Goal: Task Accomplishment & Management: Manage account settings

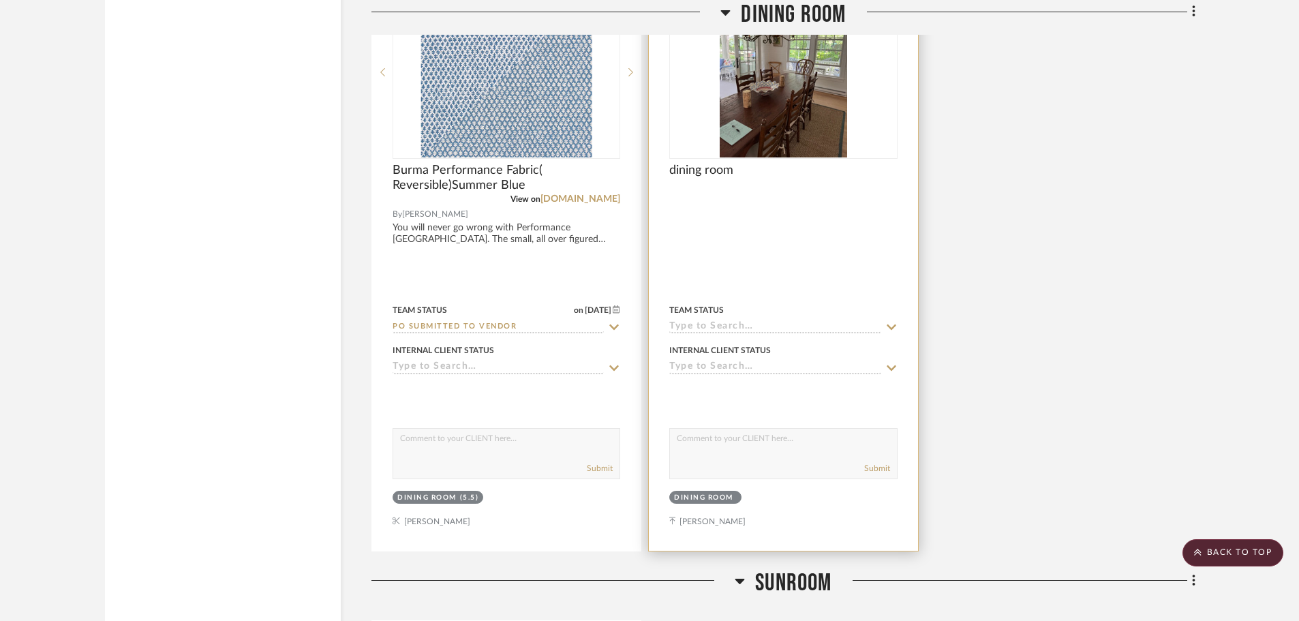
scroll to position [1909, 0]
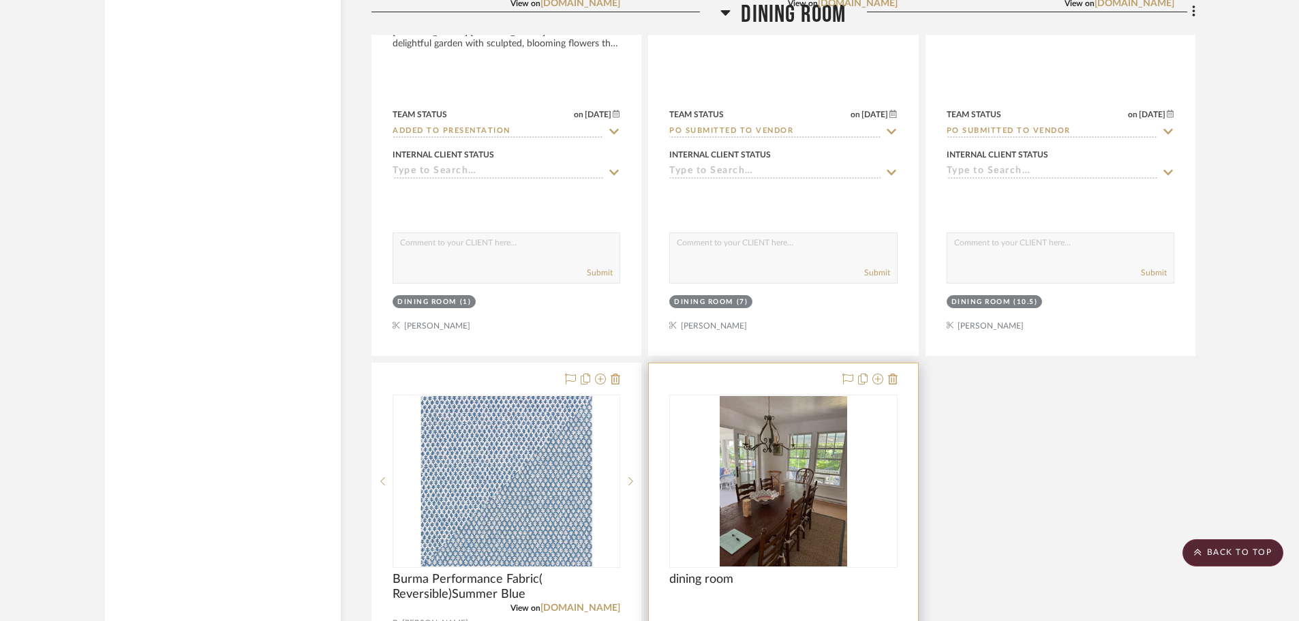
click at [789, 445] on img "0" at bounding box center [784, 481] width 128 height 170
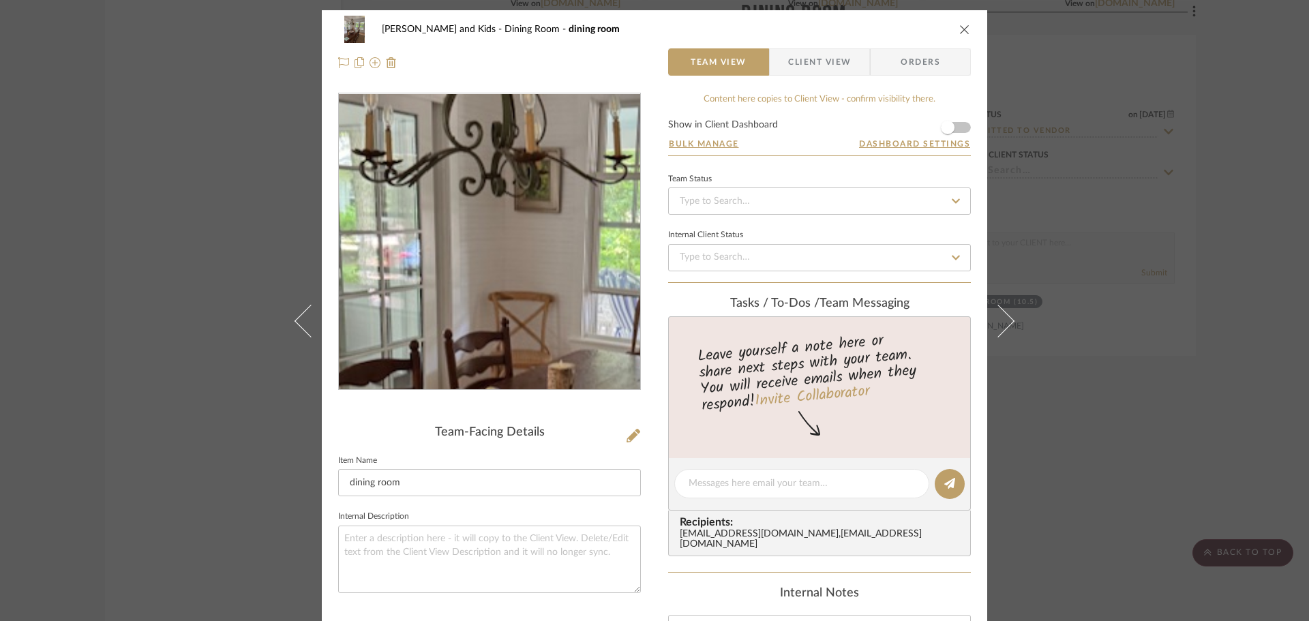
click at [459, 207] on img "0" at bounding box center [489, 242] width 222 height 296
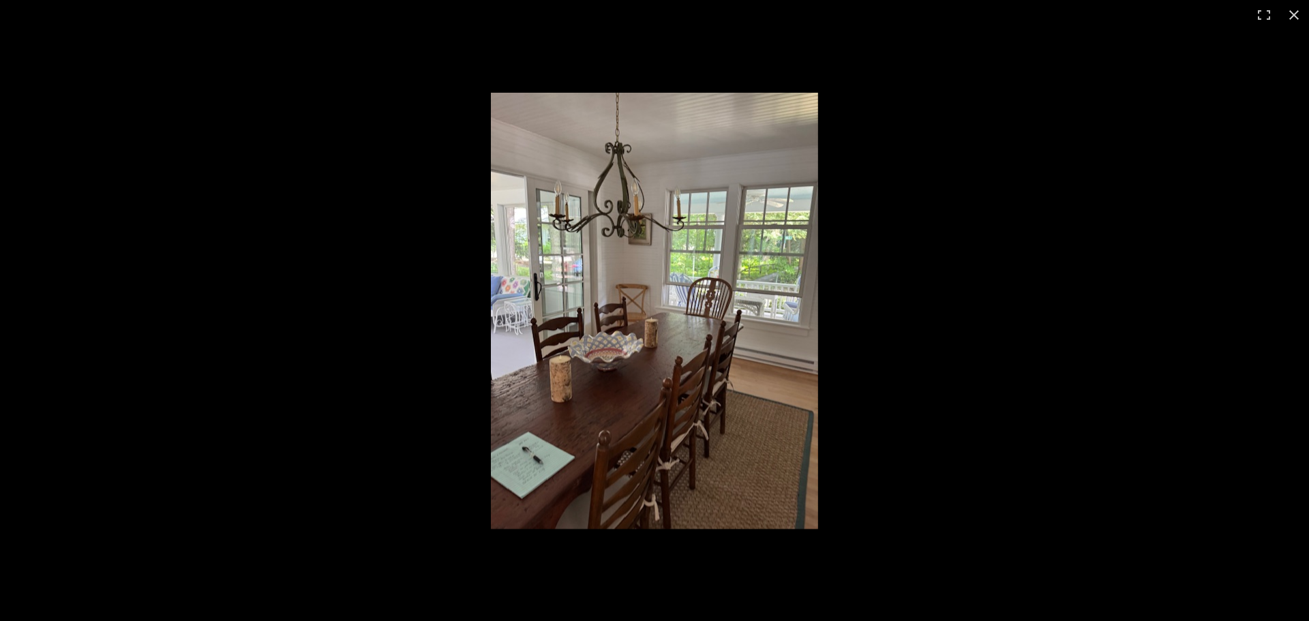
click at [738, 396] on img at bounding box center [654, 311] width 327 height 436
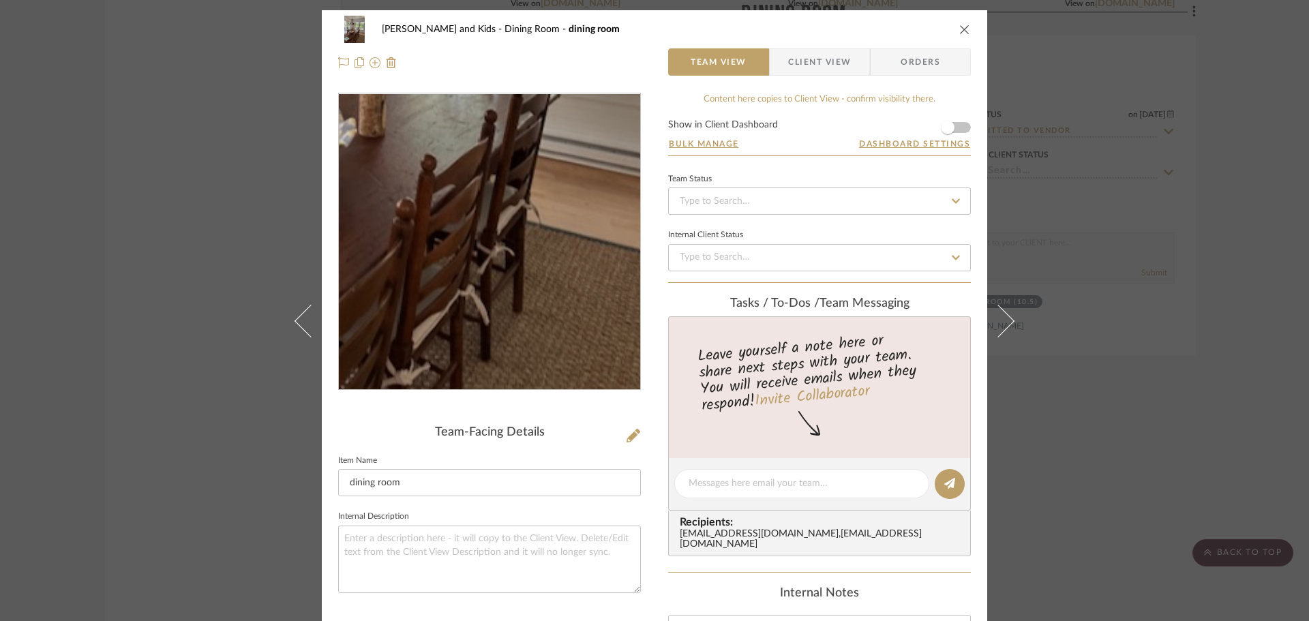
click at [522, 302] on img "0" at bounding box center [489, 242] width 222 height 296
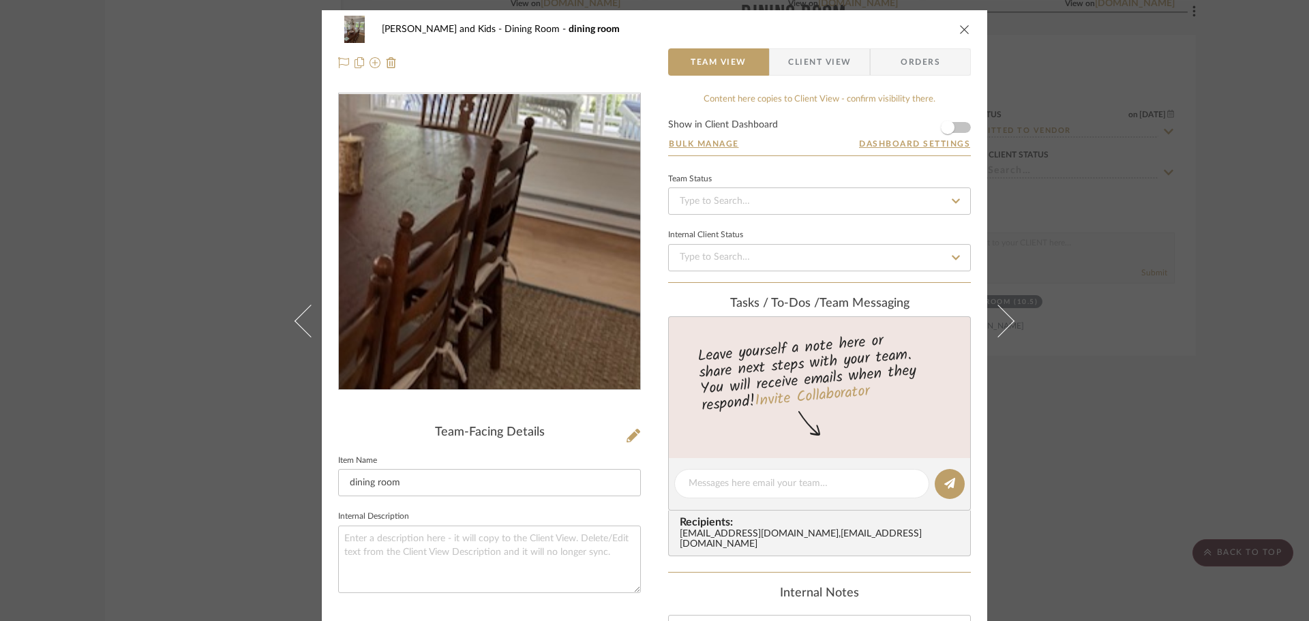
click at [529, 283] on img "0" at bounding box center [489, 242] width 222 height 296
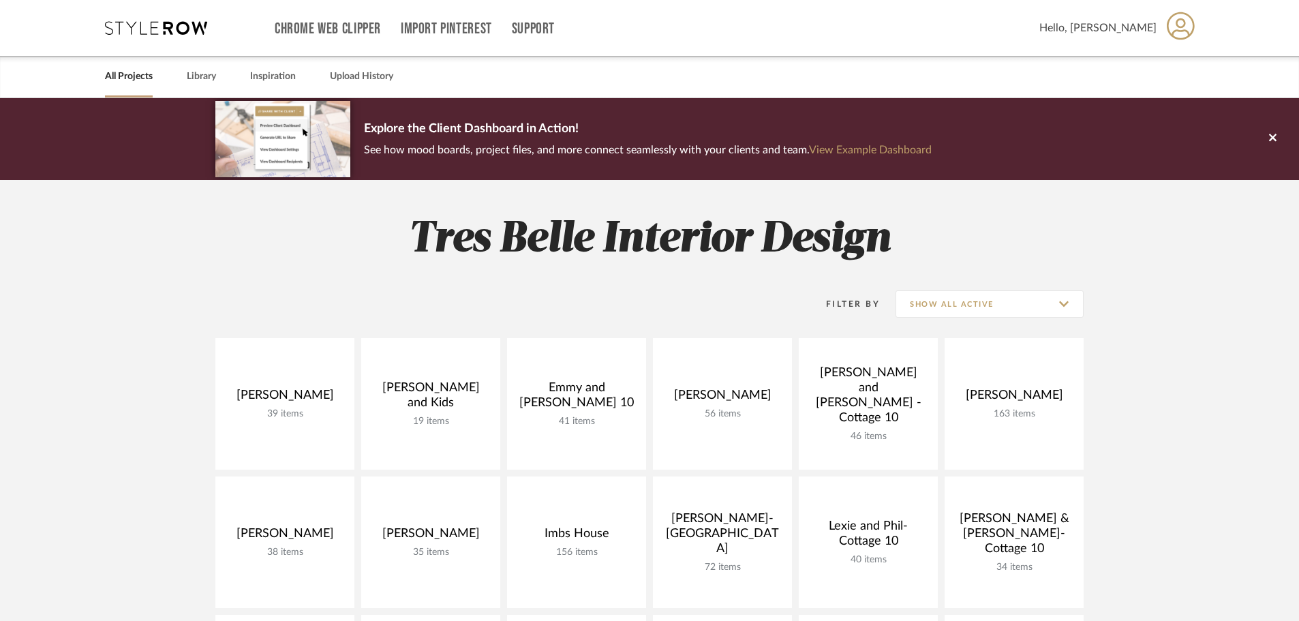
scroll to position [273, 0]
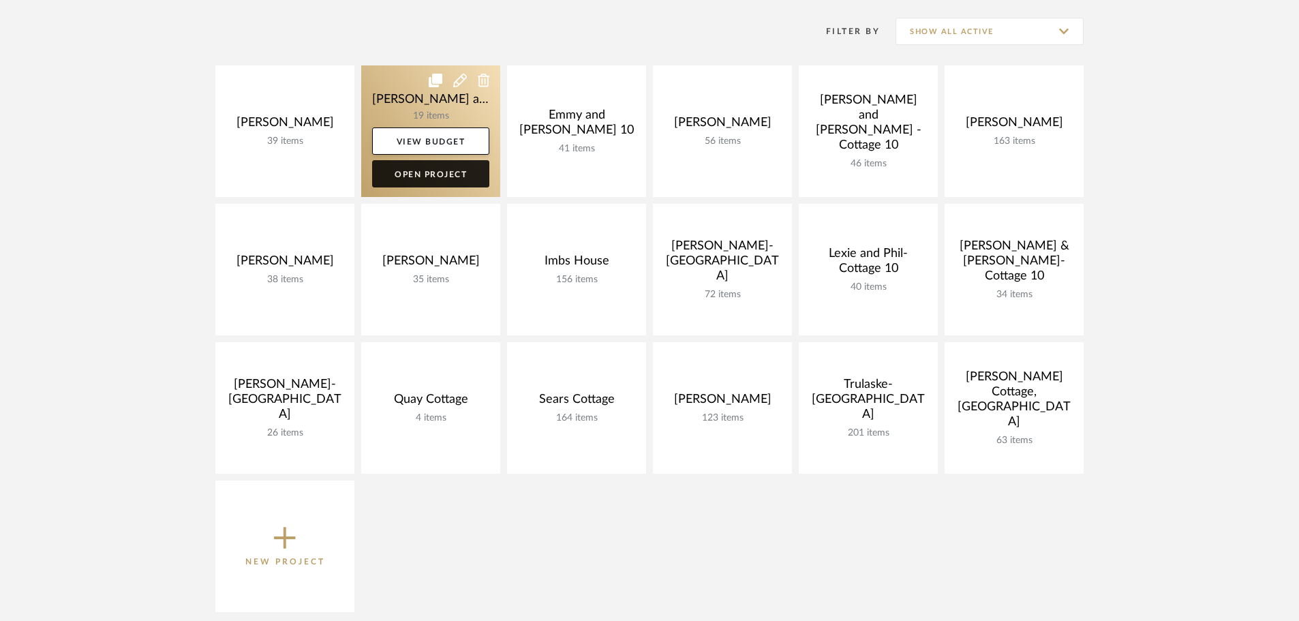
click at [435, 172] on link "Open Project" at bounding box center [430, 173] width 117 height 27
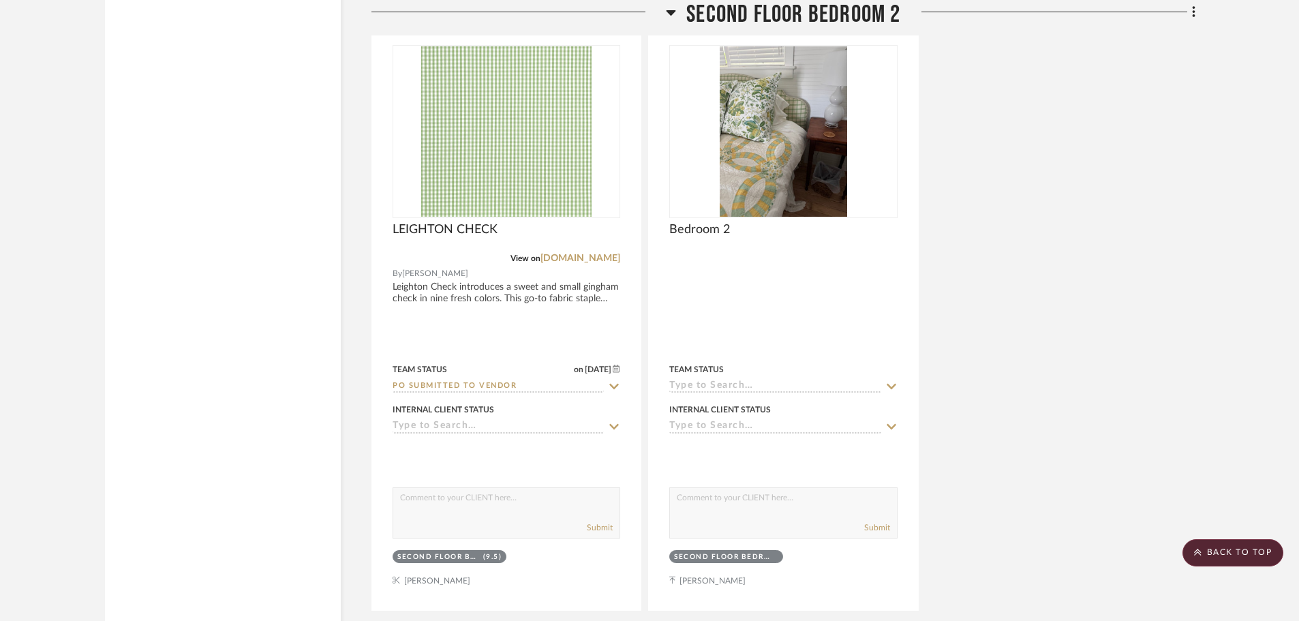
scroll to position [4734, 0]
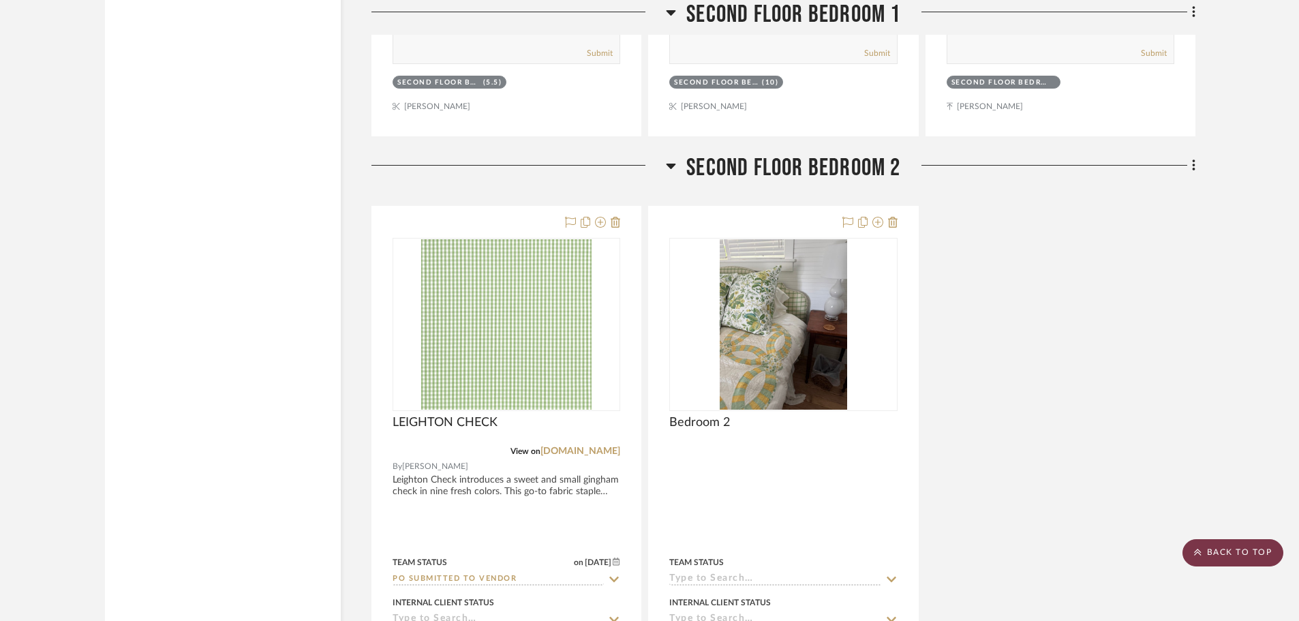
click at [1237, 541] on scroll-to-top-button "BACK TO TOP" at bounding box center [1233, 552] width 101 height 27
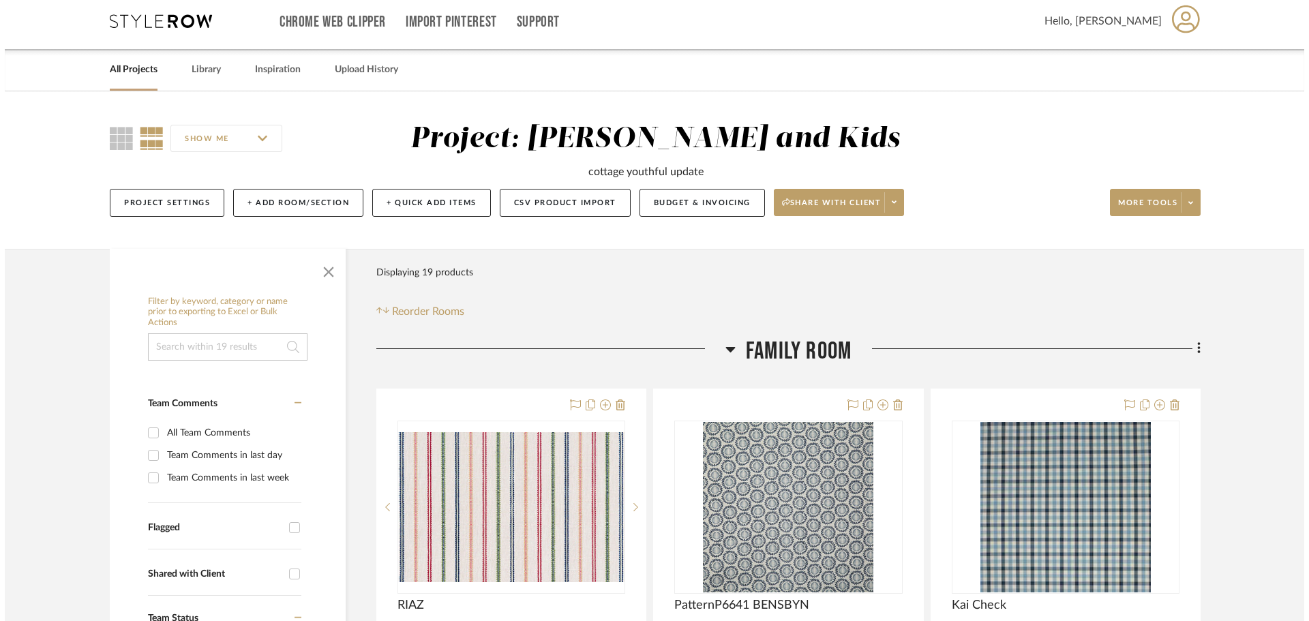
scroll to position [0, 0]
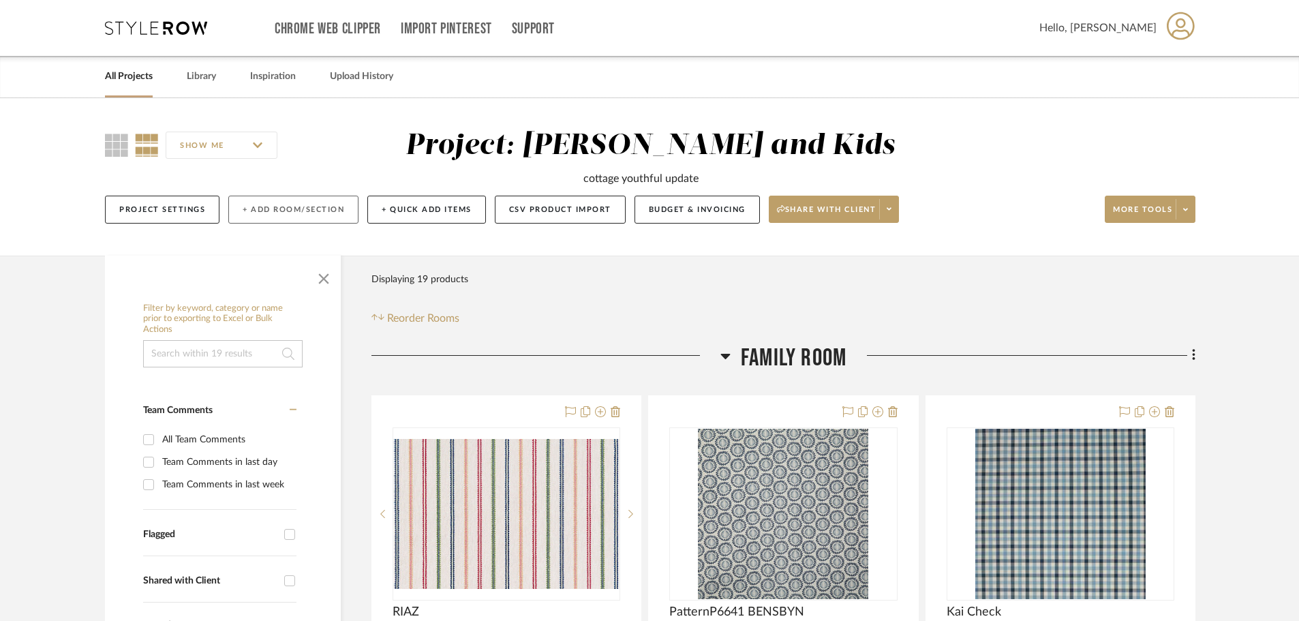
click at [307, 203] on button "+ Add Room/Section" at bounding box center [293, 210] width 130 height 28
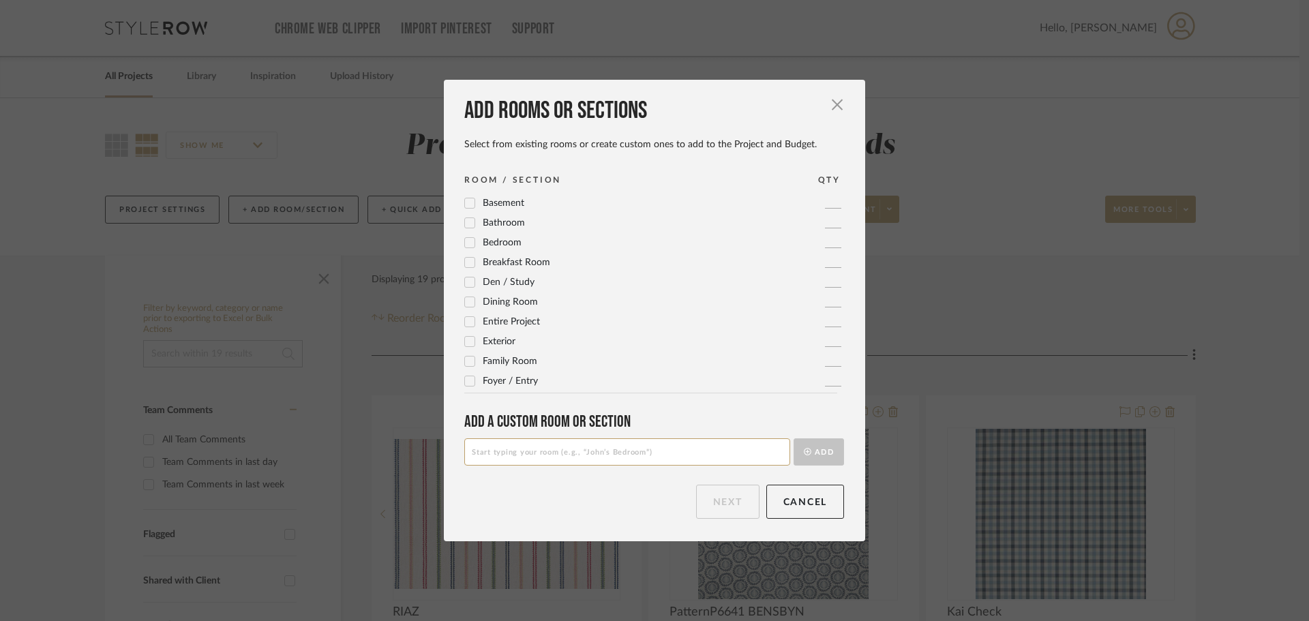
click at [470, 323] on div at bounding box center [469, 321] width 11 height 11
click at [725, 507] on button "Next" at bounding box center [727, 502] width 63 height 34
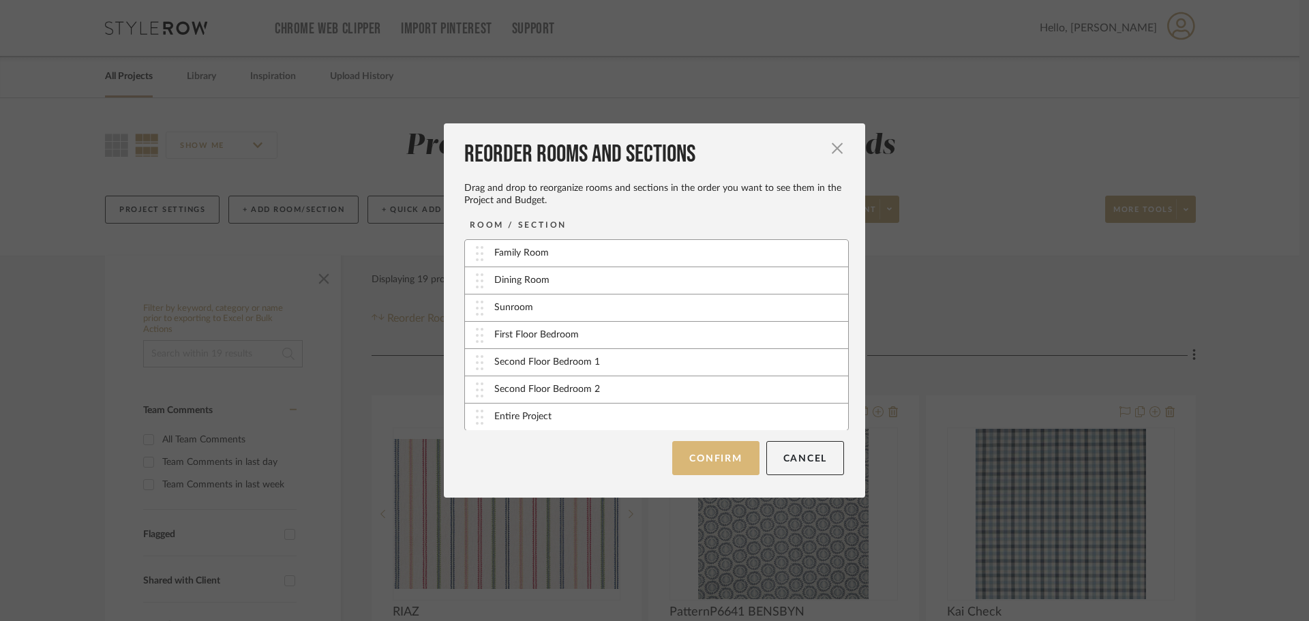
click at [705, 463] on button "Confirm" at bounding box center [715, 458] width 87 height 34
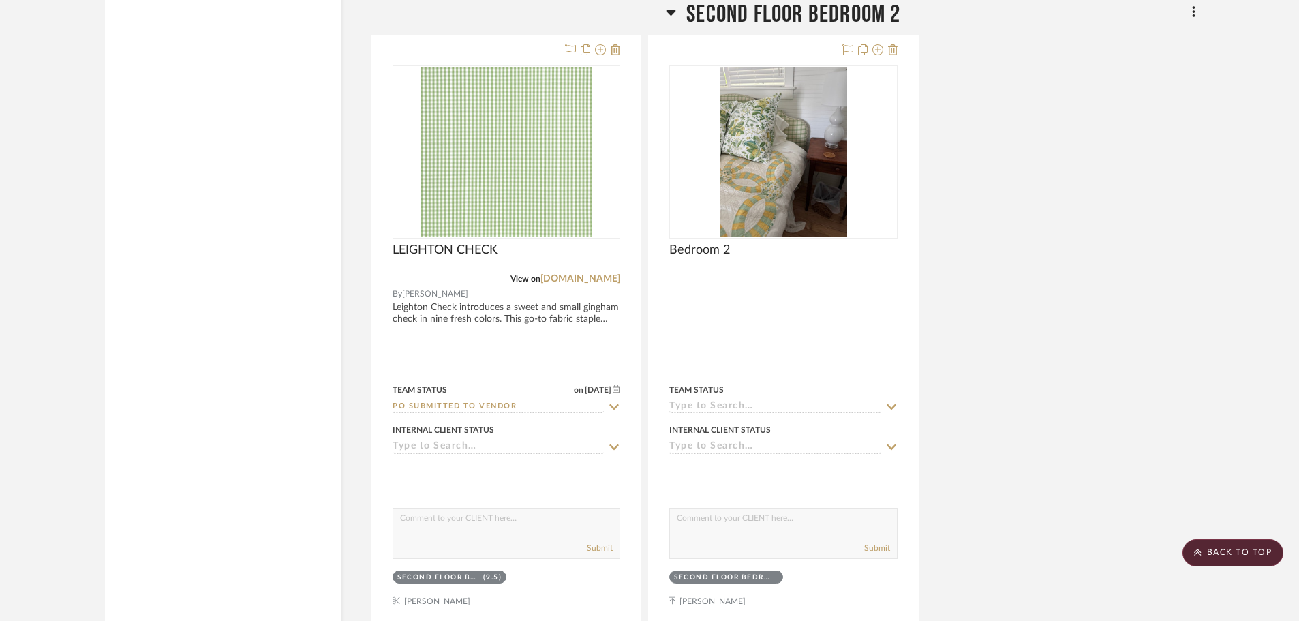
scroll to position [5143, 0]
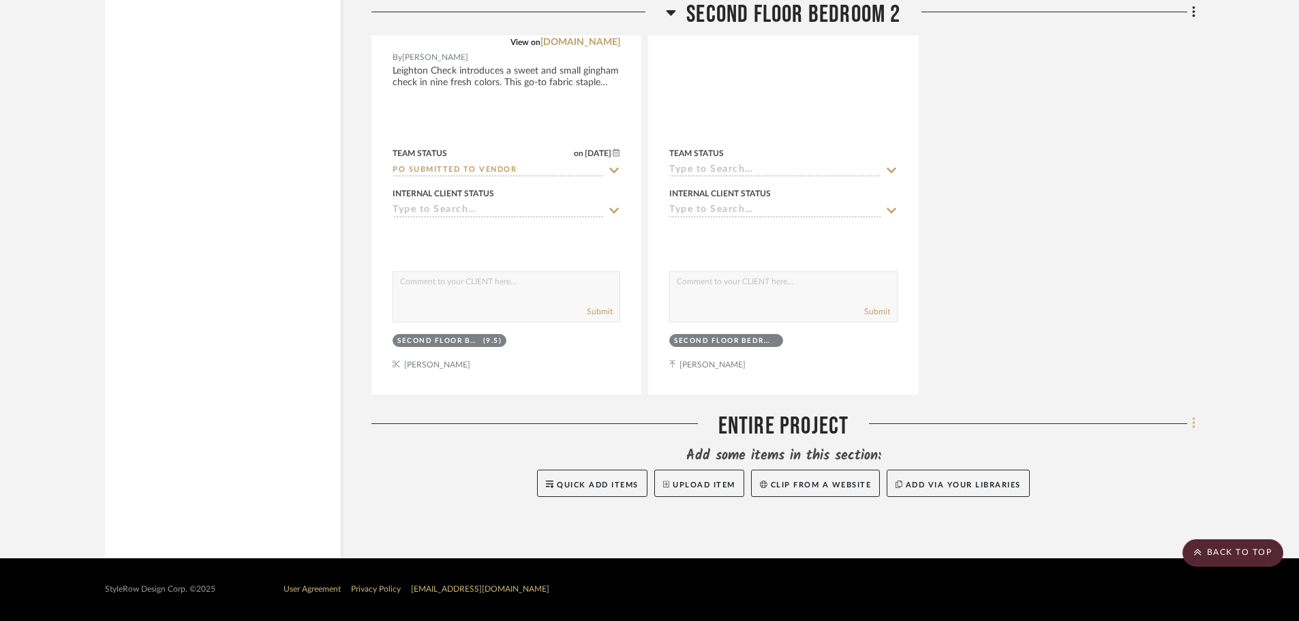
click at [1194, 420] on icon at bounding box center [1193, 424] width 3 height 12
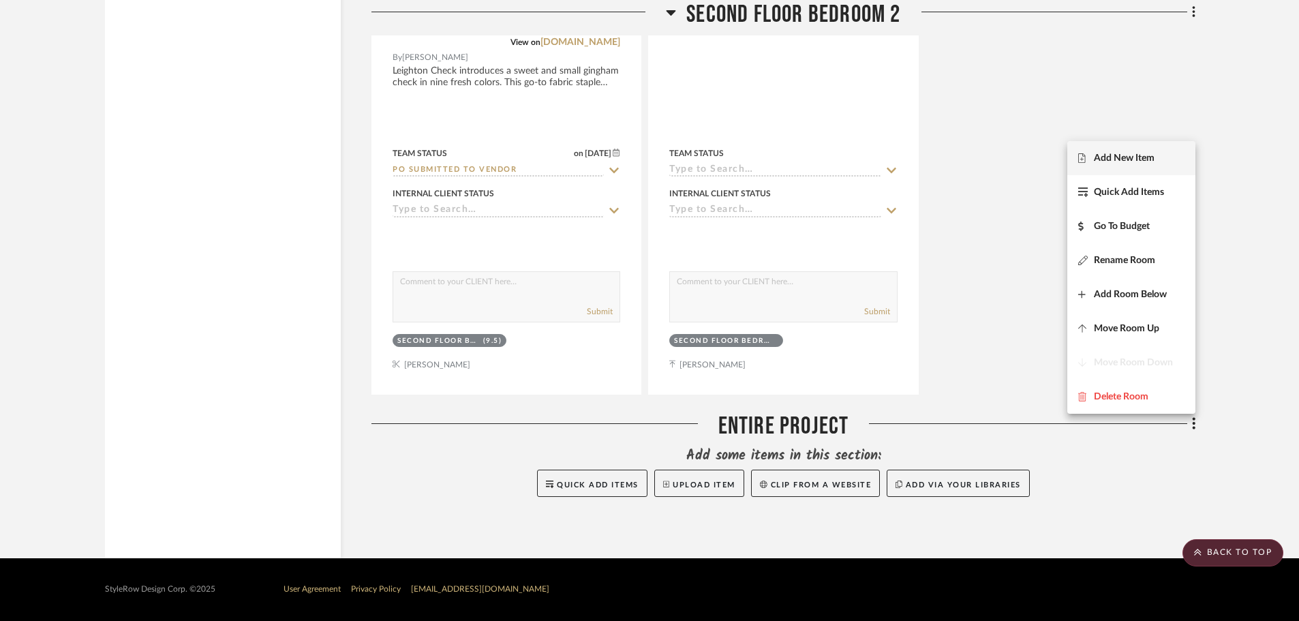
click at [1144, 157] on span "Add New Item" at bounding box center [1124, 158] width 61 height 12
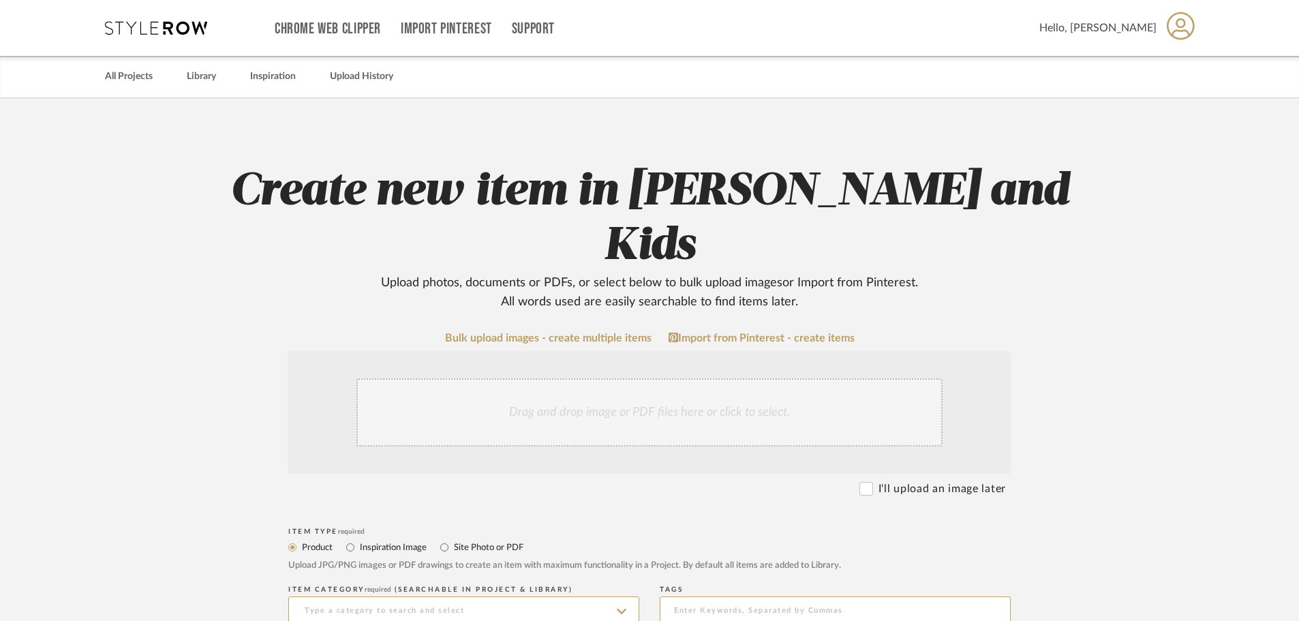
click at [617, 378] on div "Drag and drop image or PDF files here or click to select." at bounding box center [650, 412] width 586 height 68
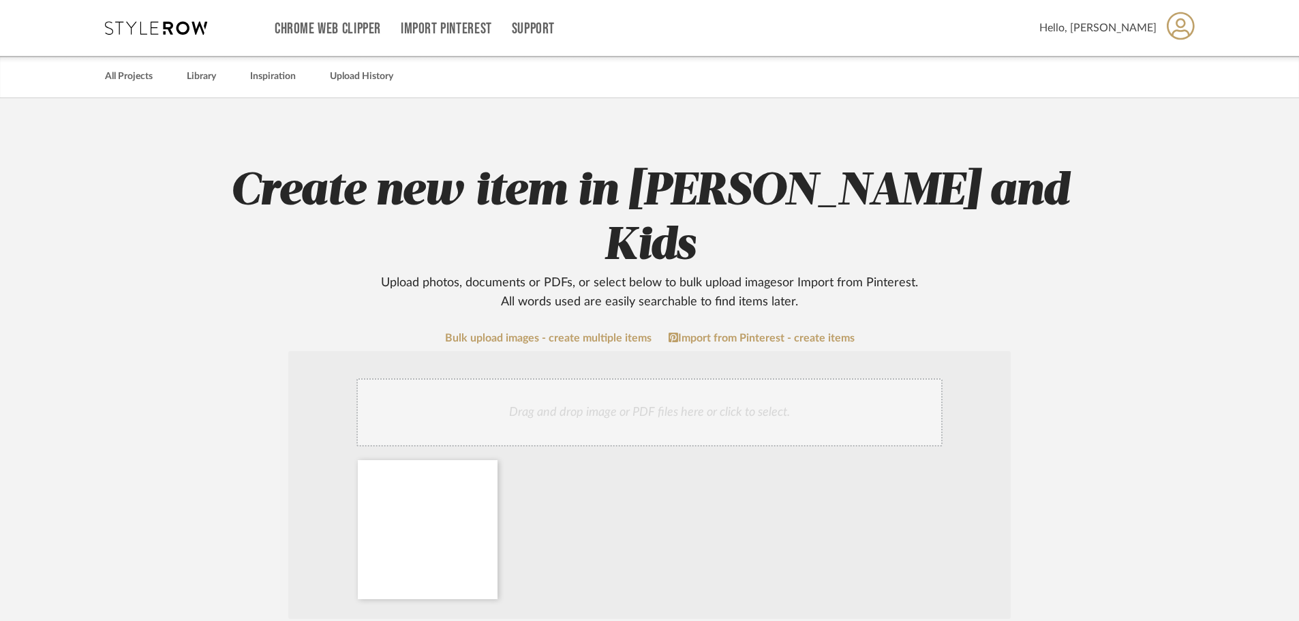
scroll to position [341, 0]
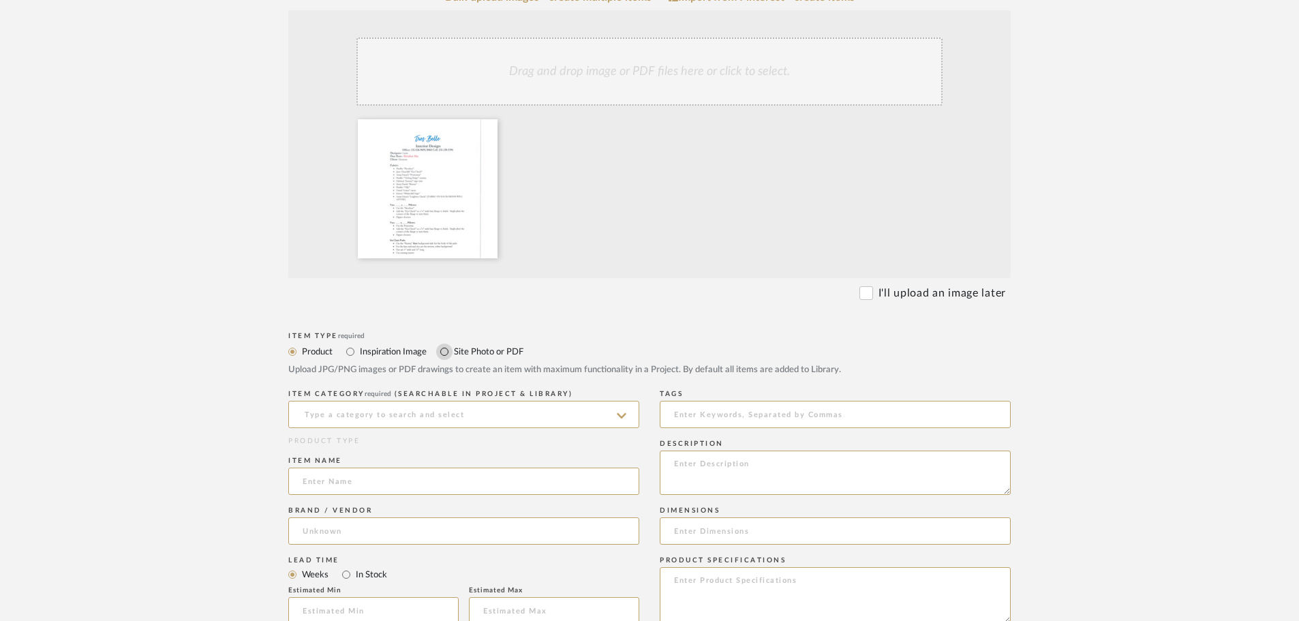
click at [444, 344] on input "Site Photo or PDF" at bounding box center [444, 352] width 16 height 16
radio input "true"
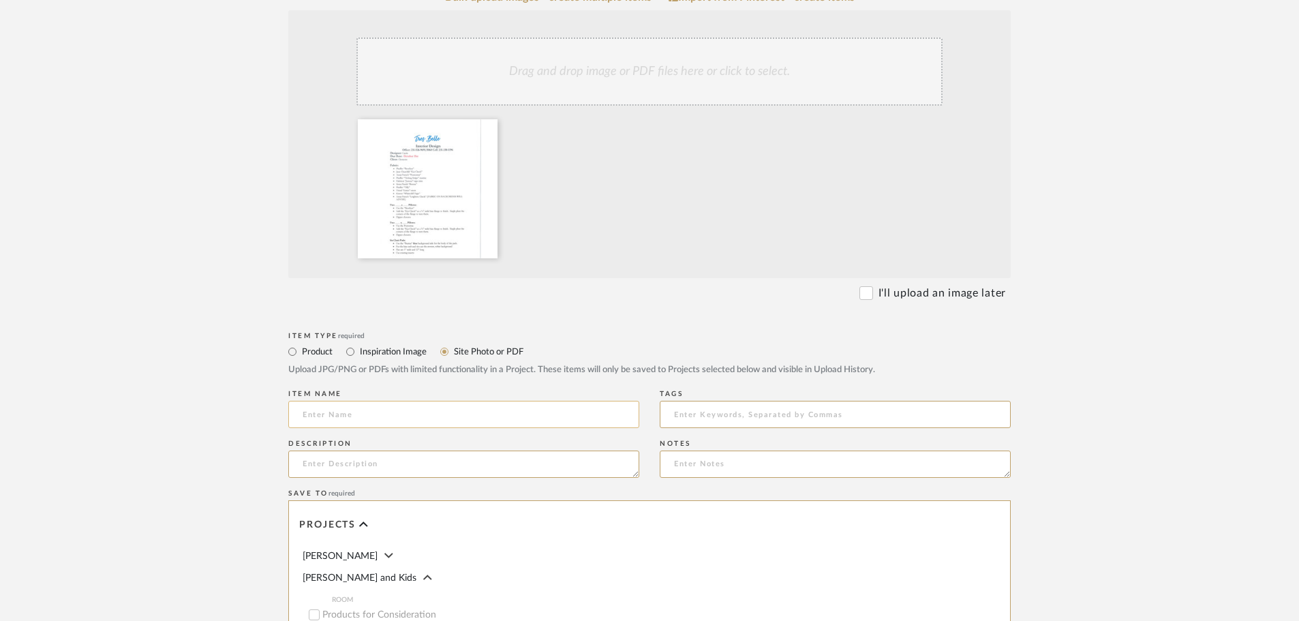
click at [423, 401] on input at bounding box center [463, 414] width 351 height 27
type input "s"
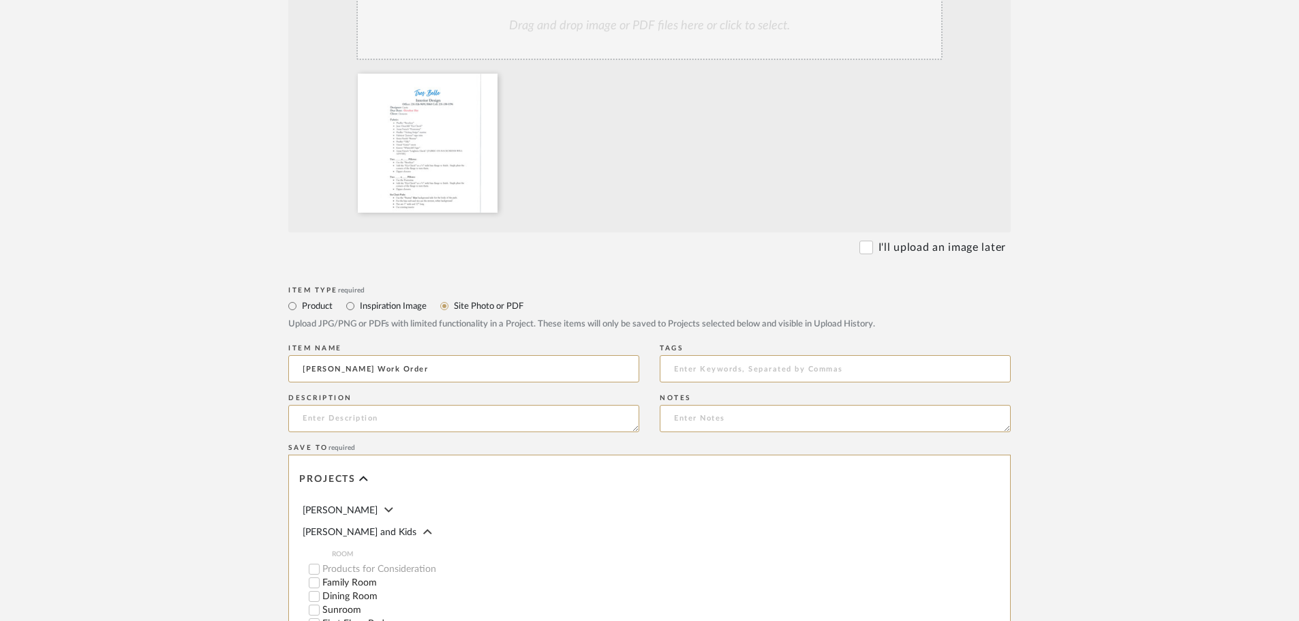
scroll to position [641, 0]
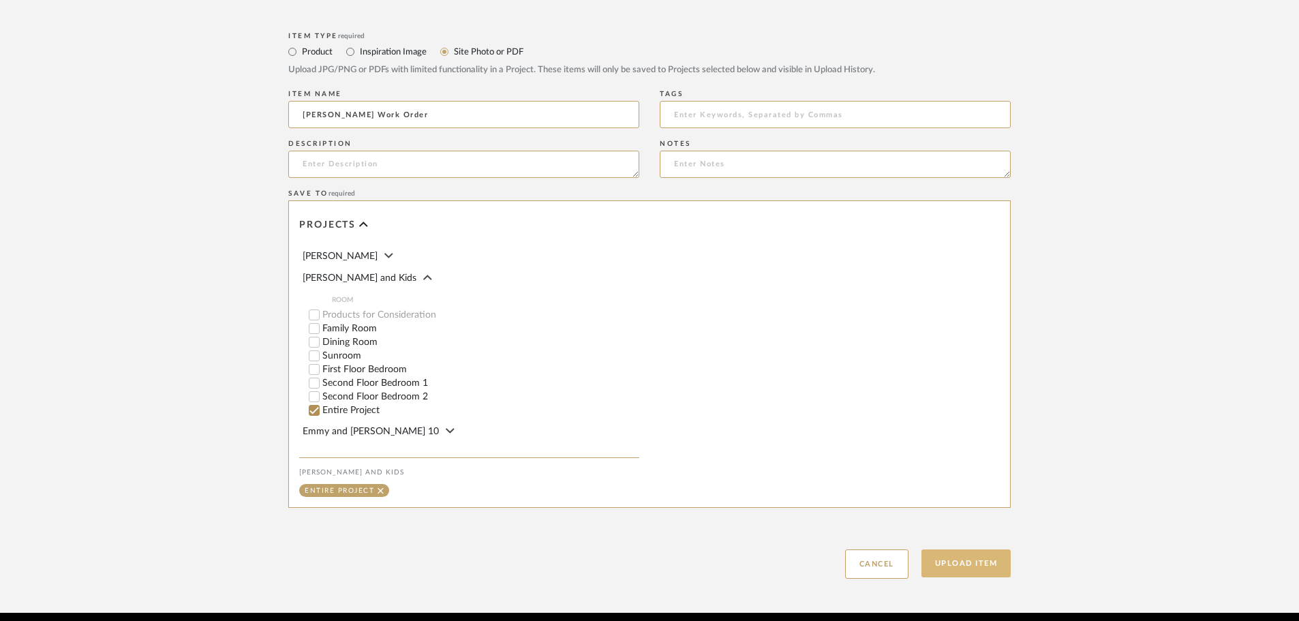
type input "[PERSON_NAME] Work Order"
click at [993, 550] on button "Upload Item" at bounding box center [967, 564] width 90 height 28
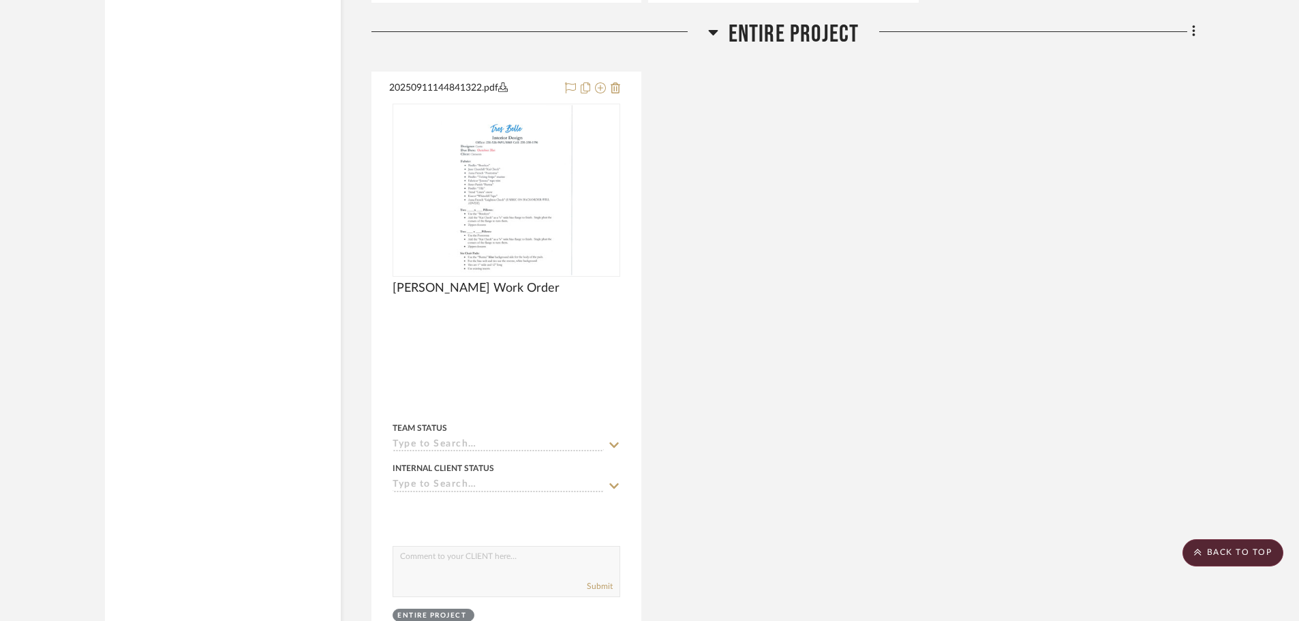
scroll to position [5546, 0]
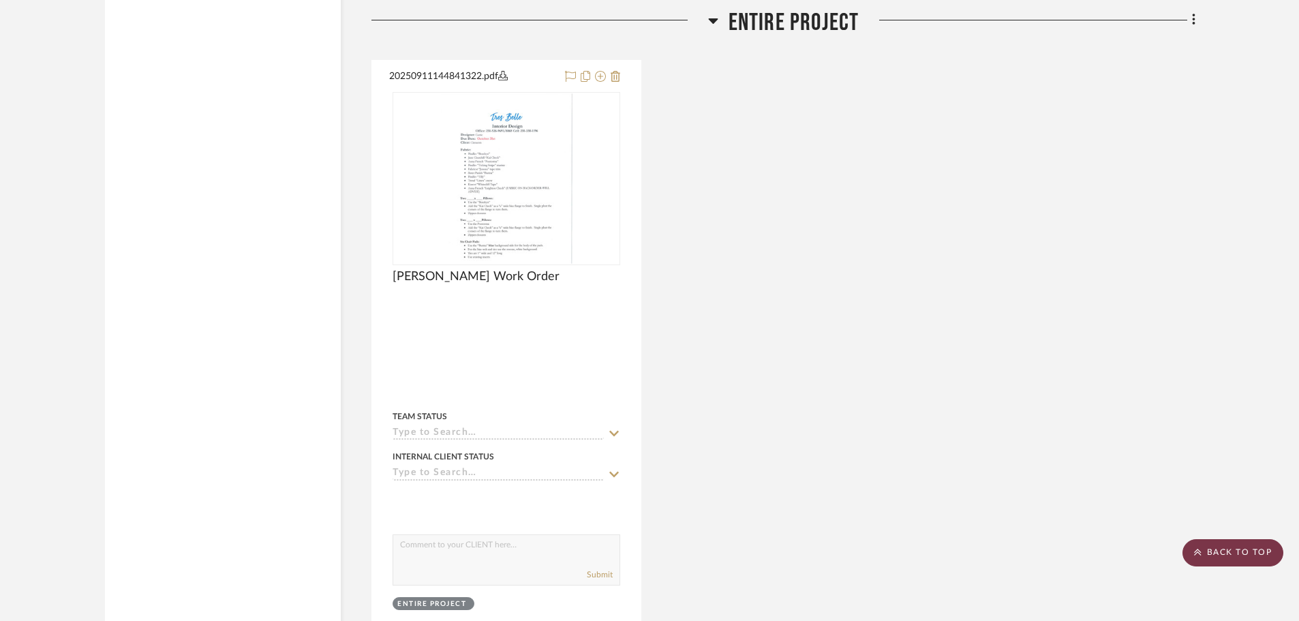
click at [1250, 552] on scroll-to-top-button "BACK TO TOP" at bounding box center [1233, 552] width 101 height 27
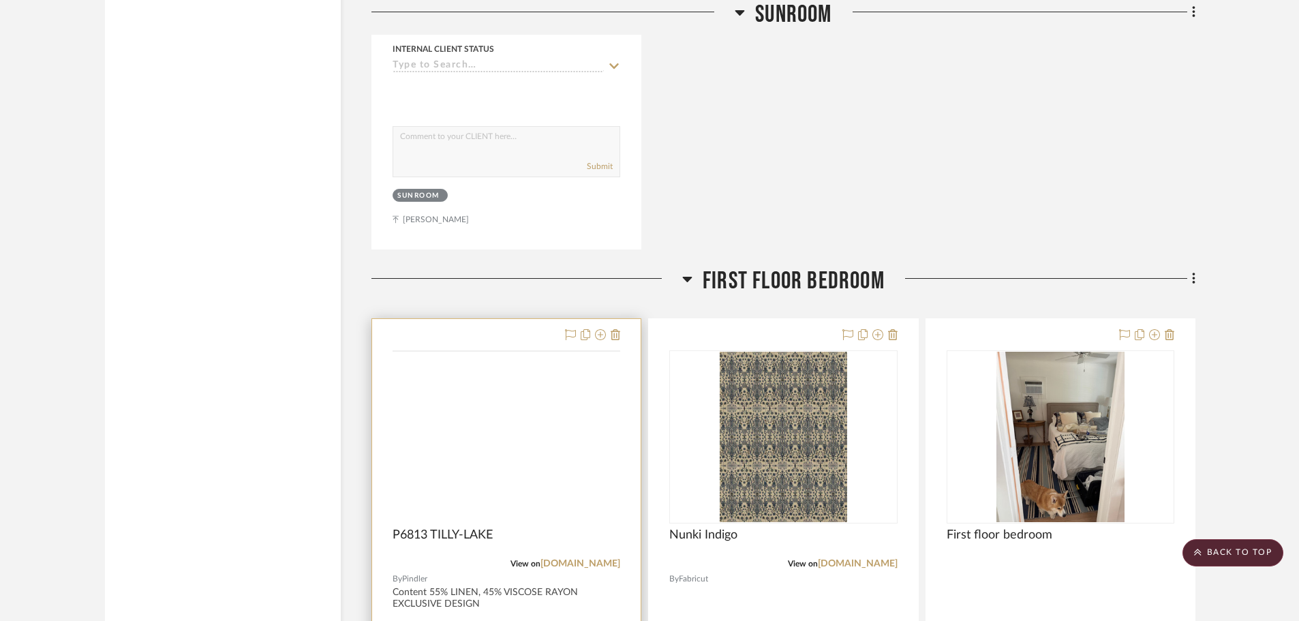
scroll to position [3409, 0]
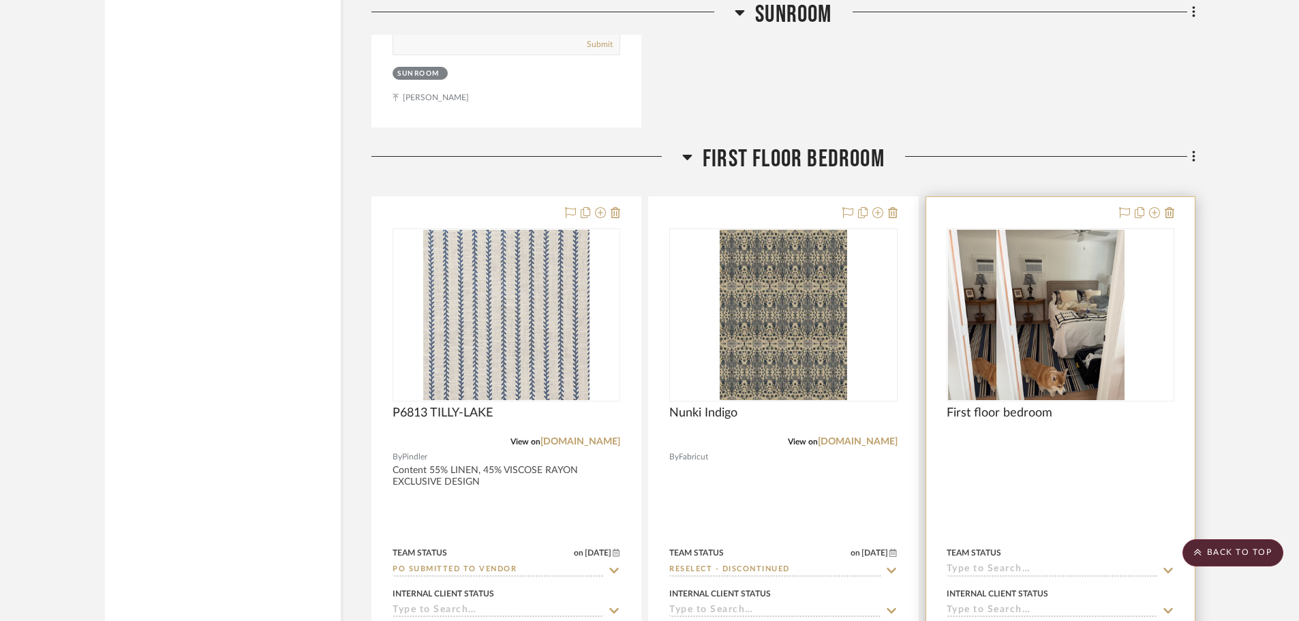
click at [1060, 290] on img "0" at bounding box center [1012, 315] width 128 height 170
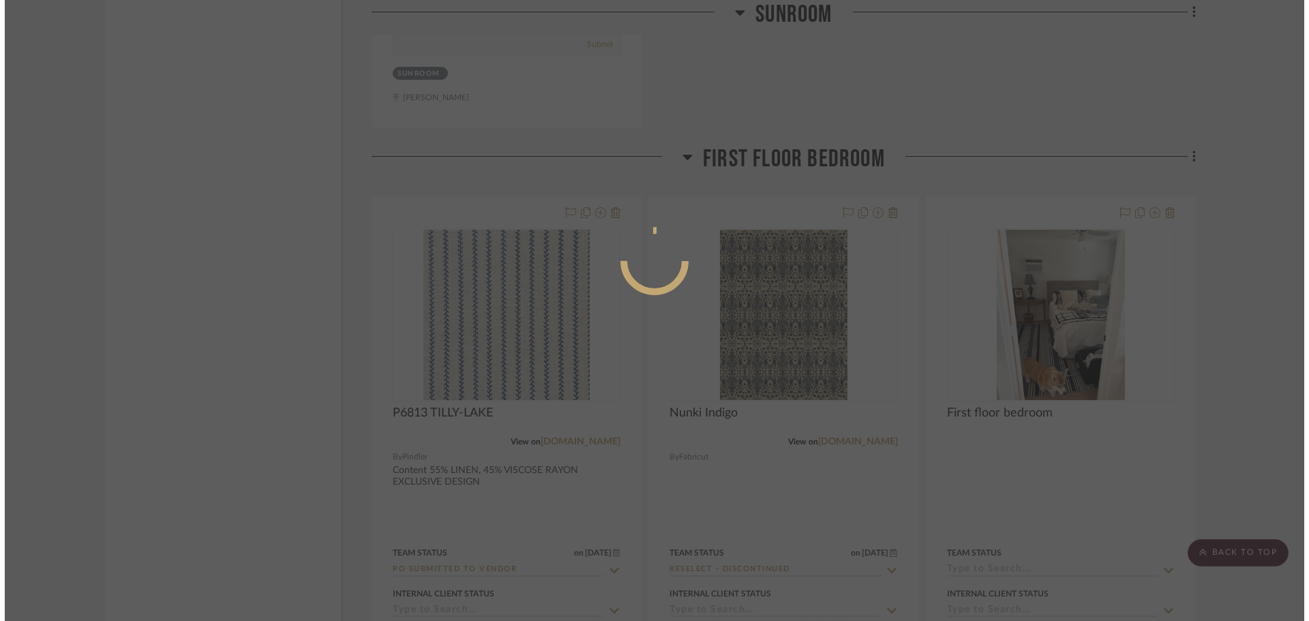
scroll to position [0, 0]
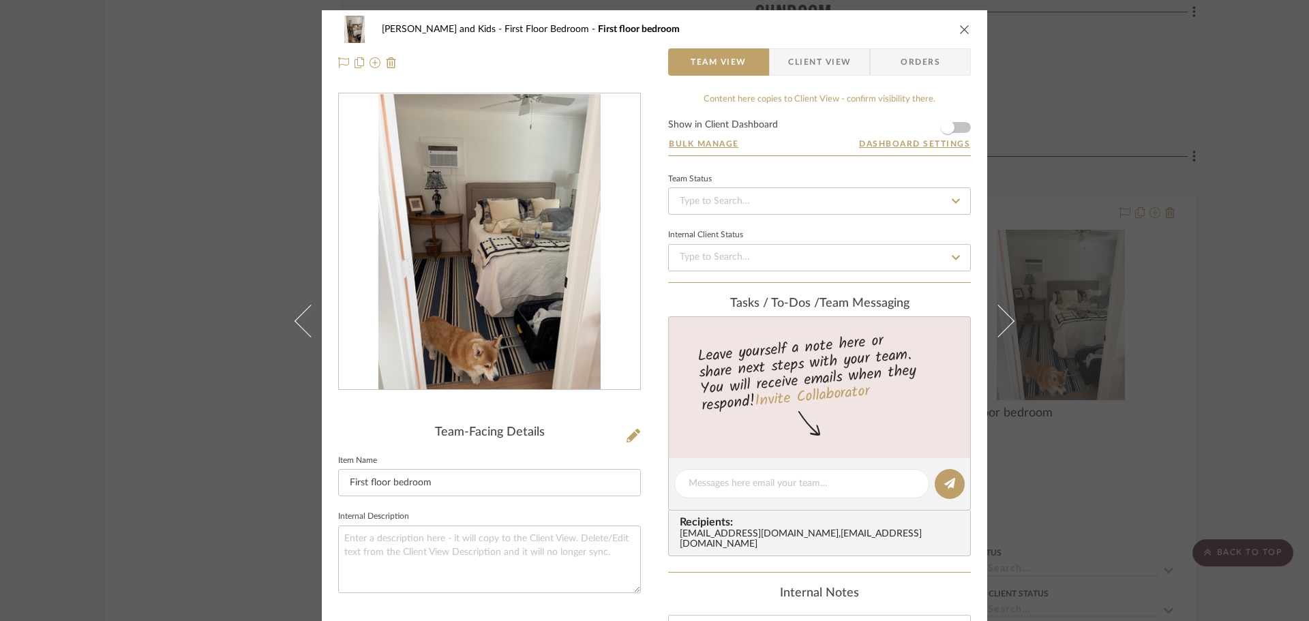
click at [467, 205] on img "0" at bounding box center [489, 242] width 222 height 296
click at [1212, 361] on div "[PERSON_NAME] and Kids First Floor Bedroom First floor bedroom Team View Client…" at bounding box center [654, 310] width 1309 height 621
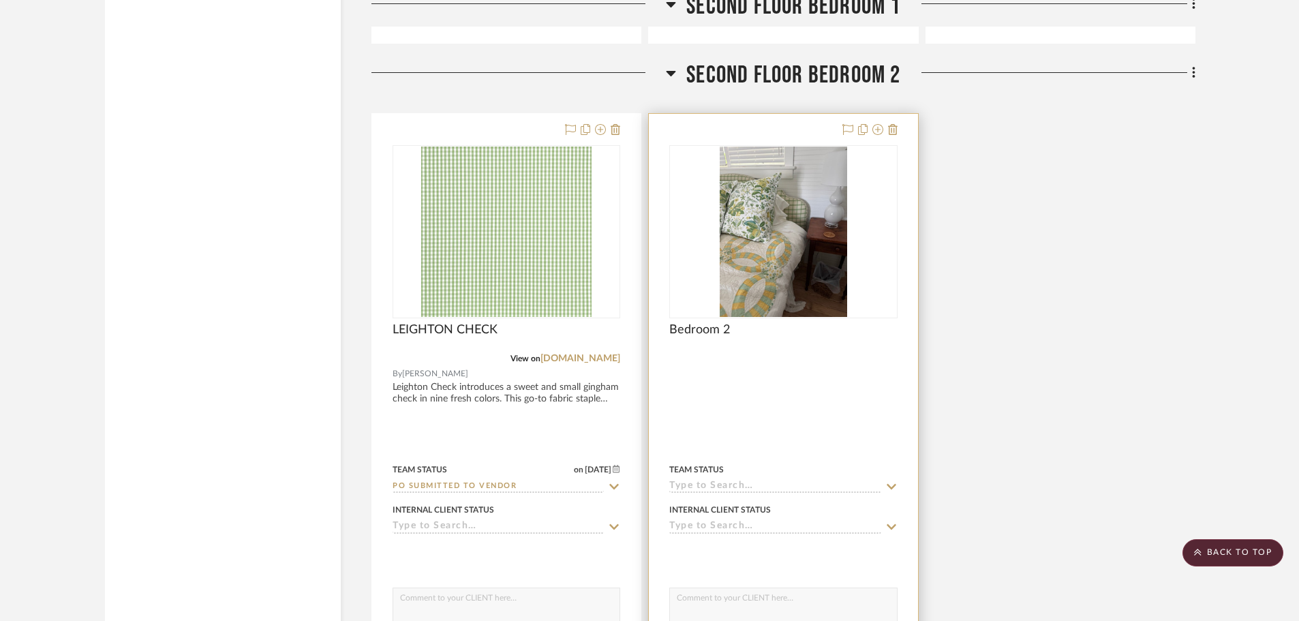
scroll to position [4841, 0]
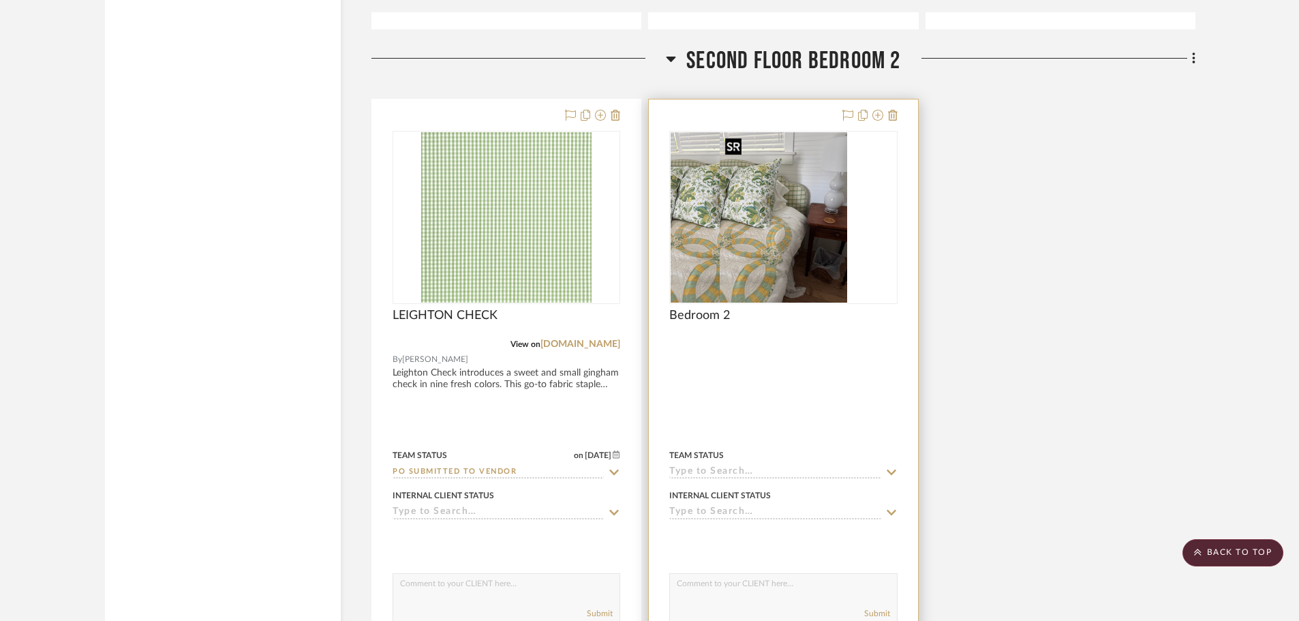
click at [769, 191] on div at bounding box center [784, 217] width 228 height 173
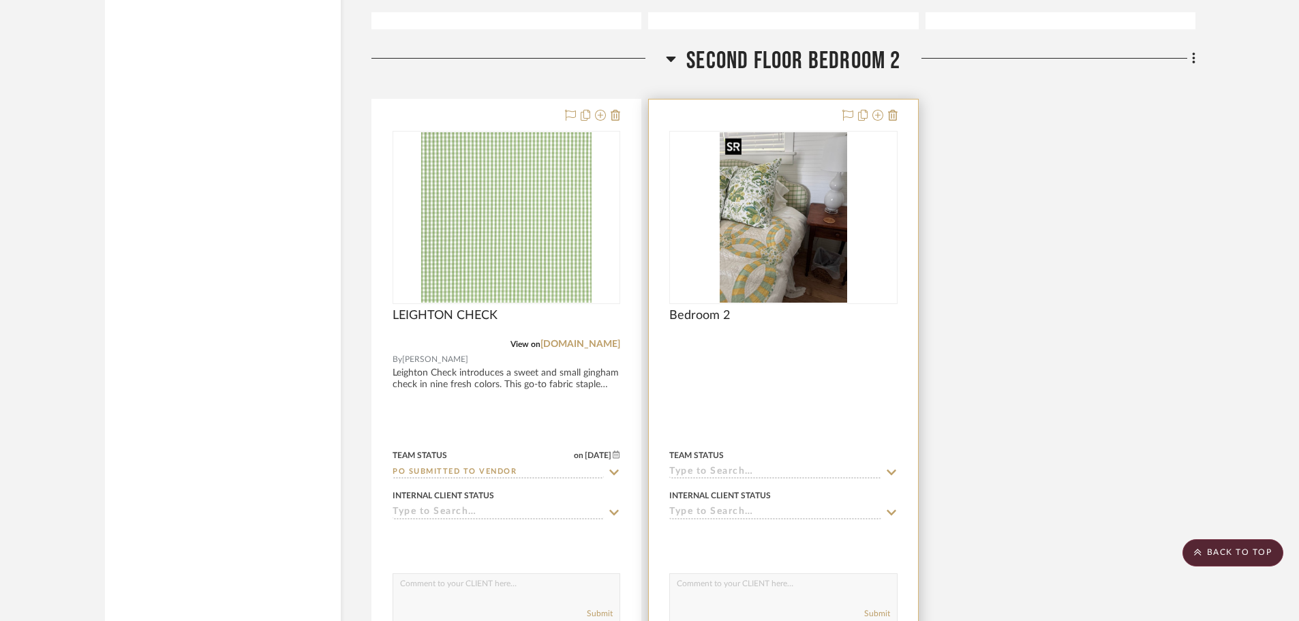
click at [753, 223] on img "0" at bounding box center [784, 217] width 128 height 170
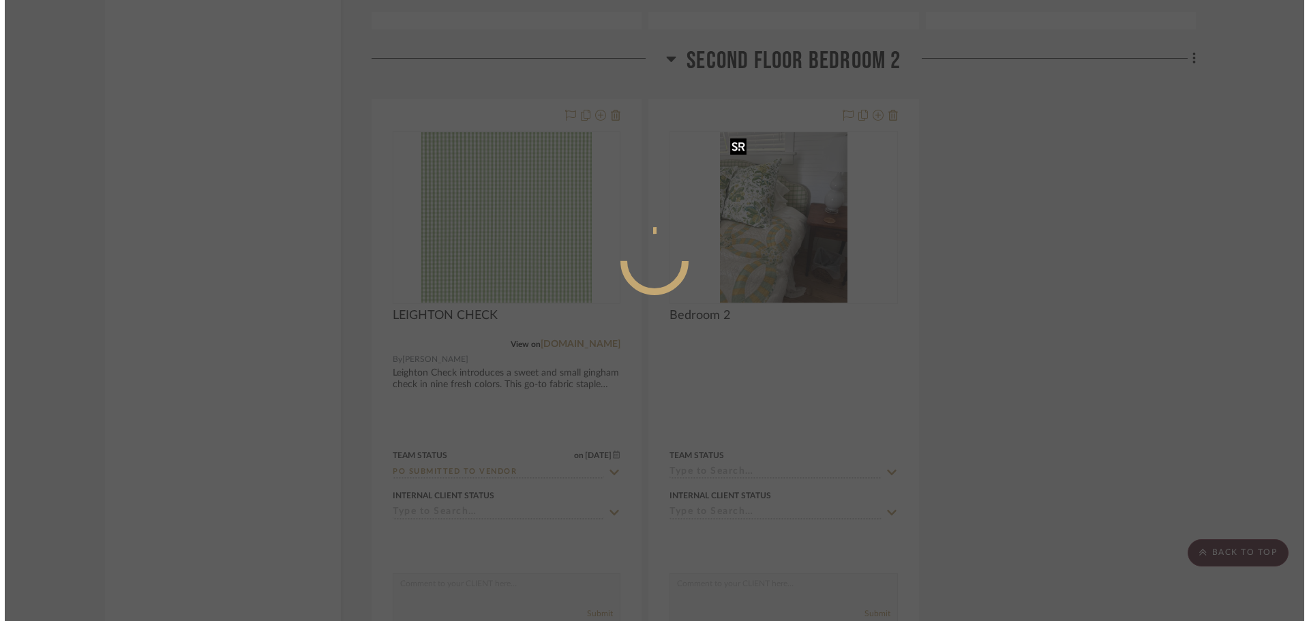
scroll to position [0, 0]
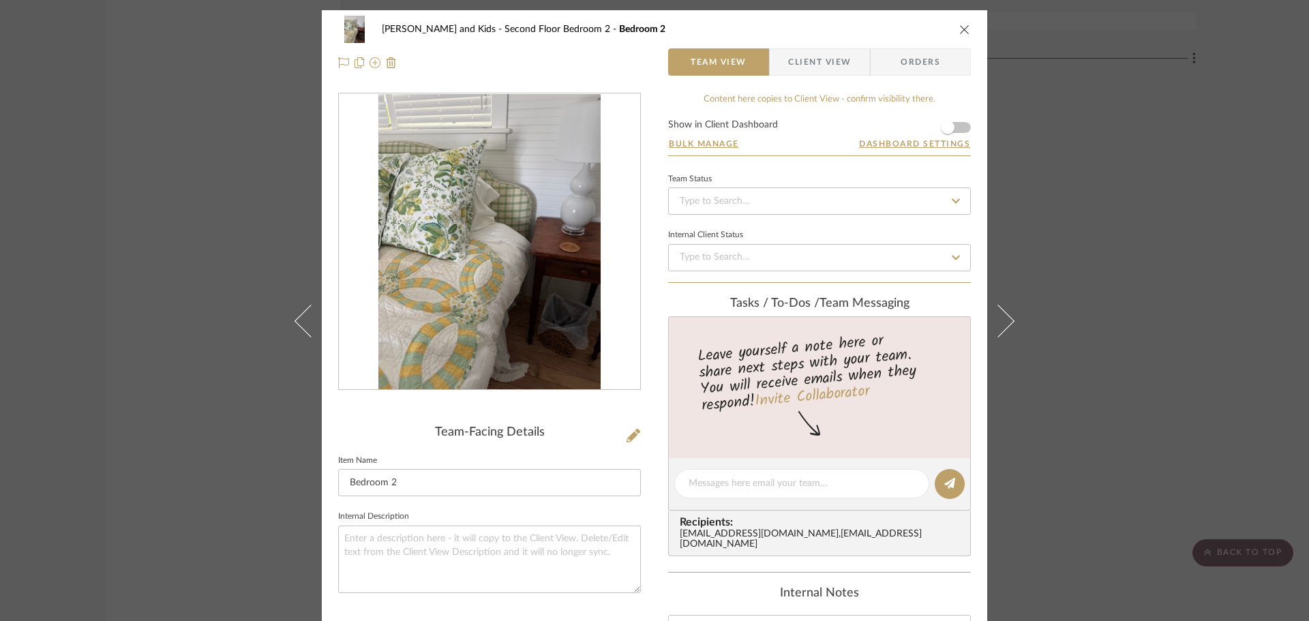
click at [1101, 455] on div "[PERSON_NAME] and Kids Second Floor Bedroom 2 Bedroom 2 Team View Client View O…" at bounding box center [654, 310] width 1309 height 621
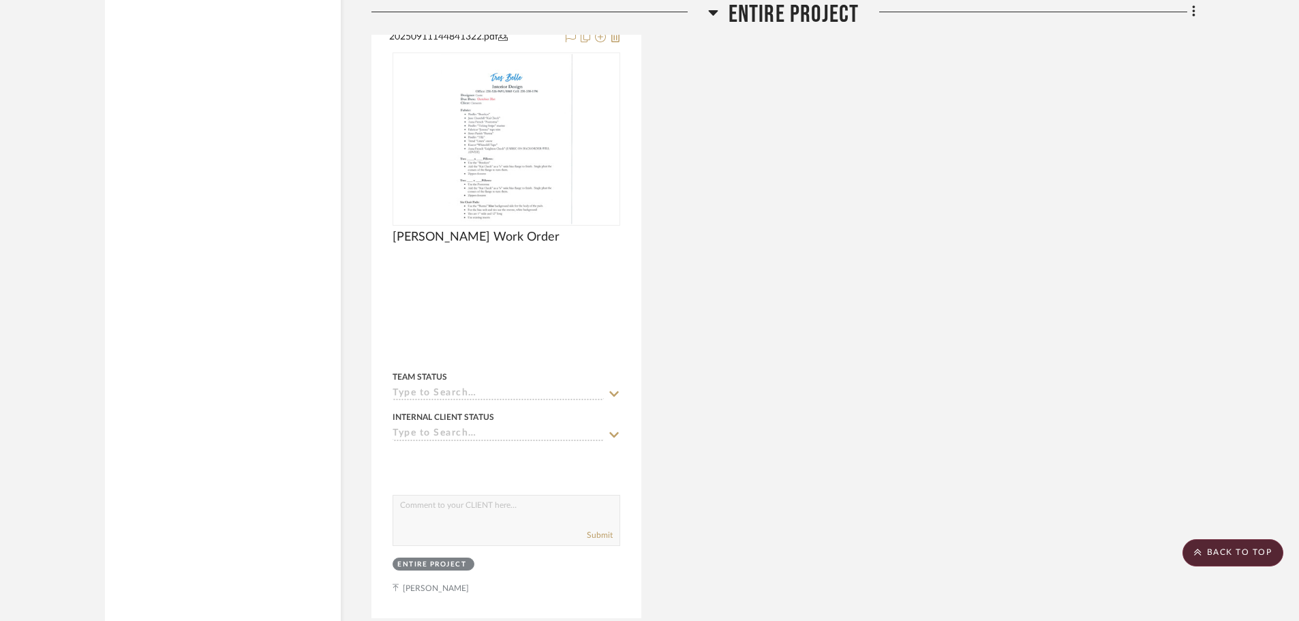
scroll to position [5400, 0]
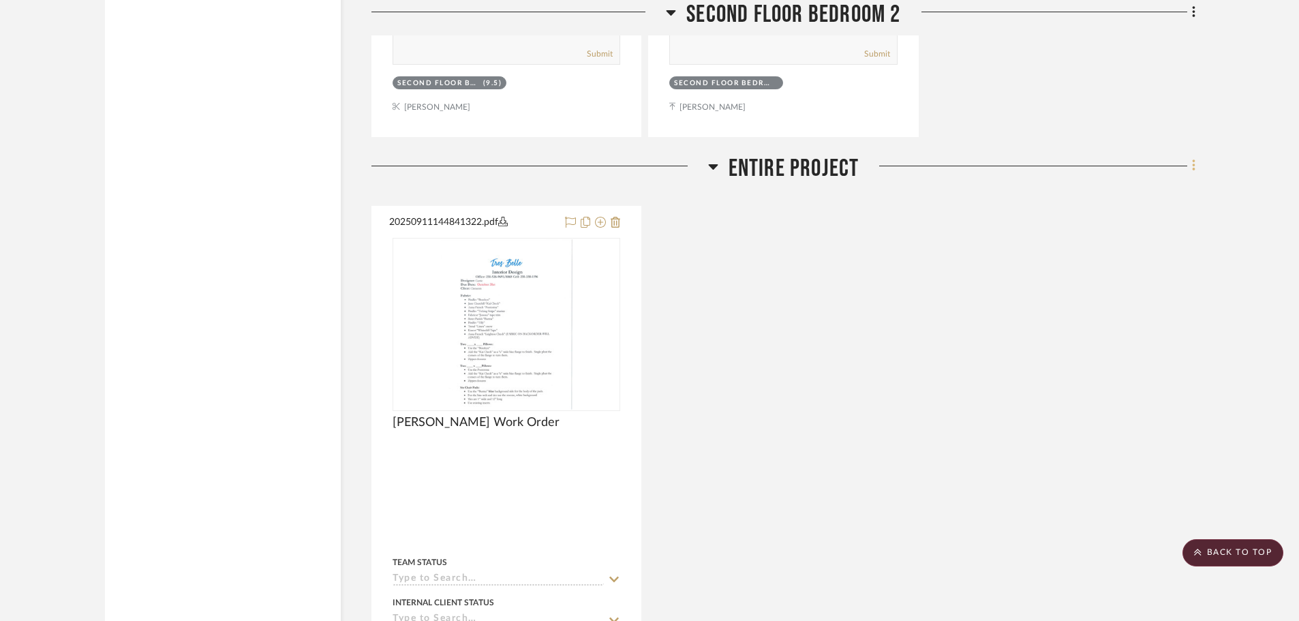
click at [1194, 162] on icon at bounding box center [1193, 166] width 3 height 12
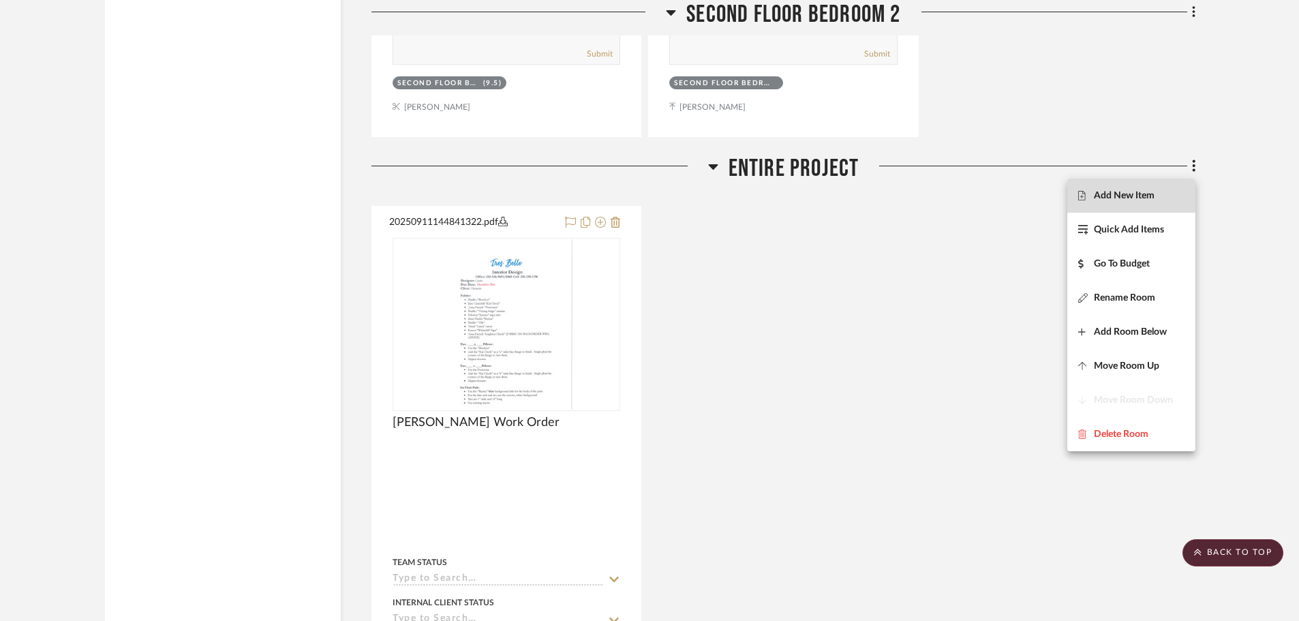
click at [1116, 194] on span "Add New Item" at bounding box center [1124, 196] width 61 height 12
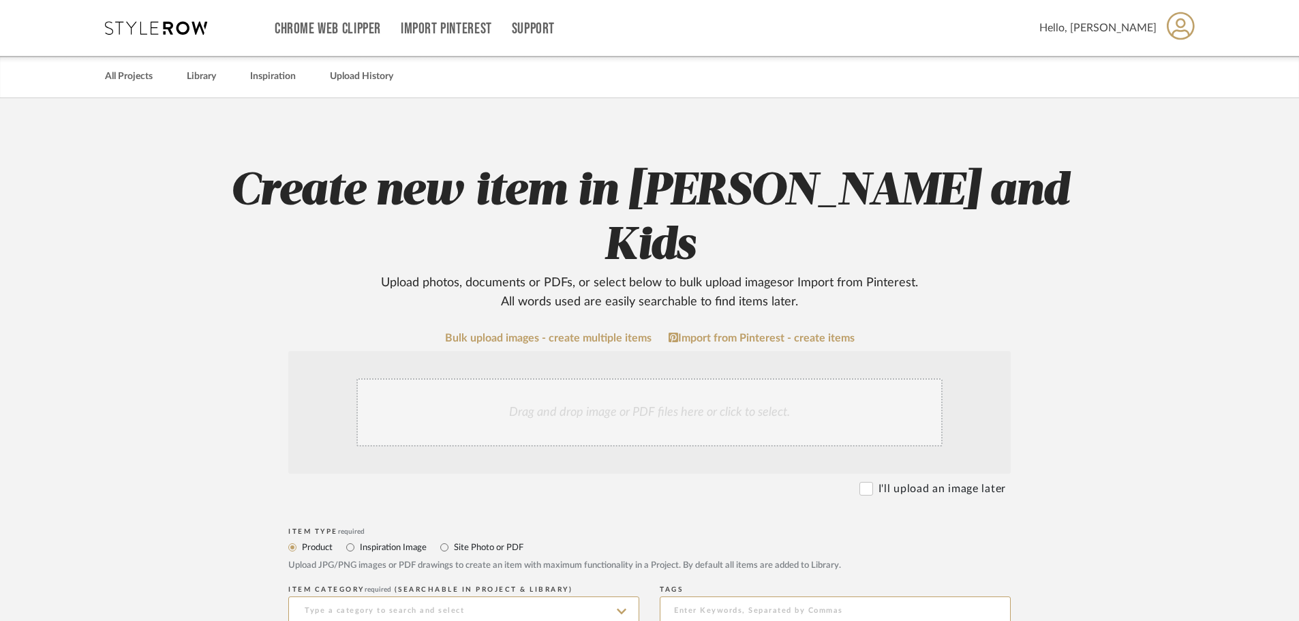
click at [622, 378] on div "Drag and drop image or PDF files here or click to select." at bounding box center [650, 412] width 586 height 68
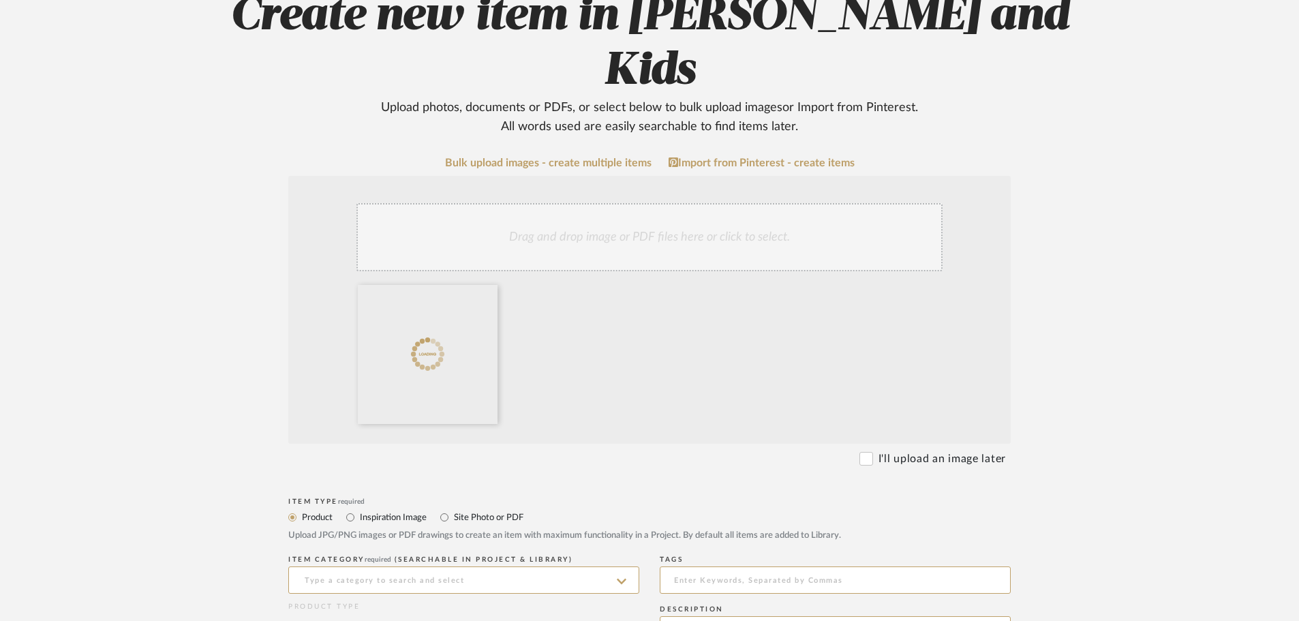
scroll to position [205, 0]
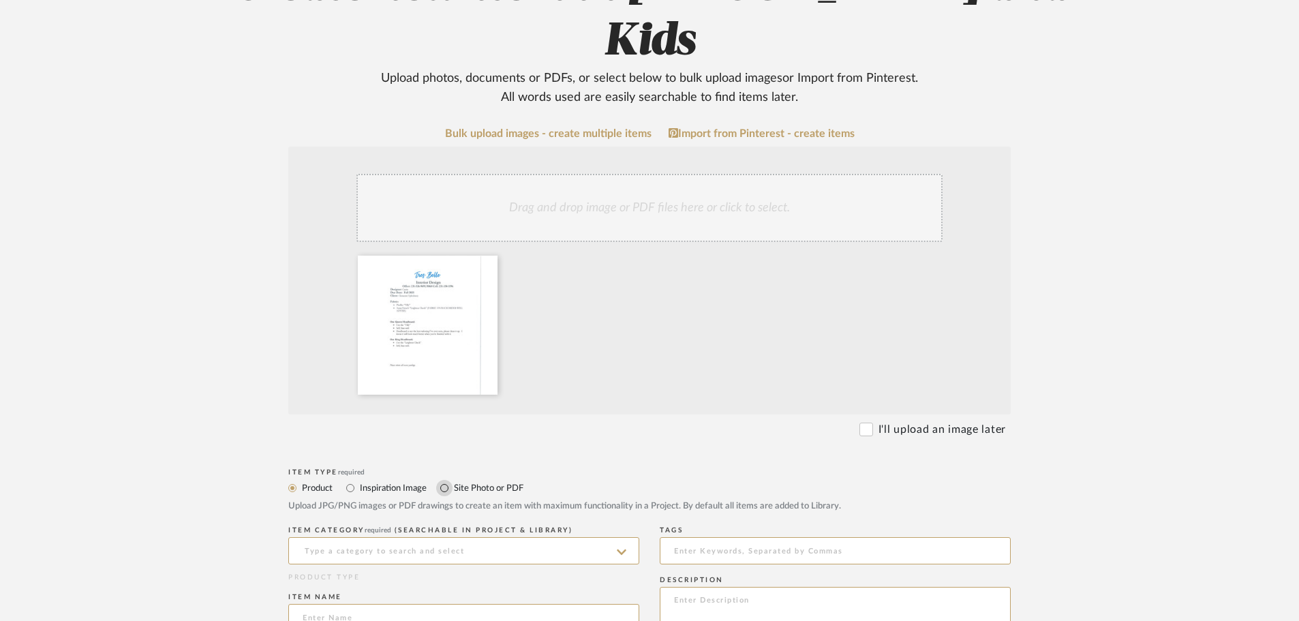
click at [441, 480] on input "Site Photo or PDF" at bounding box center [444, 488] width 16 height 16
radio input "true"
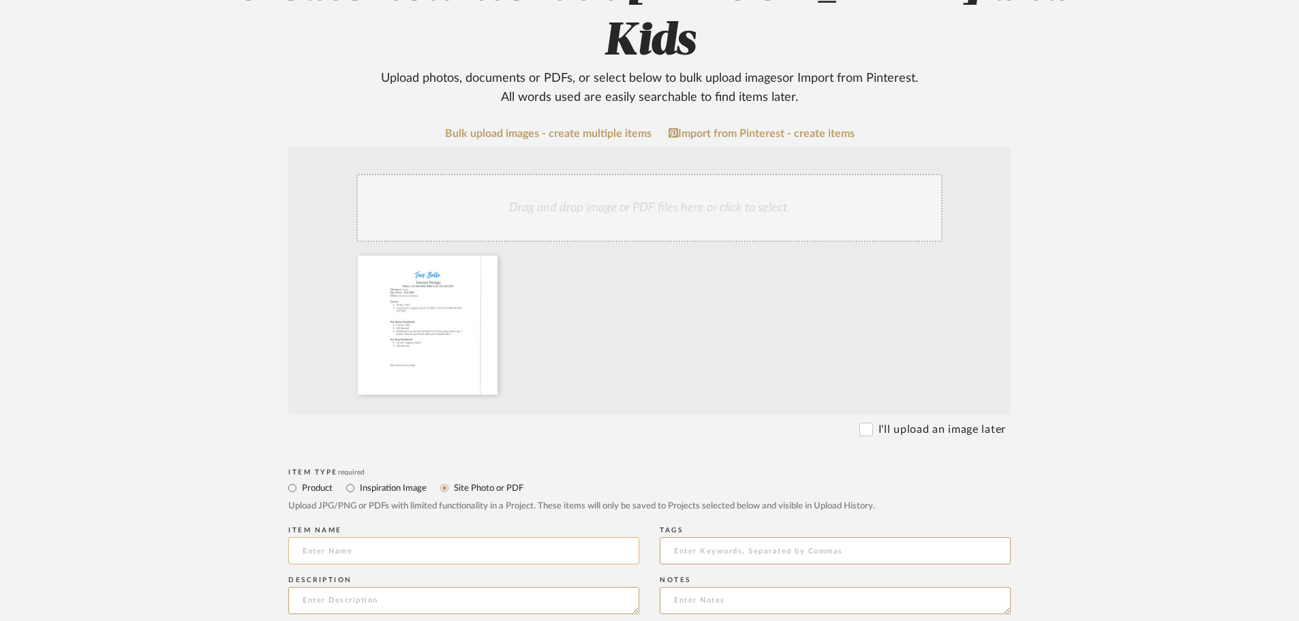
click at [333, 537] on input at bounding box center [463, 550] width 351 height 27
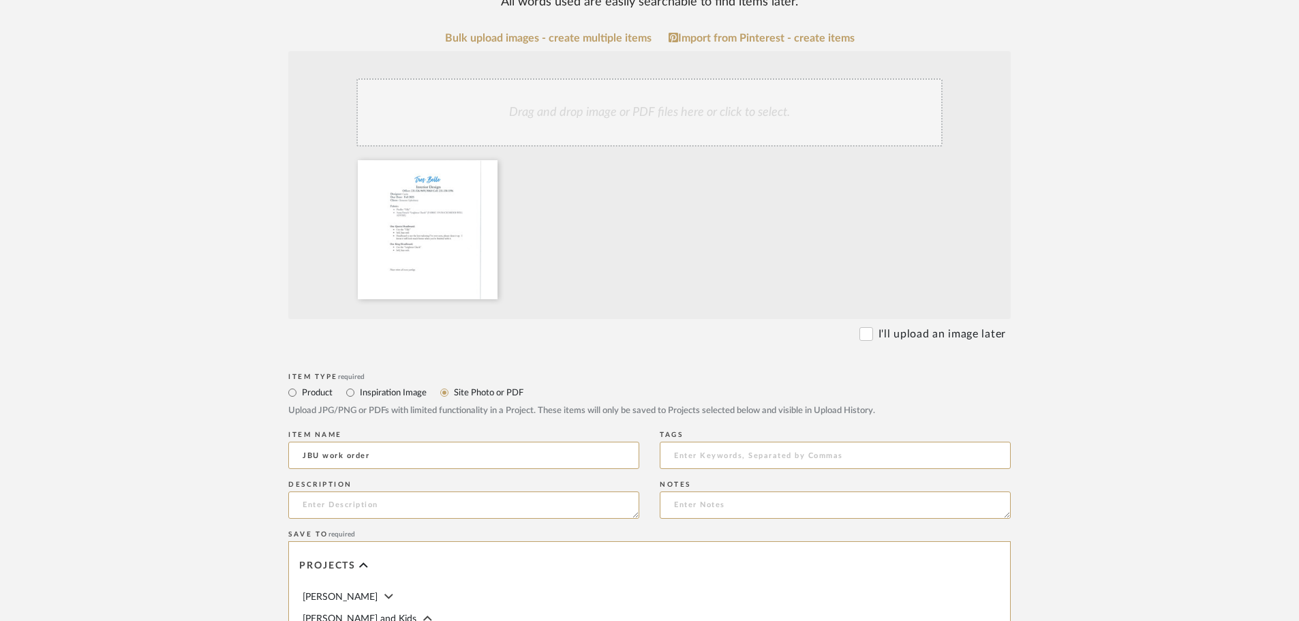
scroll to position [641, 0]
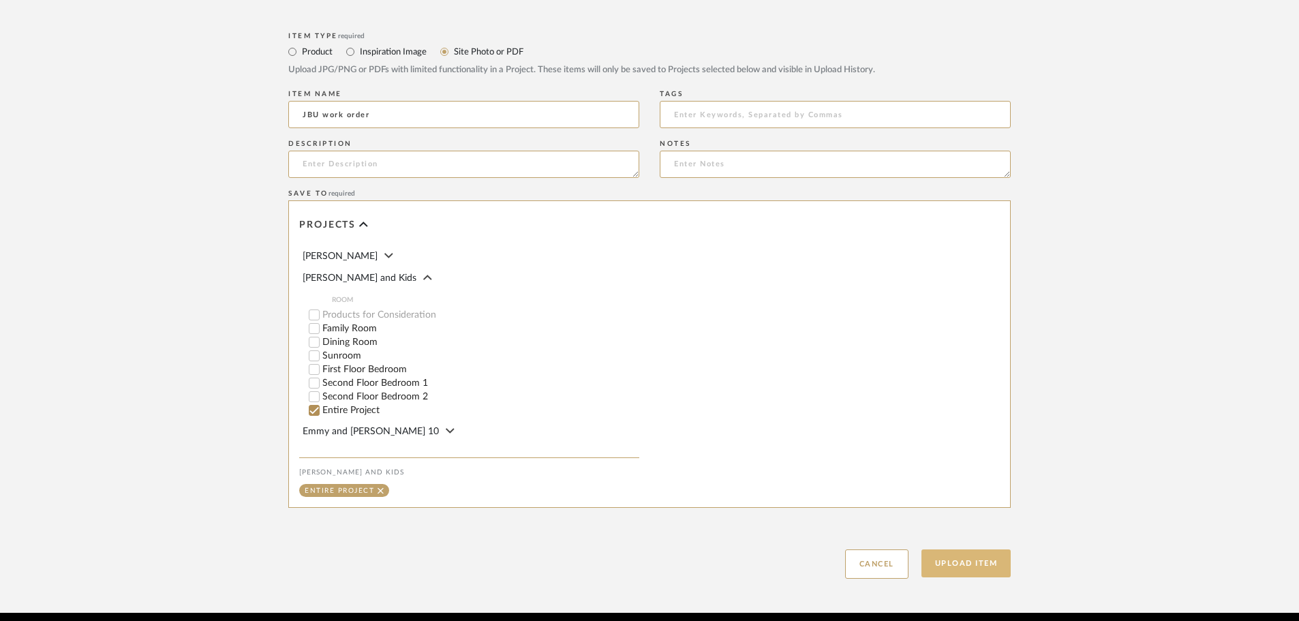
type input "JBU work order"
click at [967, 550] on button "Upload Item" at bounding box center [967, 564] width 90 height 28
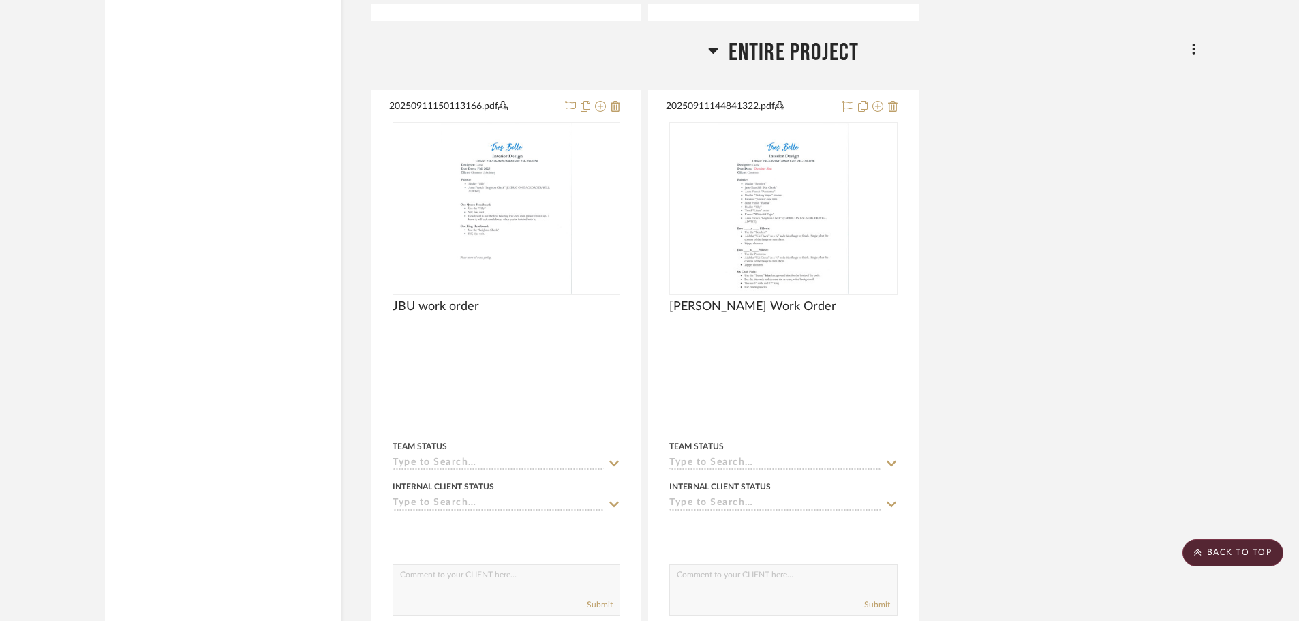
scroll to position [5546, 0]
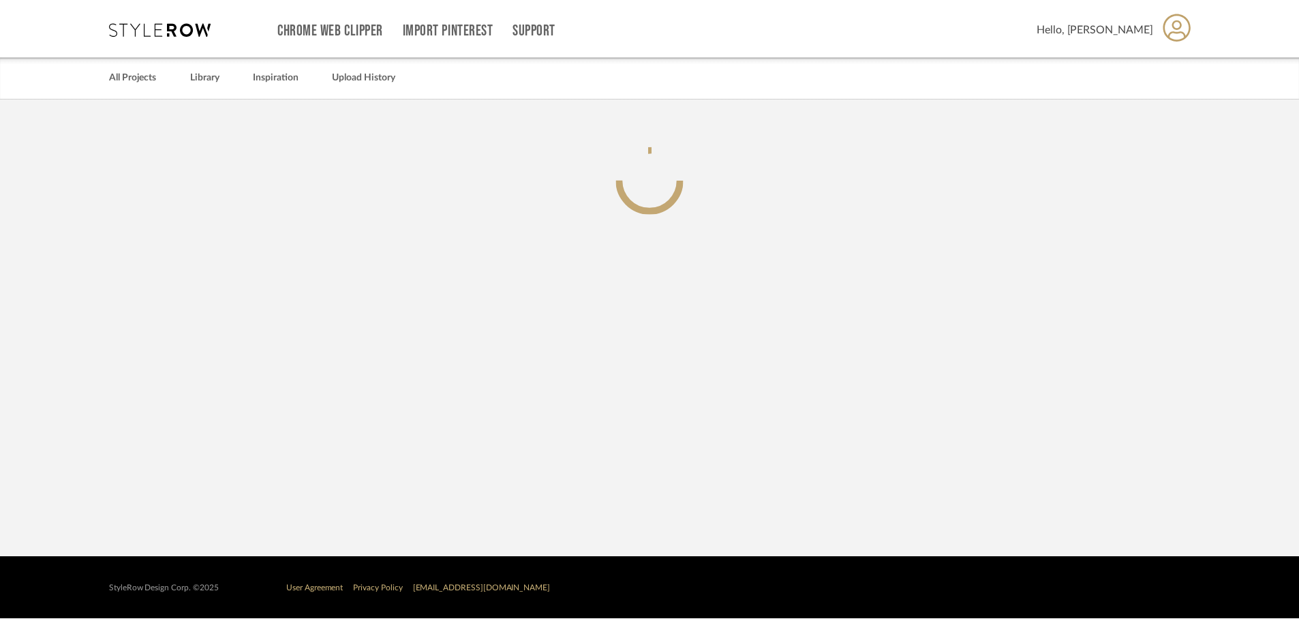
scroll to position [412, 0]
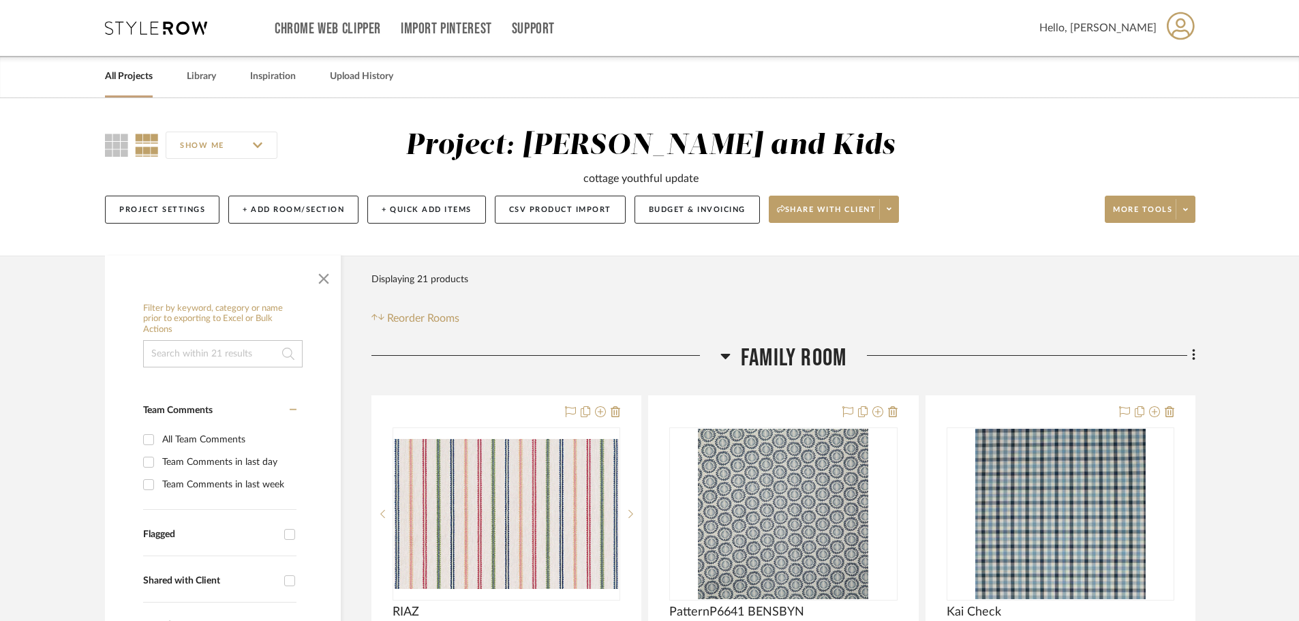
click at [125, 78] on link "All Projects" at bounding box center [129, 76] width 48 height 18
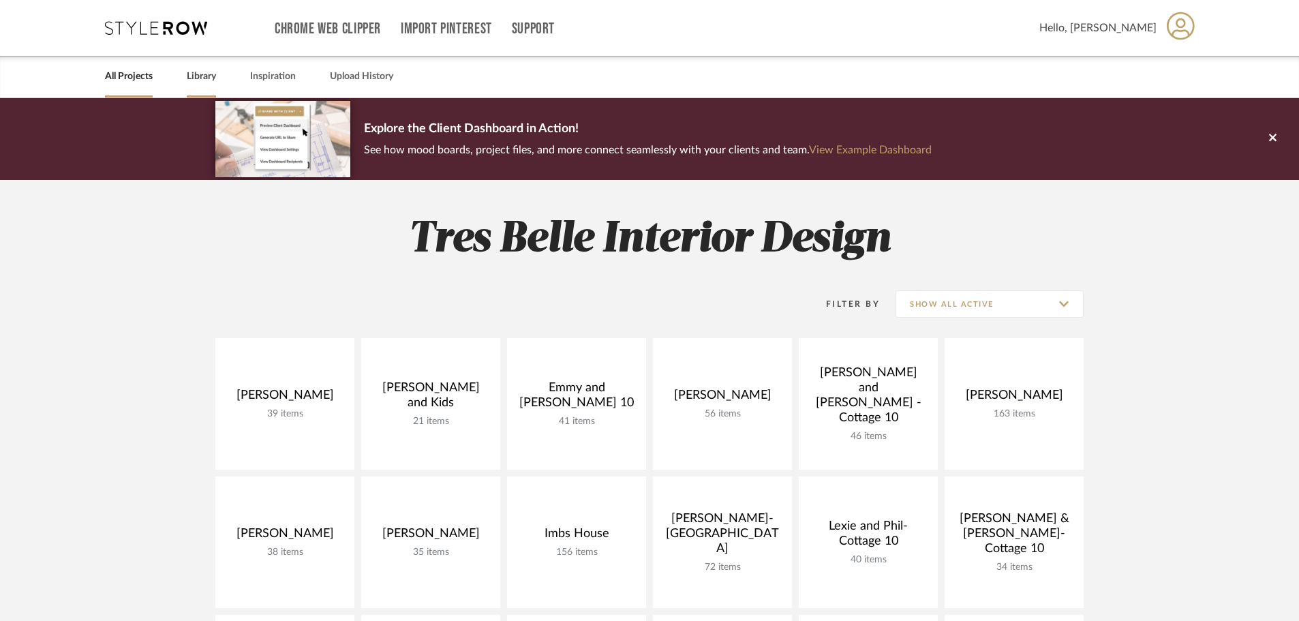
click at [201, 76] on link "Library" at bounding box center [201, 76] width 29 height 18
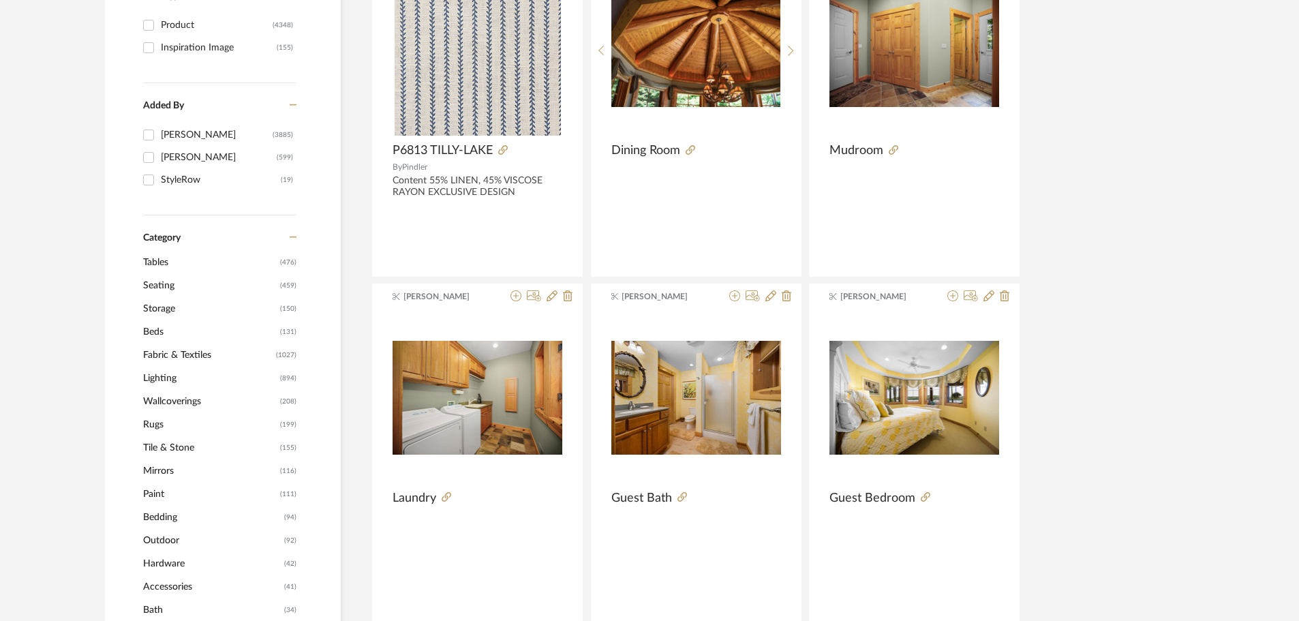
scroll to position [341, 0]
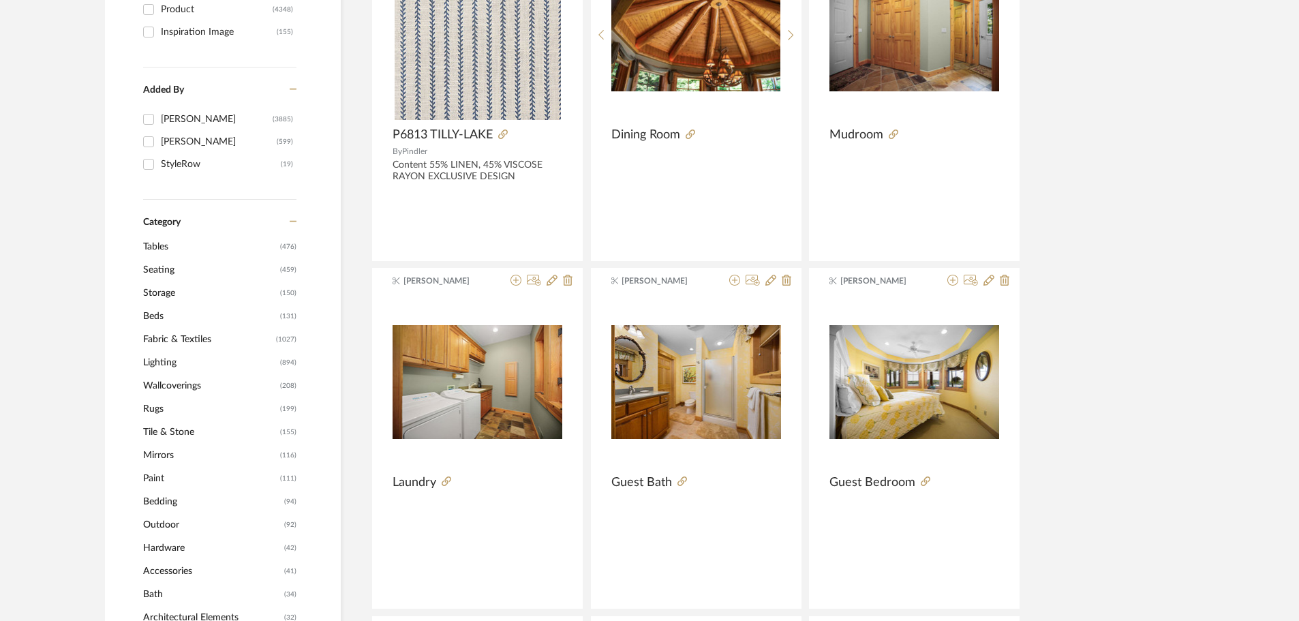
click at [177, 246] on span "Tables" at bounding box center [210, 246] width 134 height 23
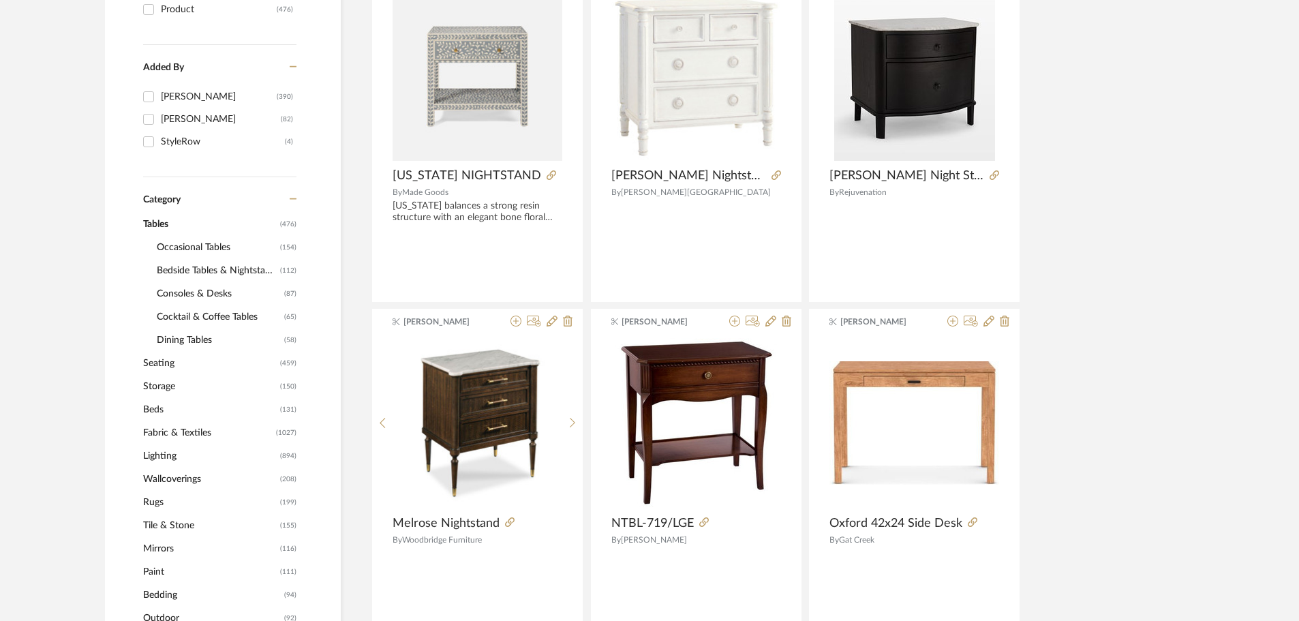
click at [181, 292] on span "Consoles & Desks" at bounding box center [219, 293] width 124 height 23
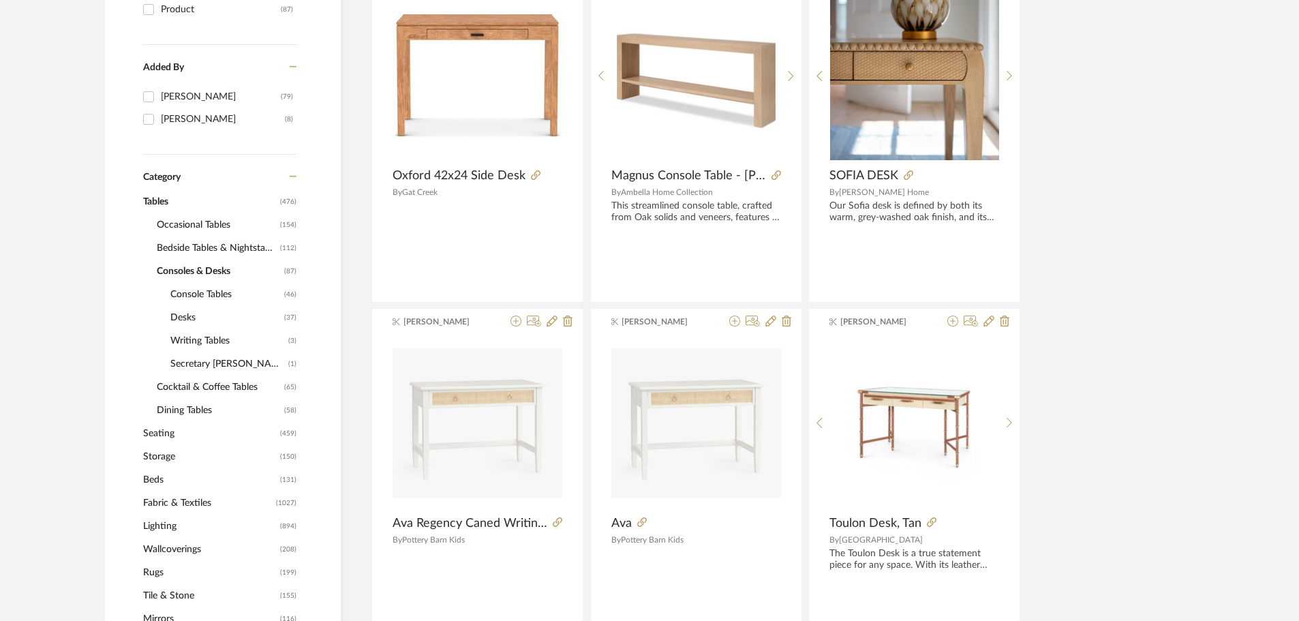
click at [188, 342] on span "Writing Tables" at bounding box center [227, 340] width 115 height 23
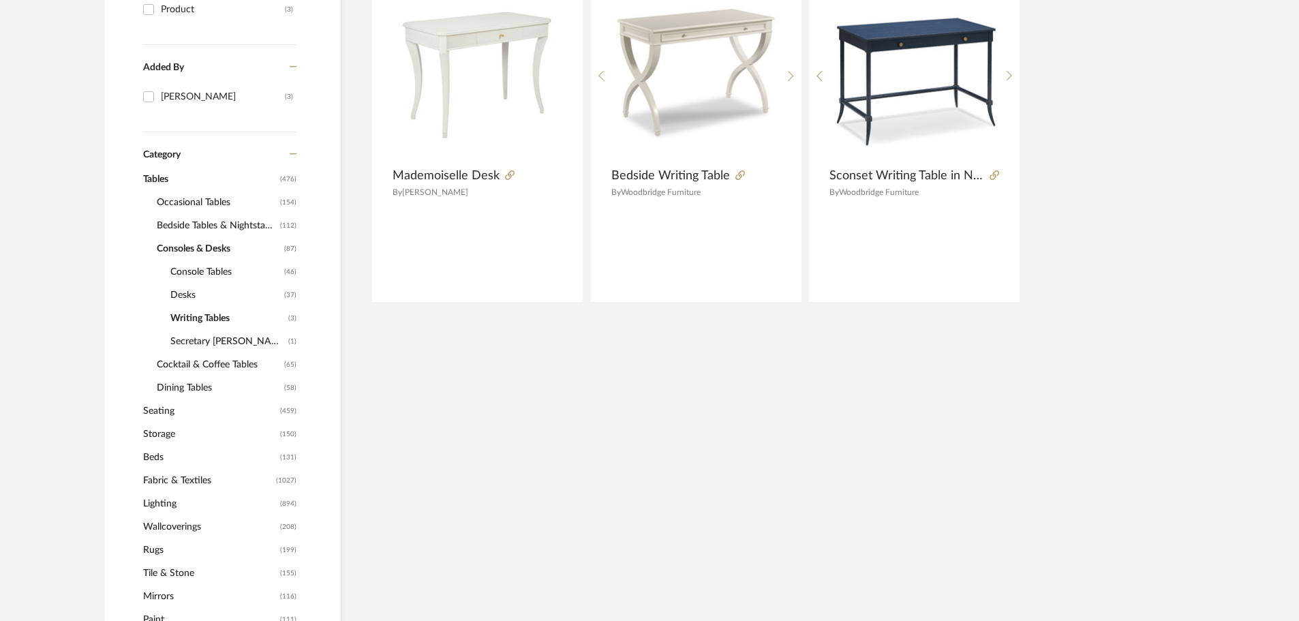
click at [180, 292] on span "Desks" at bounding box center [225, 295] width 110 height 23
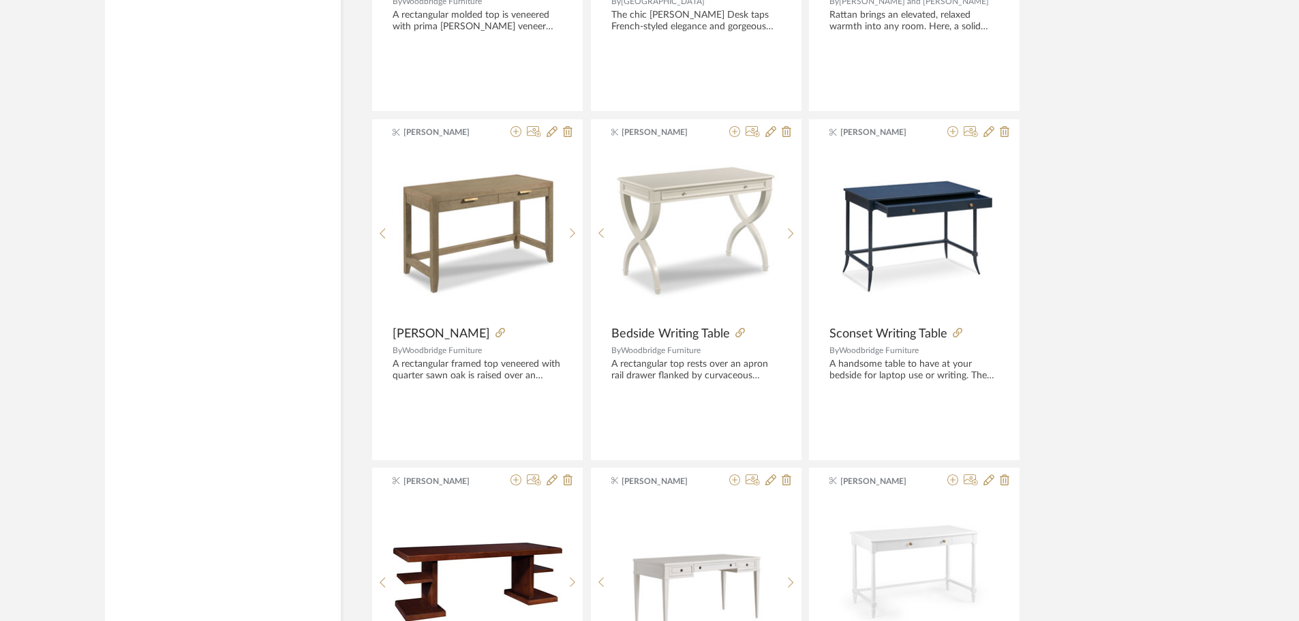
scroll to position [3361, 0]
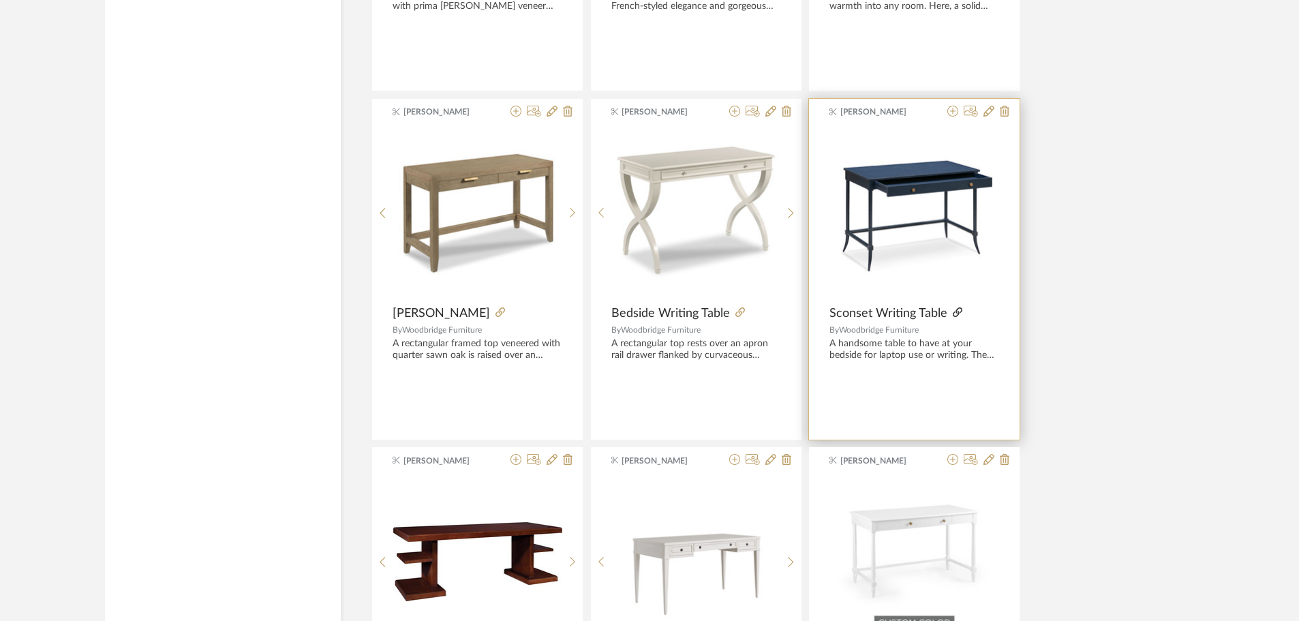
click at [956, 311] on icon at bounding box center [958, 312] width 10 height 10
click at [949, 108] on icon at bounding box center [953, 111] width 11 height 11
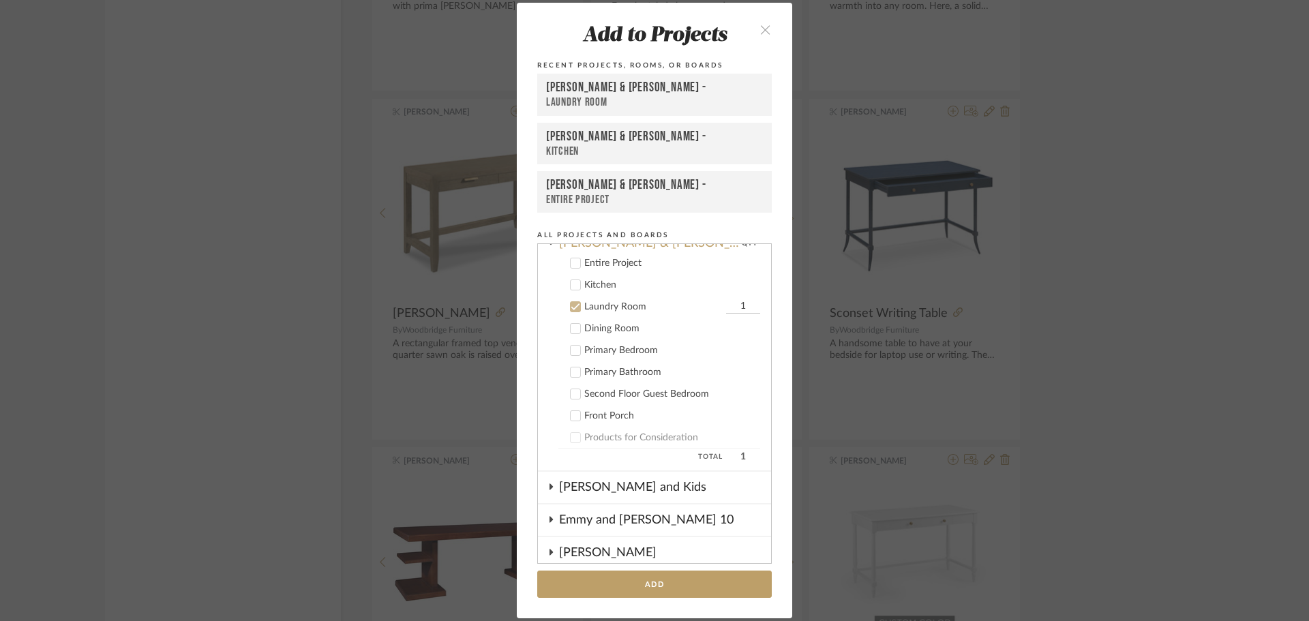
scroll to position [0, 0]
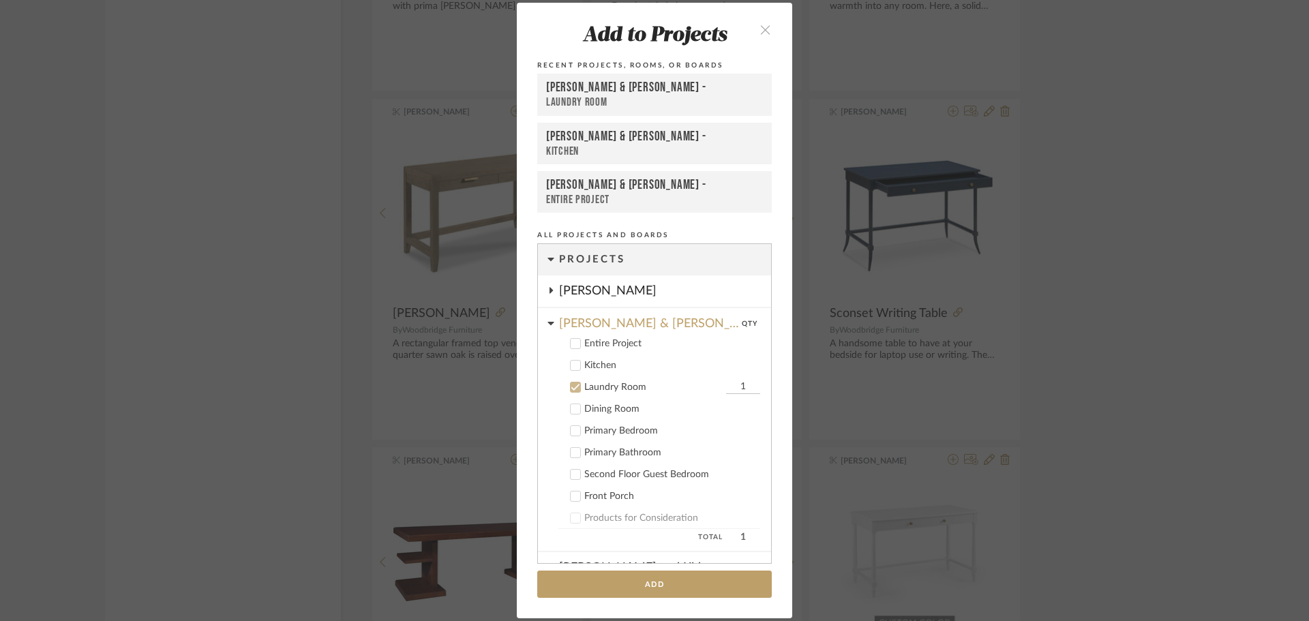
click at [575, 385] on icon at bounding box center [576, 387] width 10 height 10
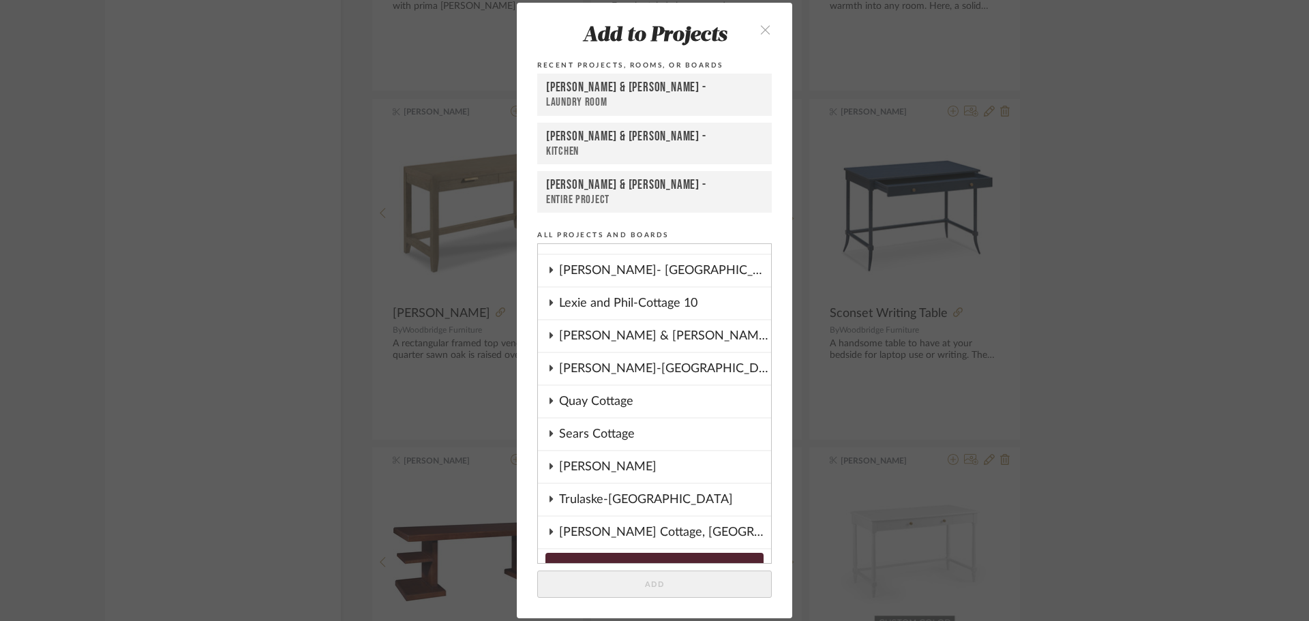
scroll to position [545, 0]
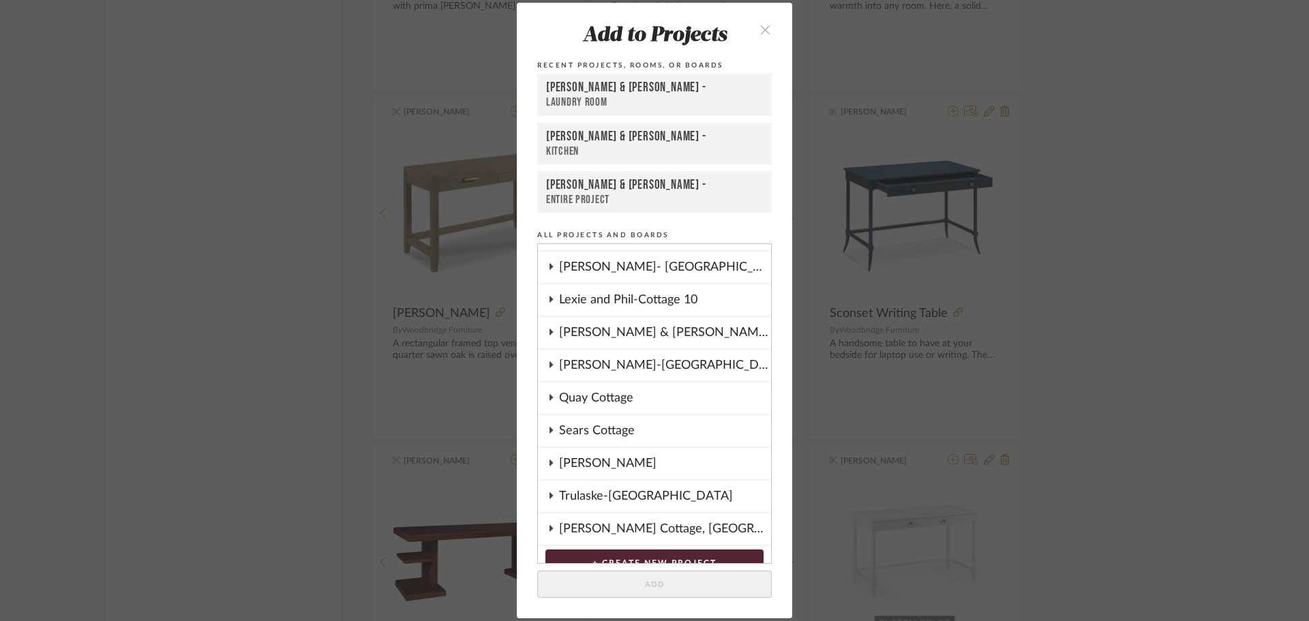
click at [589, 397] on div "Quay Cottage" at bounding box center [665, 397] width 212 height 31
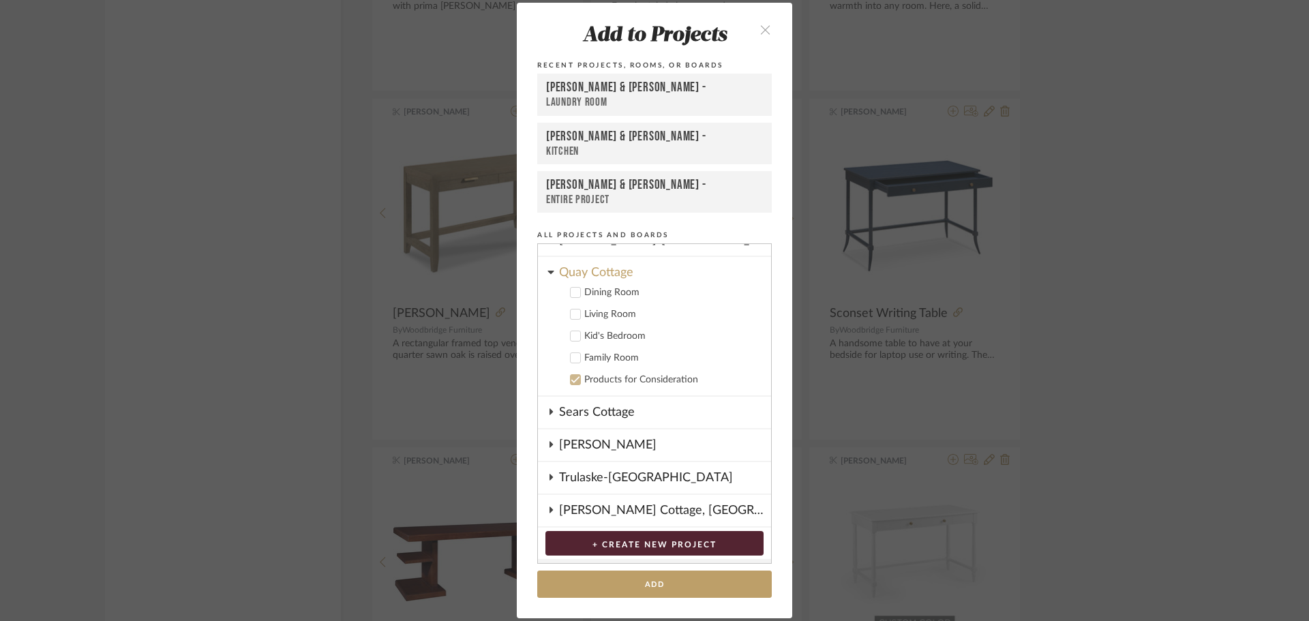
scroll to position [682, 0]
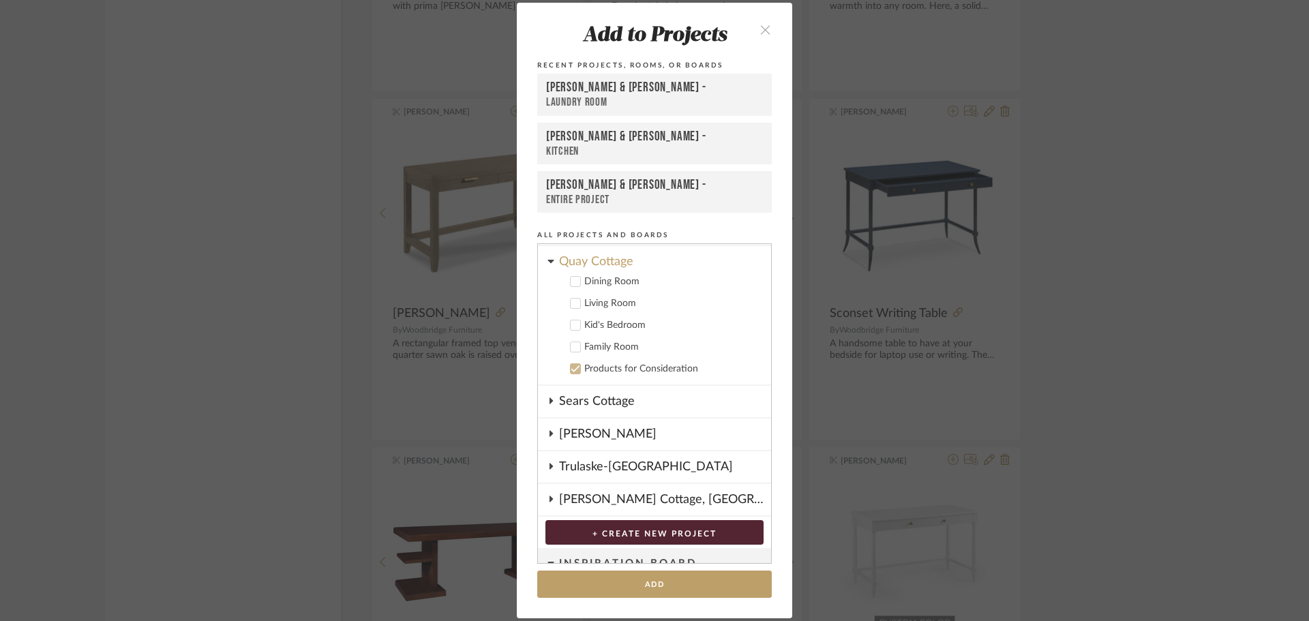
click at [571, 347] on icon at bounding box center [575, 347] width 9 height 7
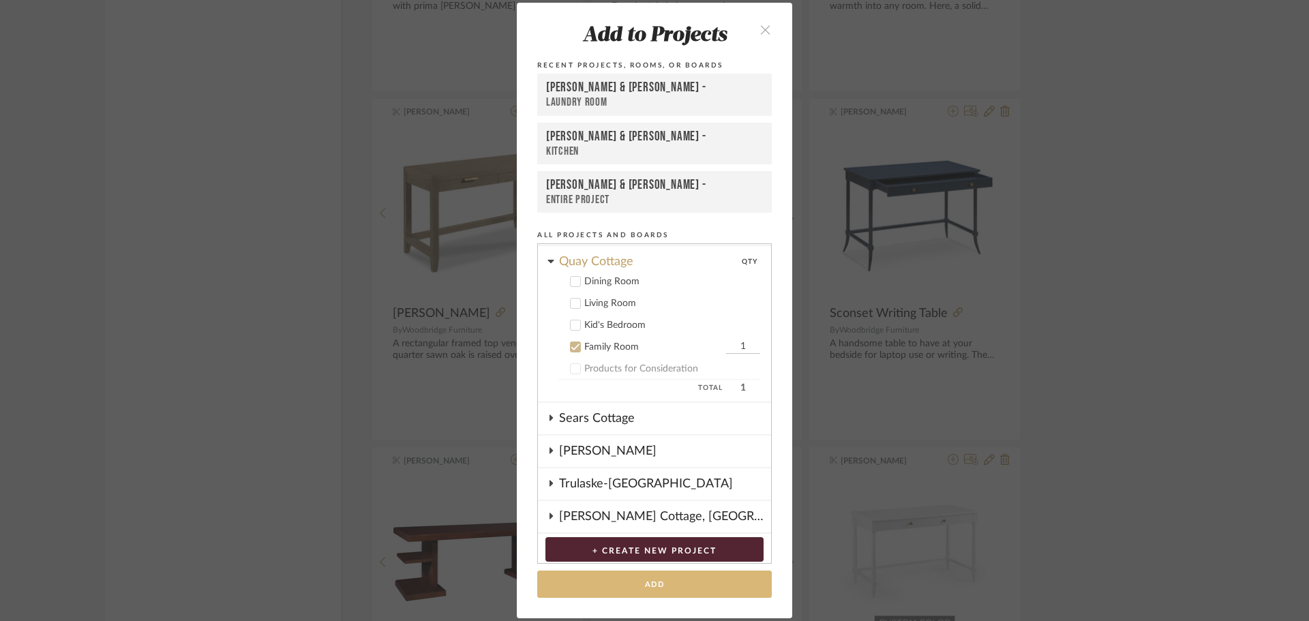
click at [661, 582] on button "Add" at bounding box center [654, 585] width 235 height 28
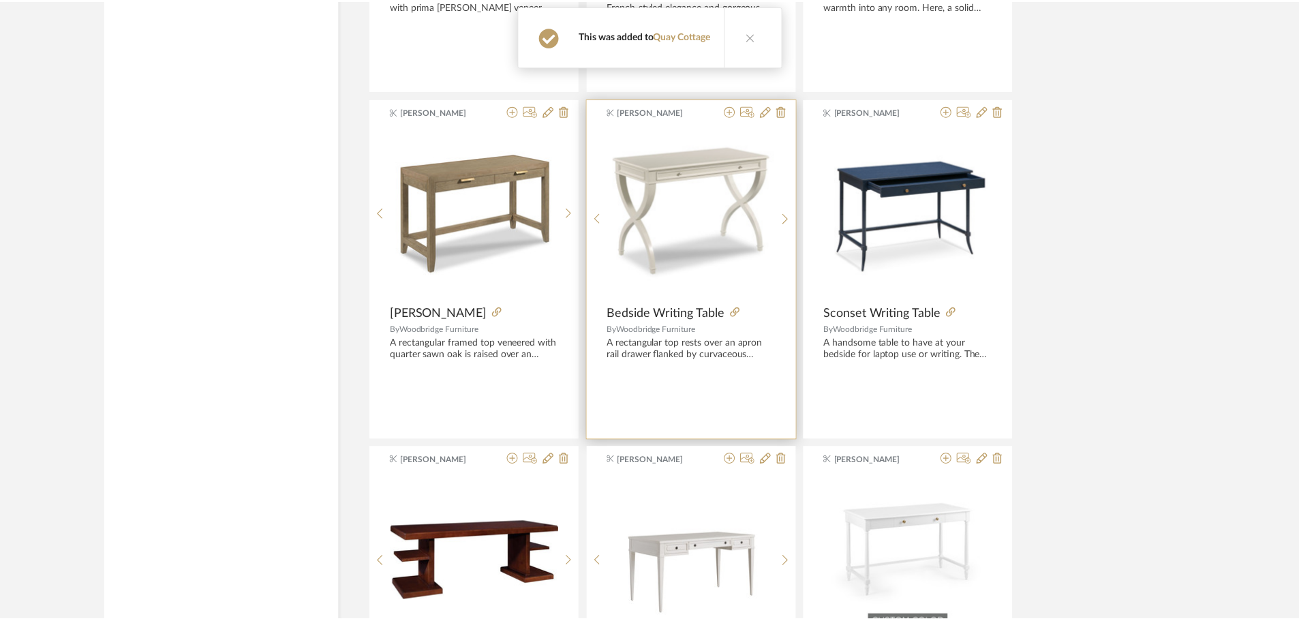
scroll to position [3361, 0]
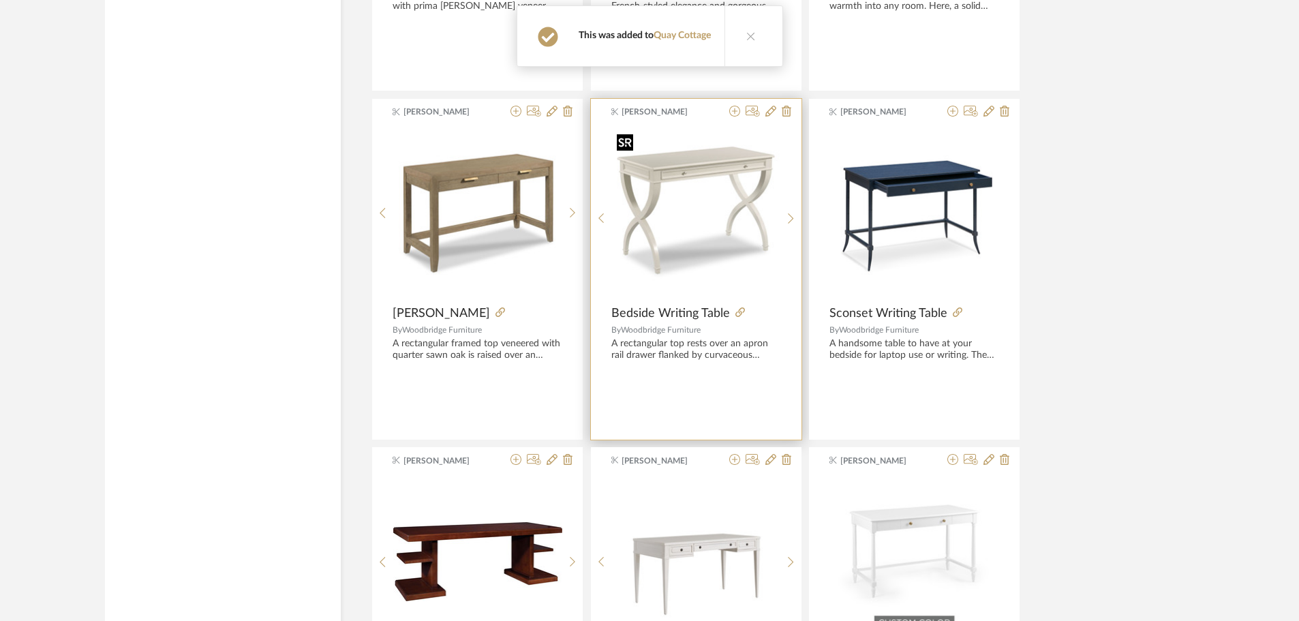
click at [703, 227] on img "0" at bounding box center [696, 213] width 169 height 169
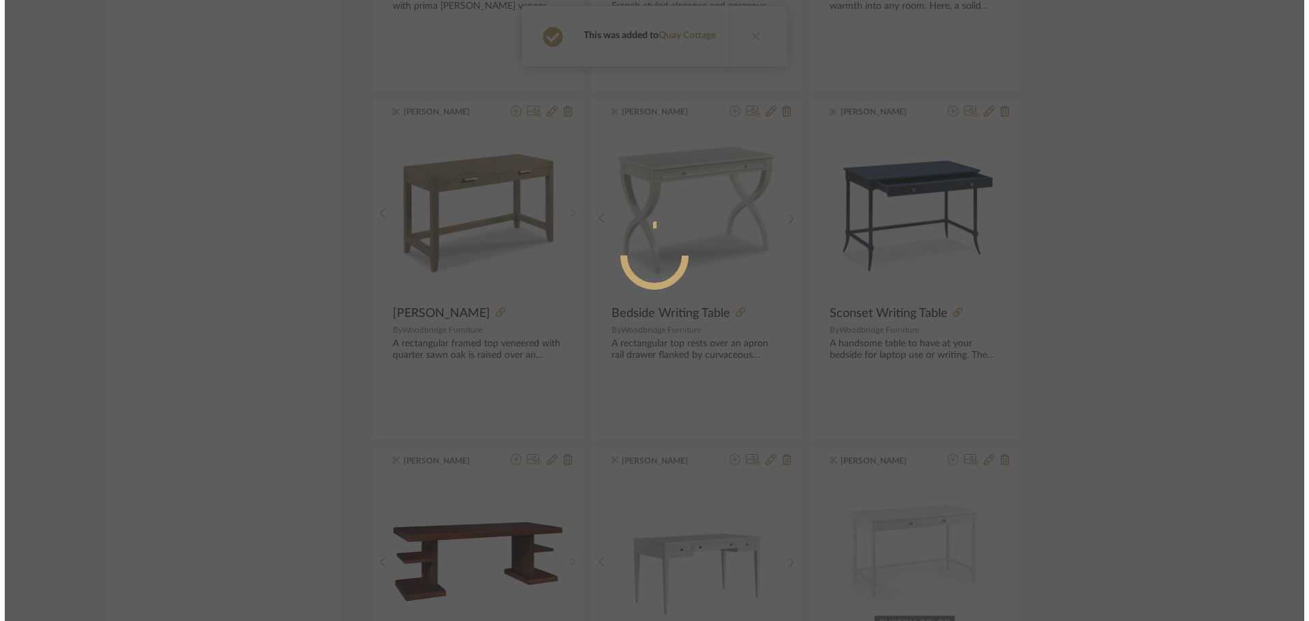
scroll to position [0, 0]
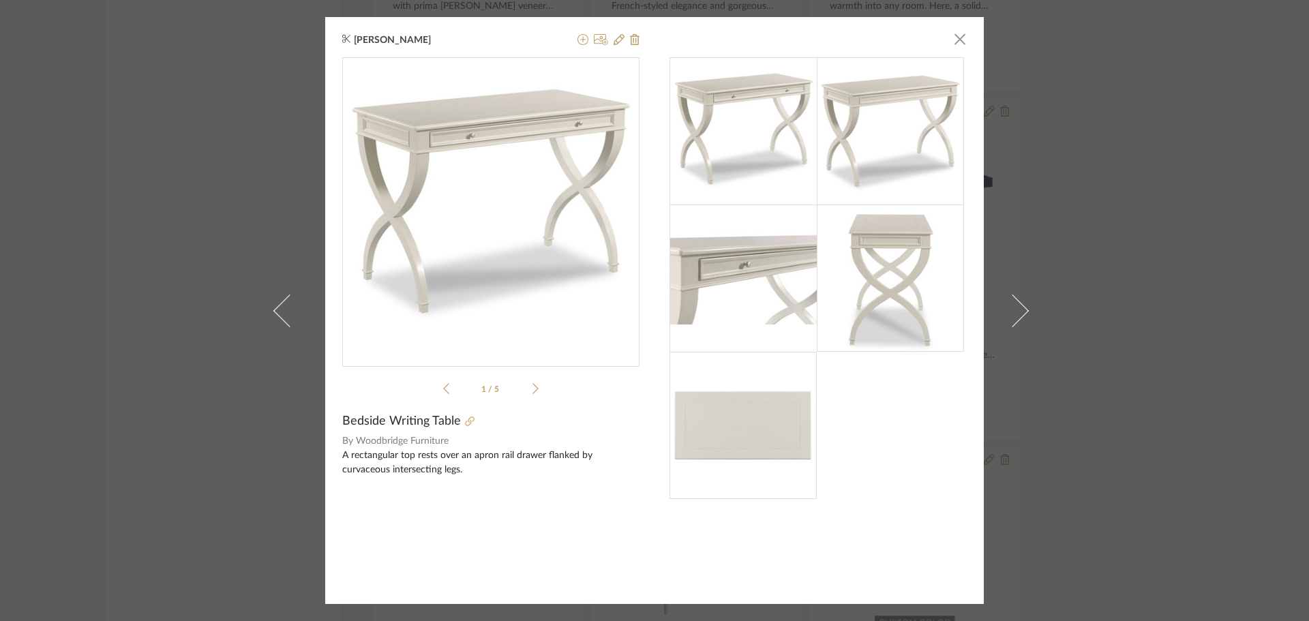
click at [465, 421] on icon at bounding box center [470, 422] width 10 height 10
click at [955, 35] on span "button" at bounding box center [959, 38] width 27 height 27
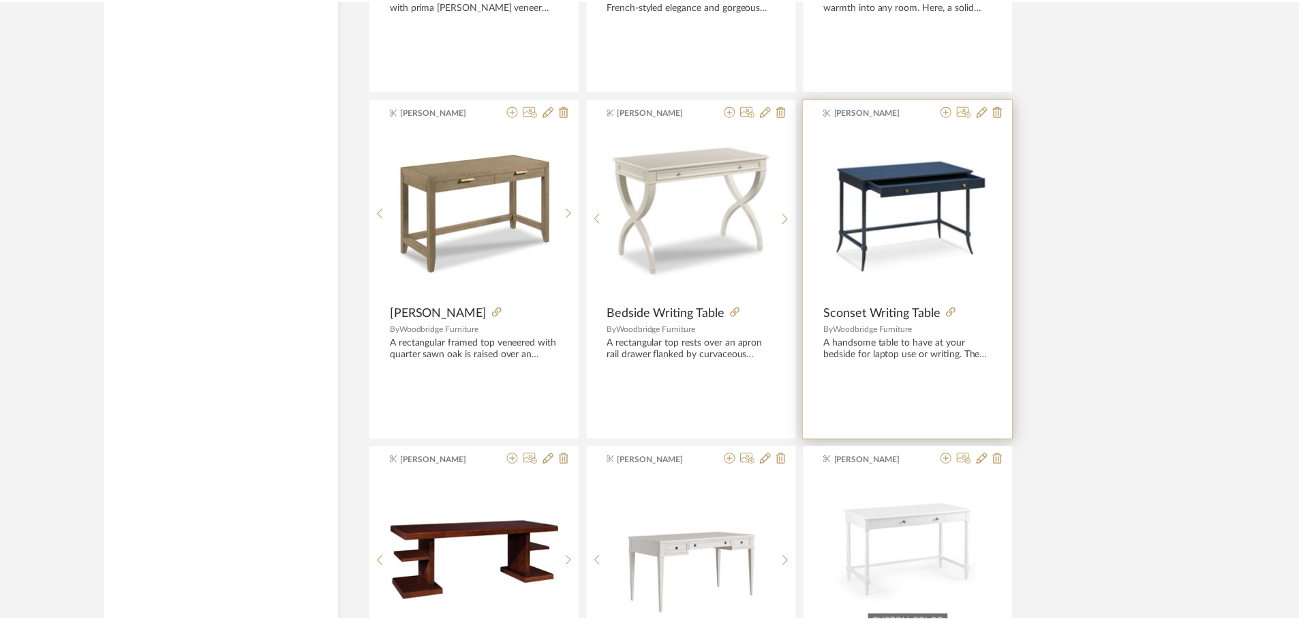
scroll to position [3361, 0]
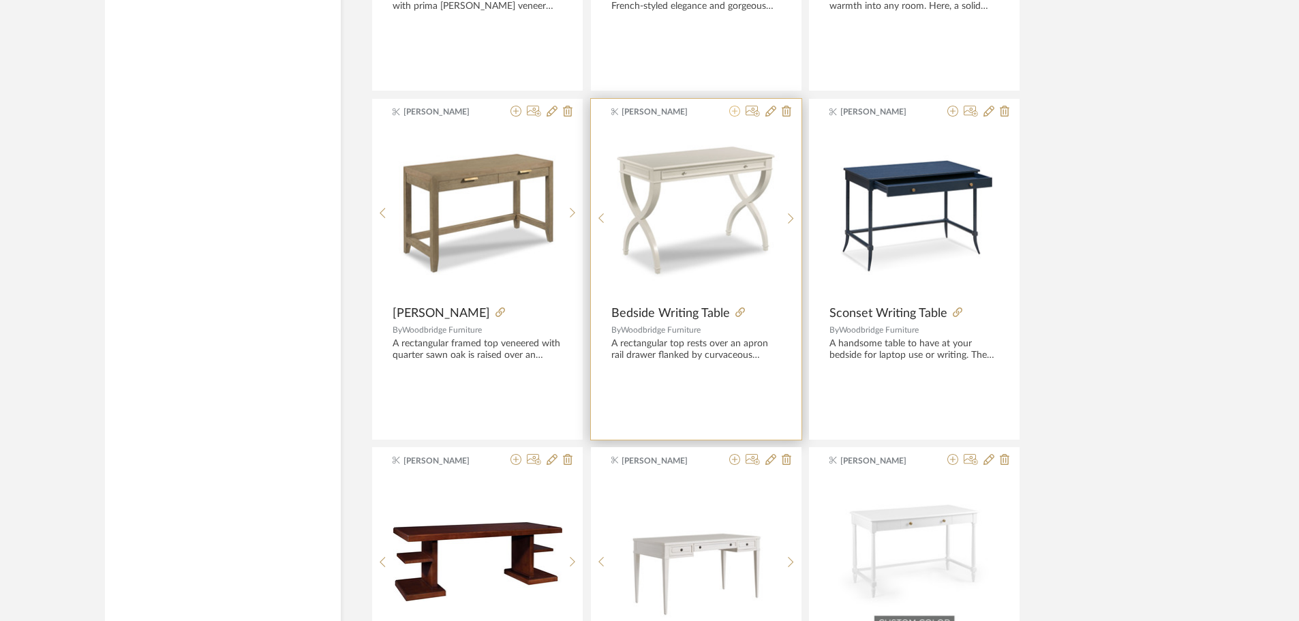
click at [734, 109] on icon at bounding box center [735, 111] width 11 height 11
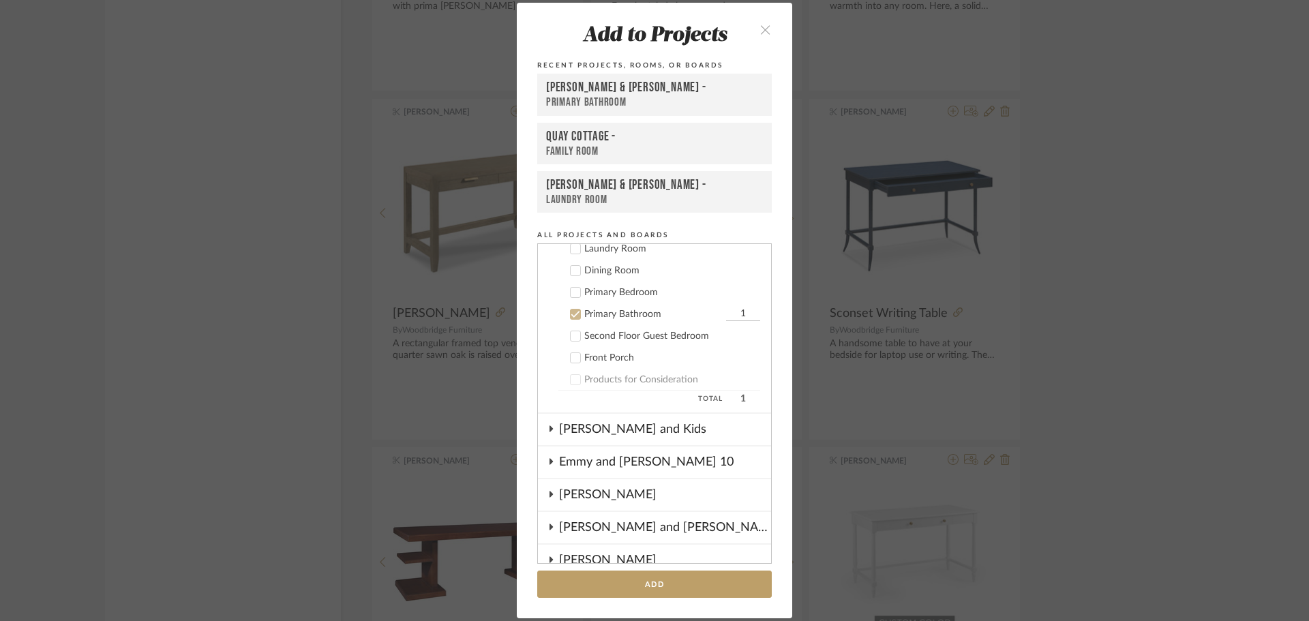
scroll to position [61, 0]
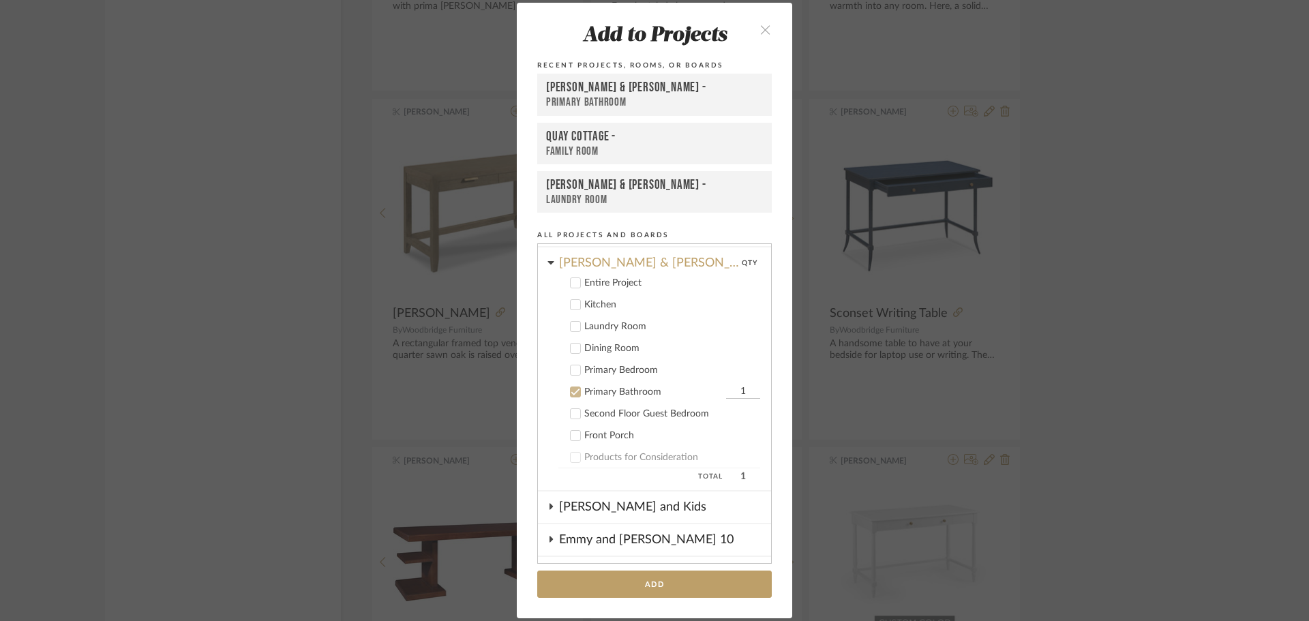
click at [571, 393] on icon at bounding box center [575, 392] width 9 height 7
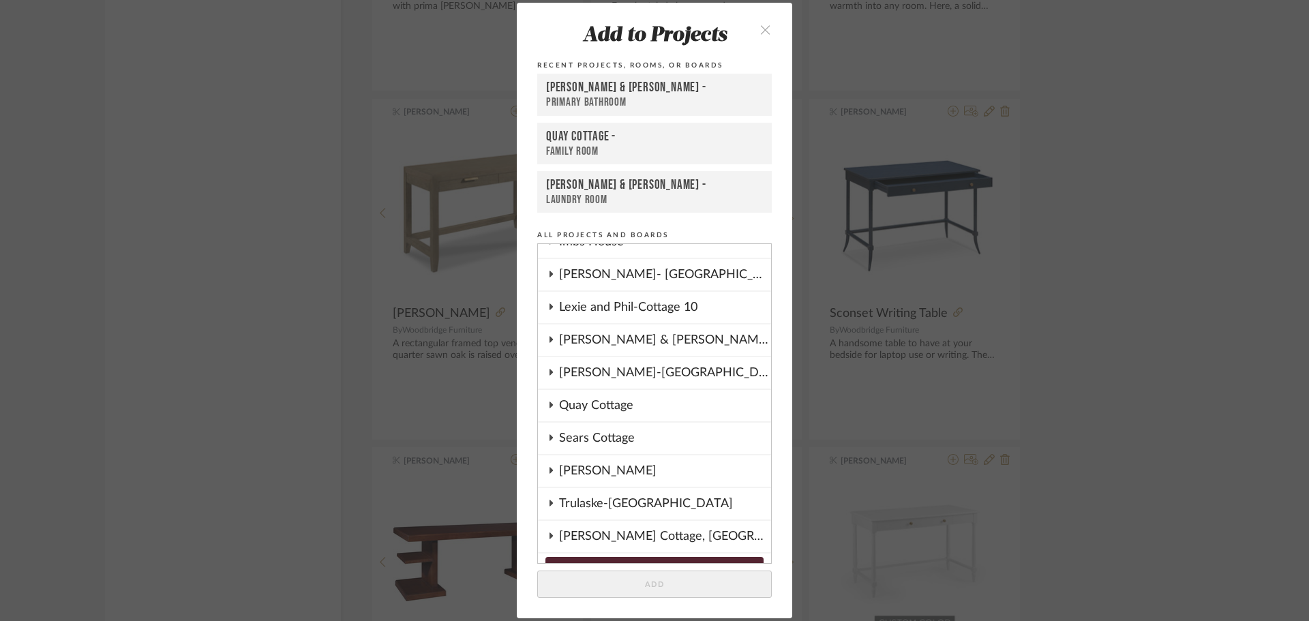
click at [623, 406] on div "Quay Cottage" at bounding box center [665, 405] width 212 height 31
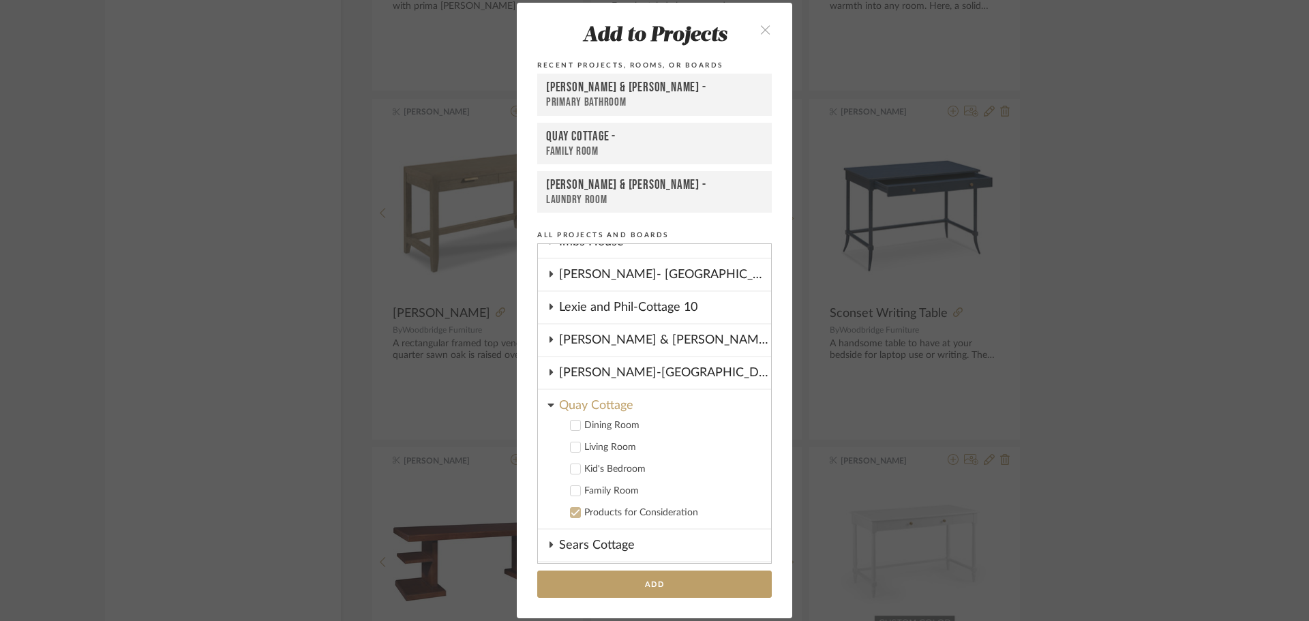
scroll to position [674, 0]
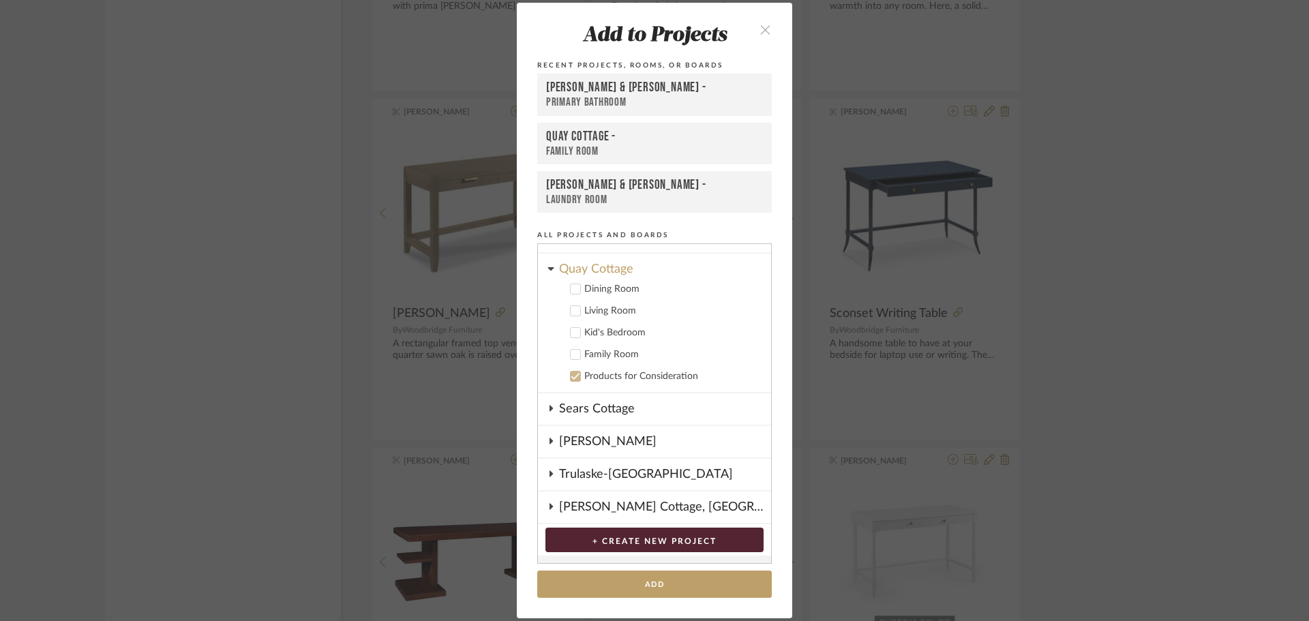
click at [574, 348] on label "Family Room" at bounding box center [659, 355] width 202 height 14
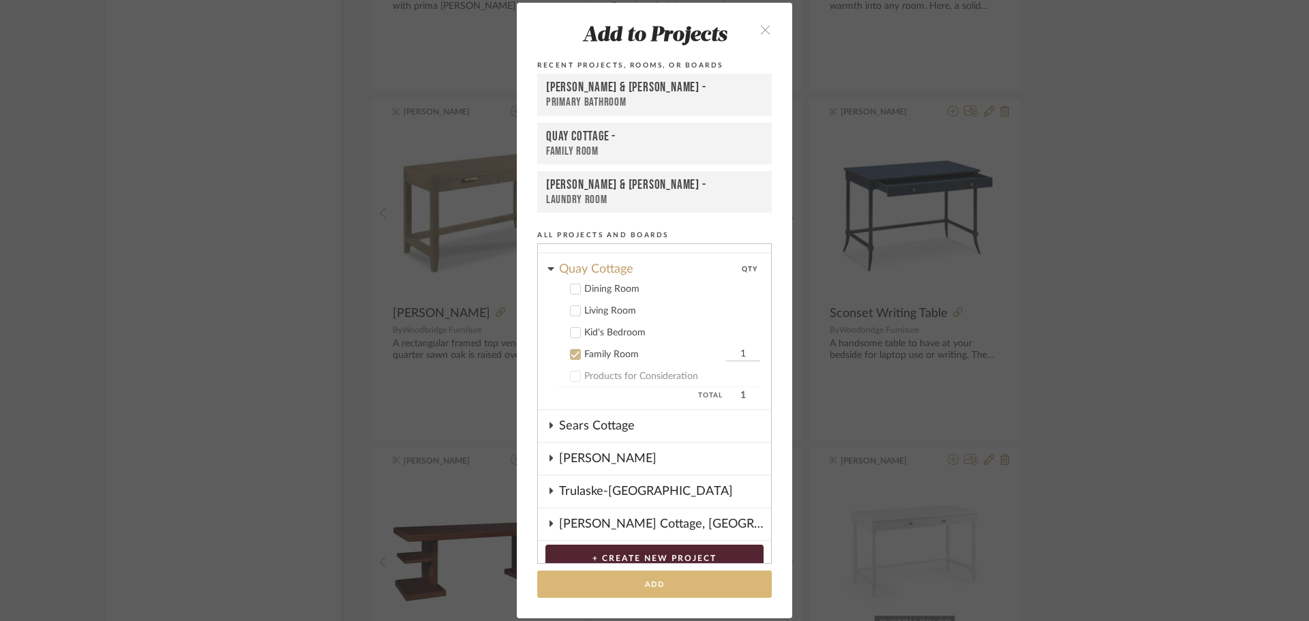
click at [644, 580] on button "Add" at bounding box center [654, 585] width 235 height 28
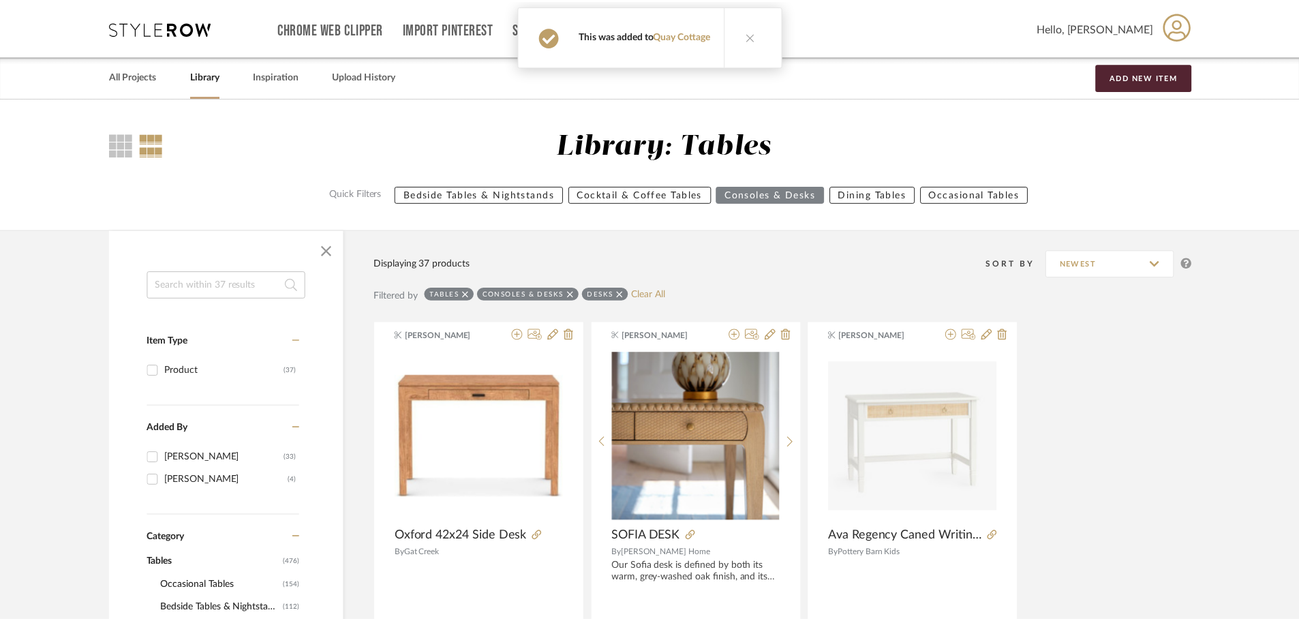
scroll to position [3361, 0]
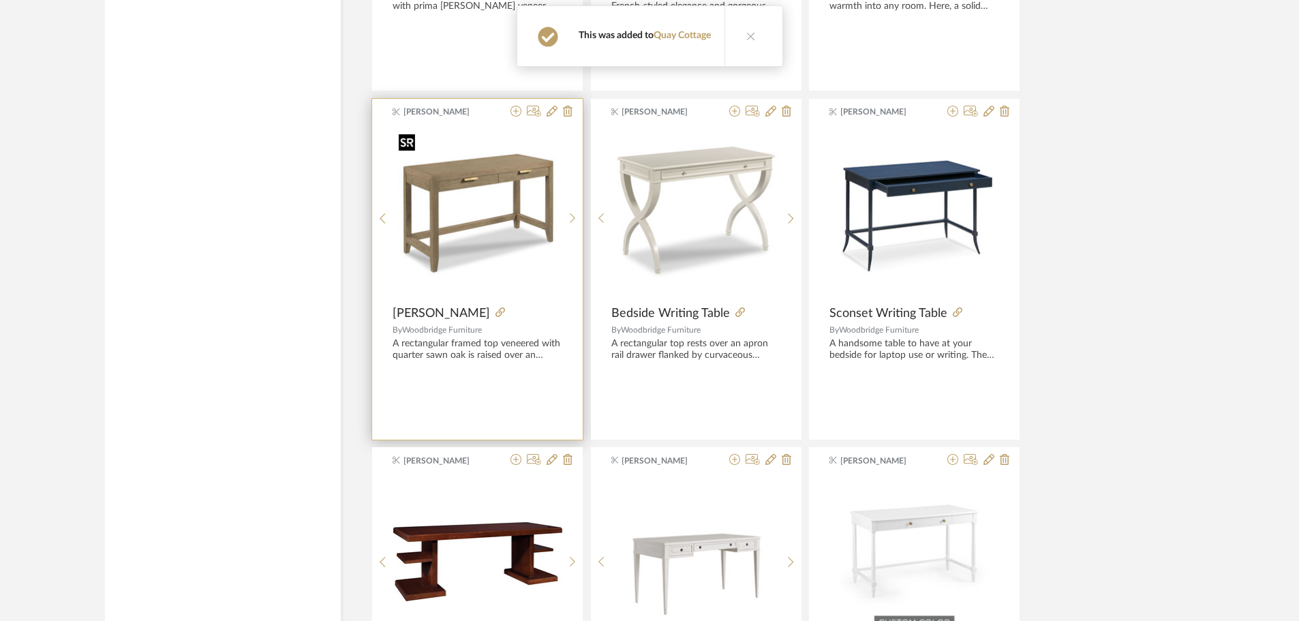
click at [469, 225] on img "0" at bounding box center [477, 213] width 169 height 169
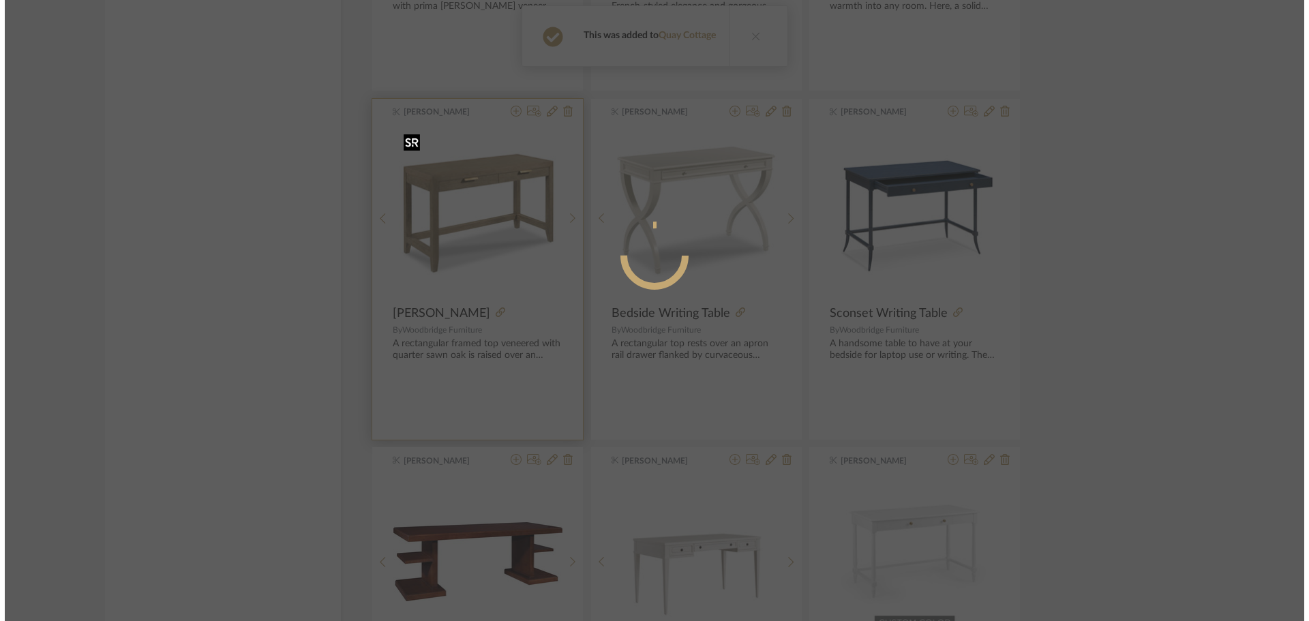
scroll to position [0, 0]
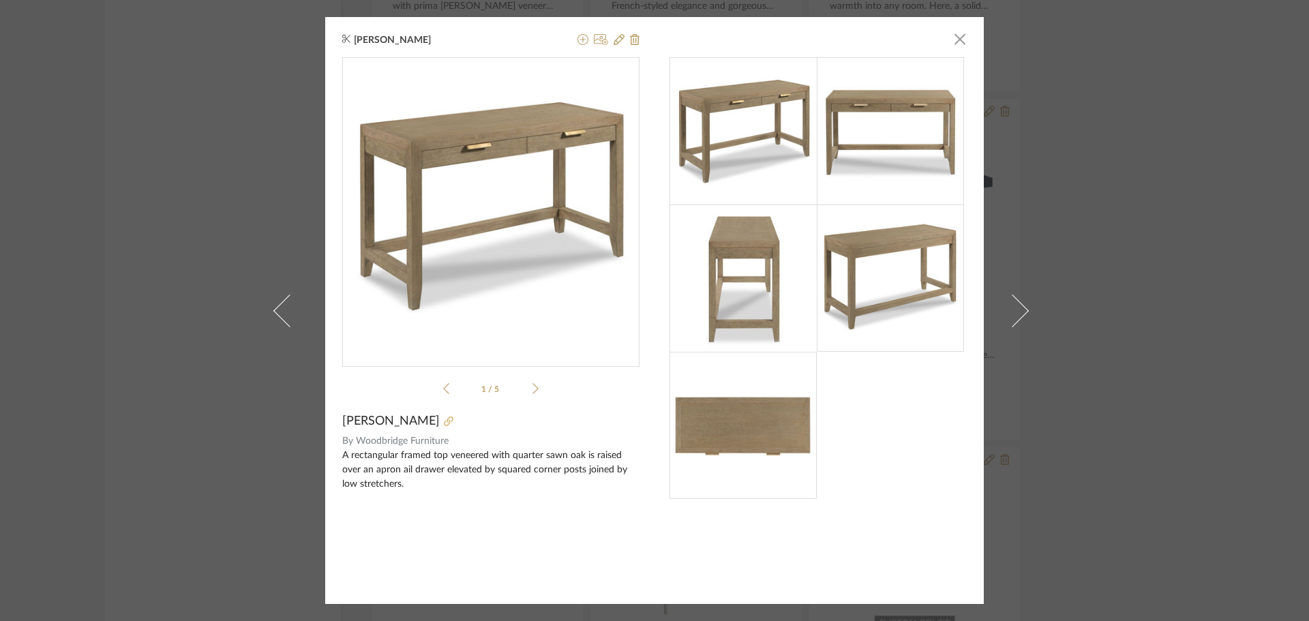
click at [444, 421] on icon at bounding box center [449, 422] width 10 height 10
click at [1132, 205] on div "[PERSON_NAME] × 1 / 5 [PERSON_NAME] By Woodbridge Furniture A rectangular frame…" at bounding box center [654, 310] width 1309 height 621
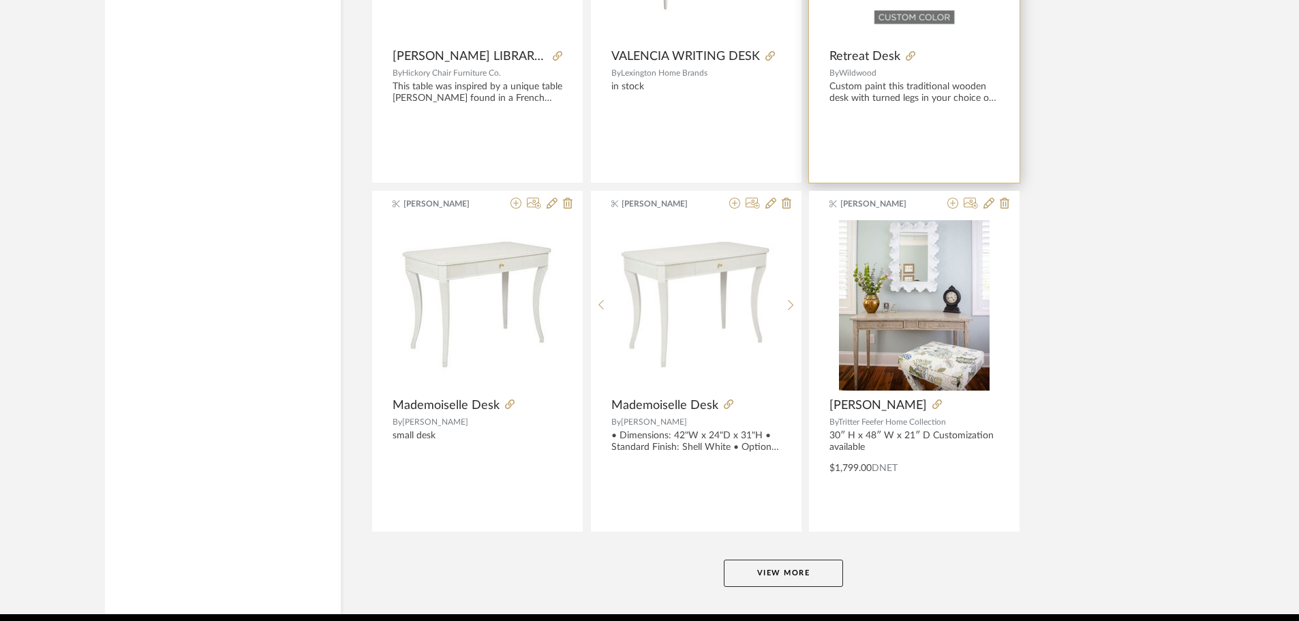
scroll to position [3975, 0]
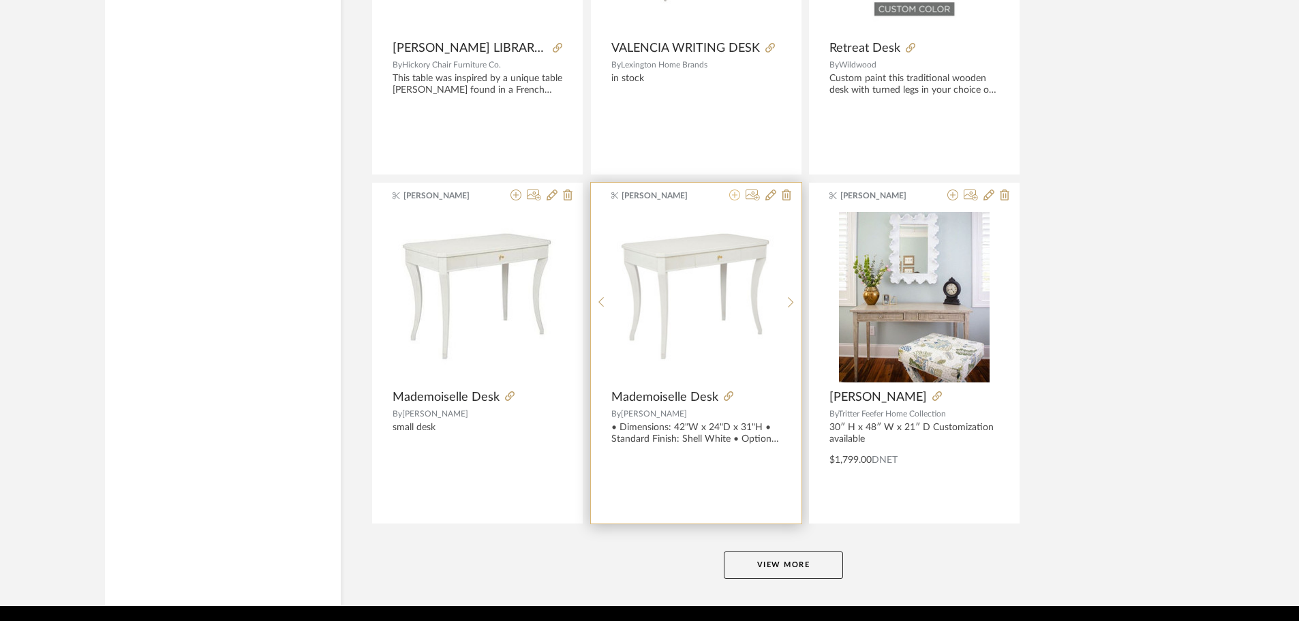
click at [736, 194] on icon at bounding box center [735, 195] width 11 height 11
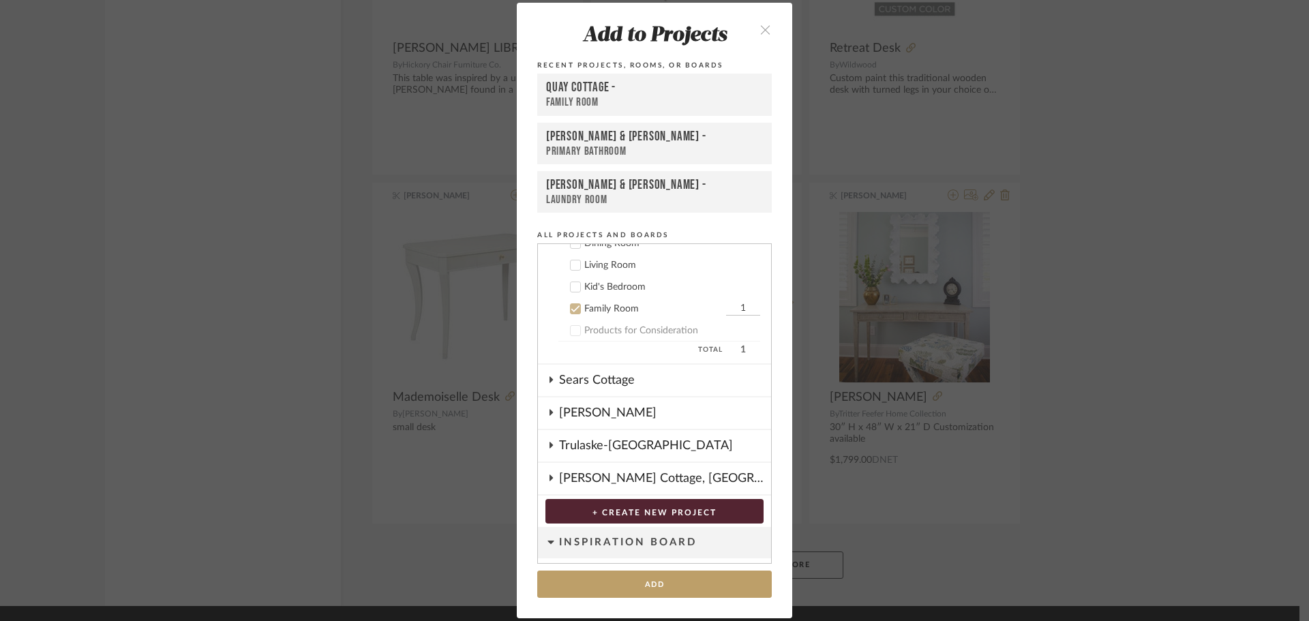
scroll to position [442, 0]
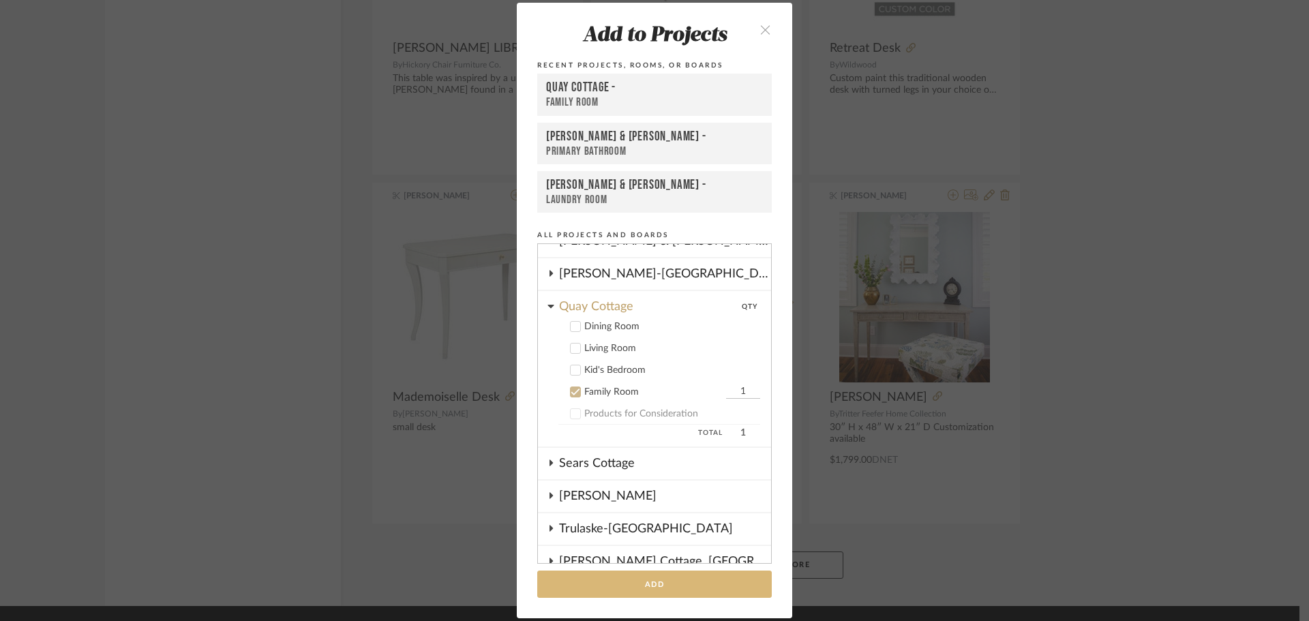
click at [659, 587] on button "Add" at bounding box center [654, 585] width 235 height 28
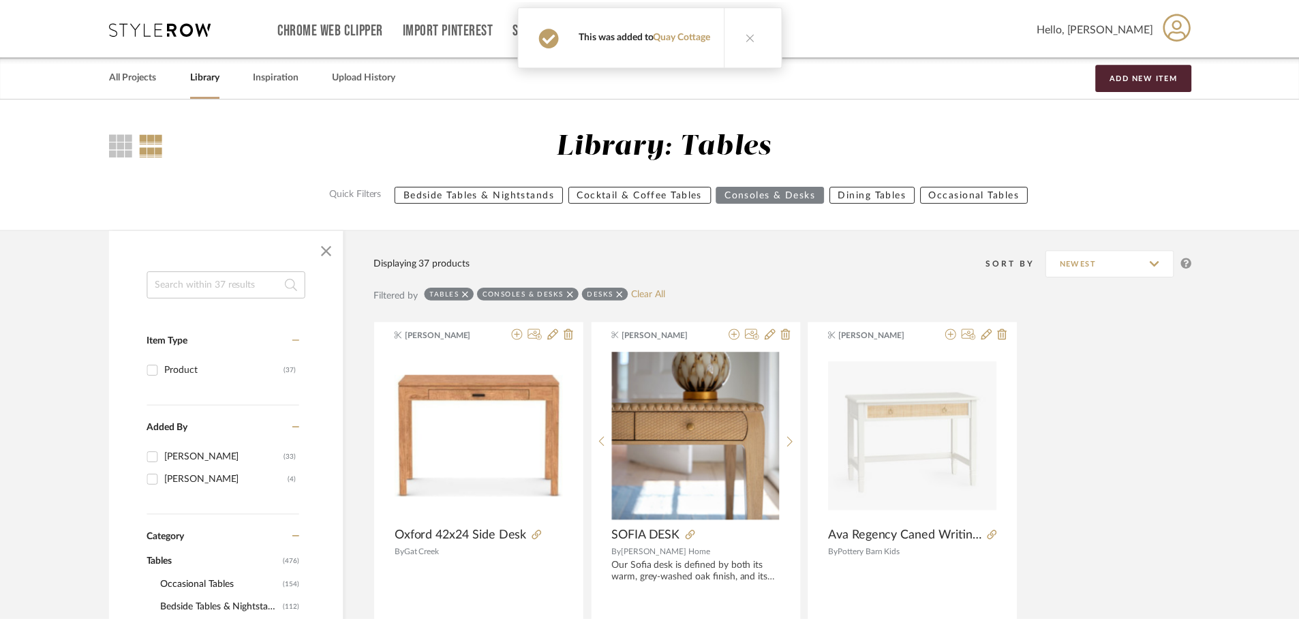
scroll to position [3975, 0]
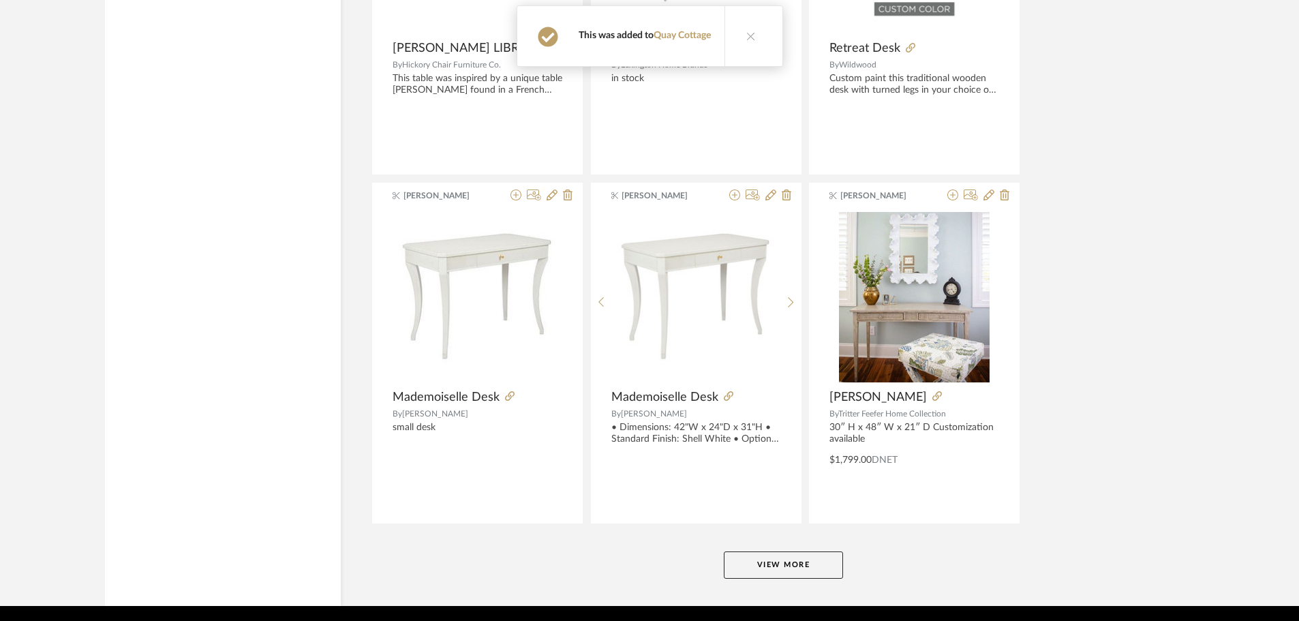
click at [786, 560] on button "View More" at bounding box center [783, 565] width 119 height 27
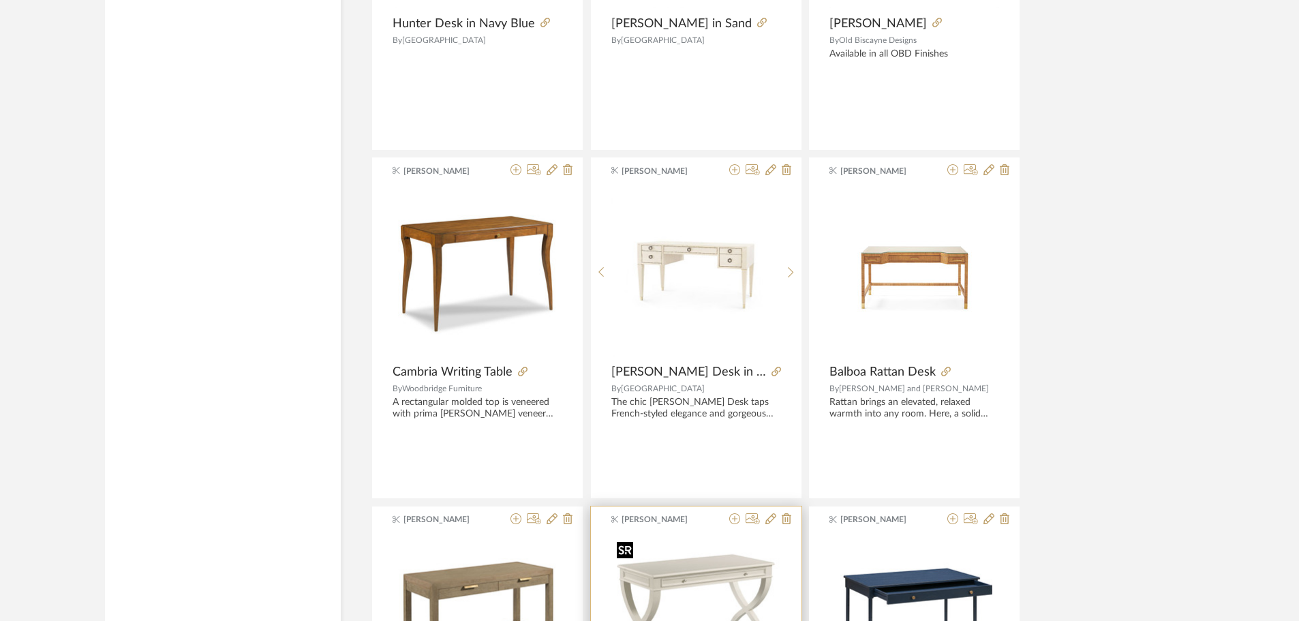
scroll to position [2952, 0]
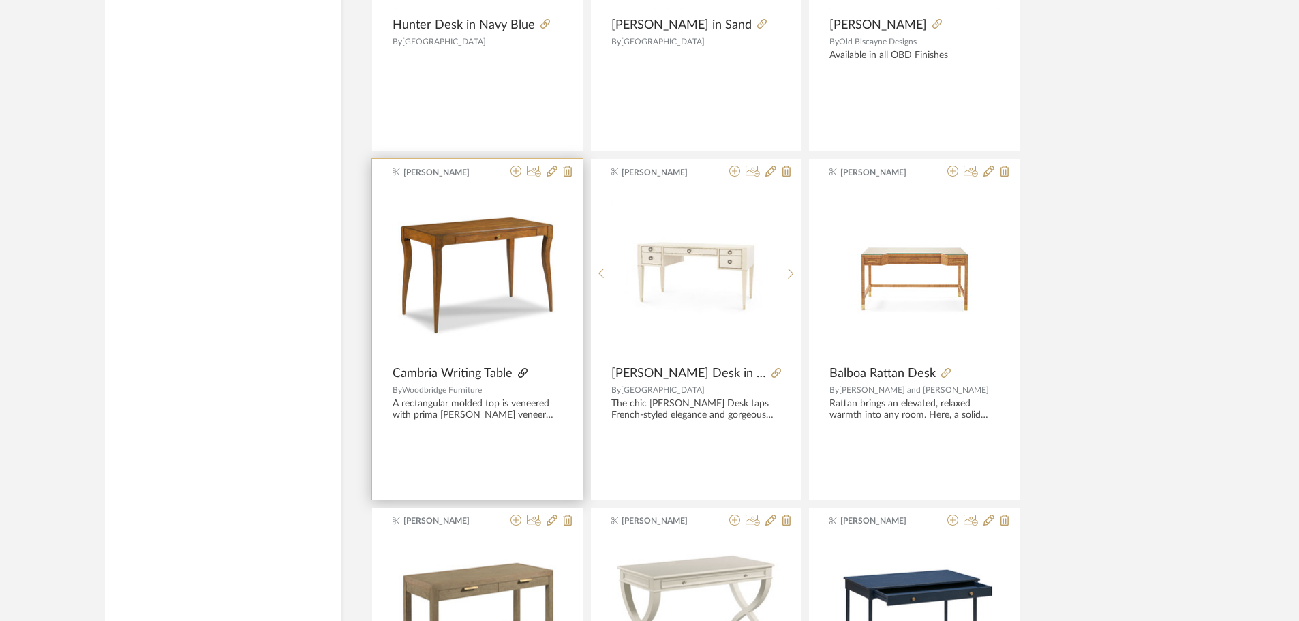
click at [525, 372] on icon at bounding box center [523, 373] width 10 height 10
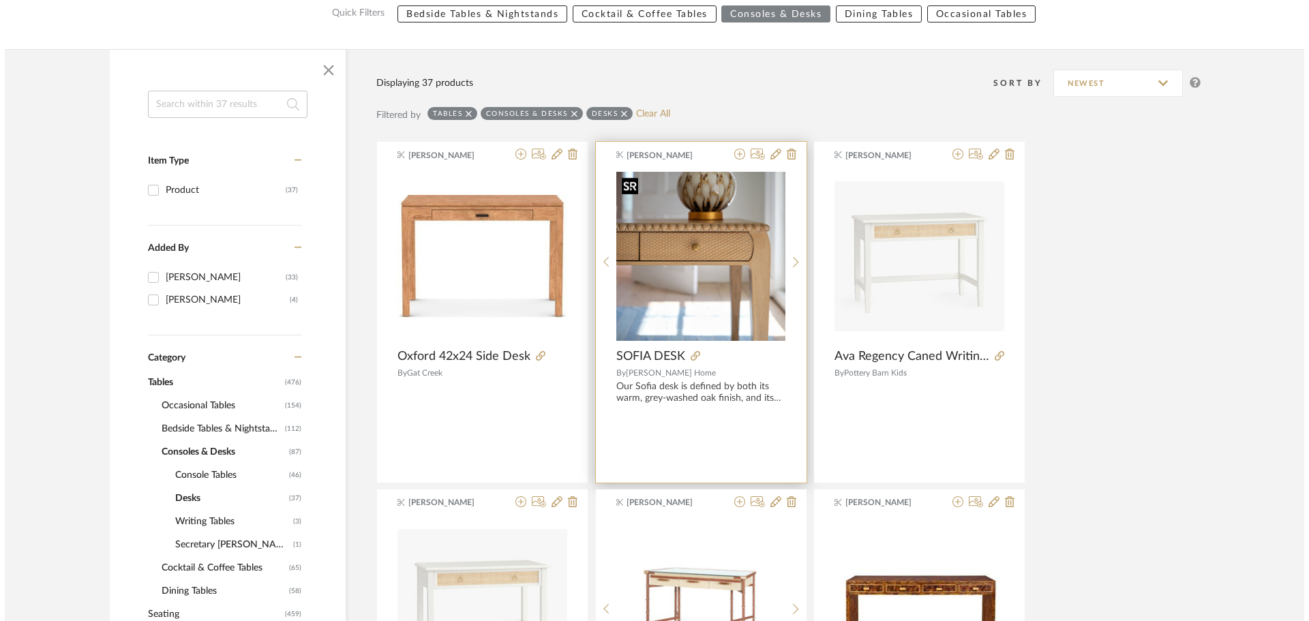
scroll to position [0, 0]
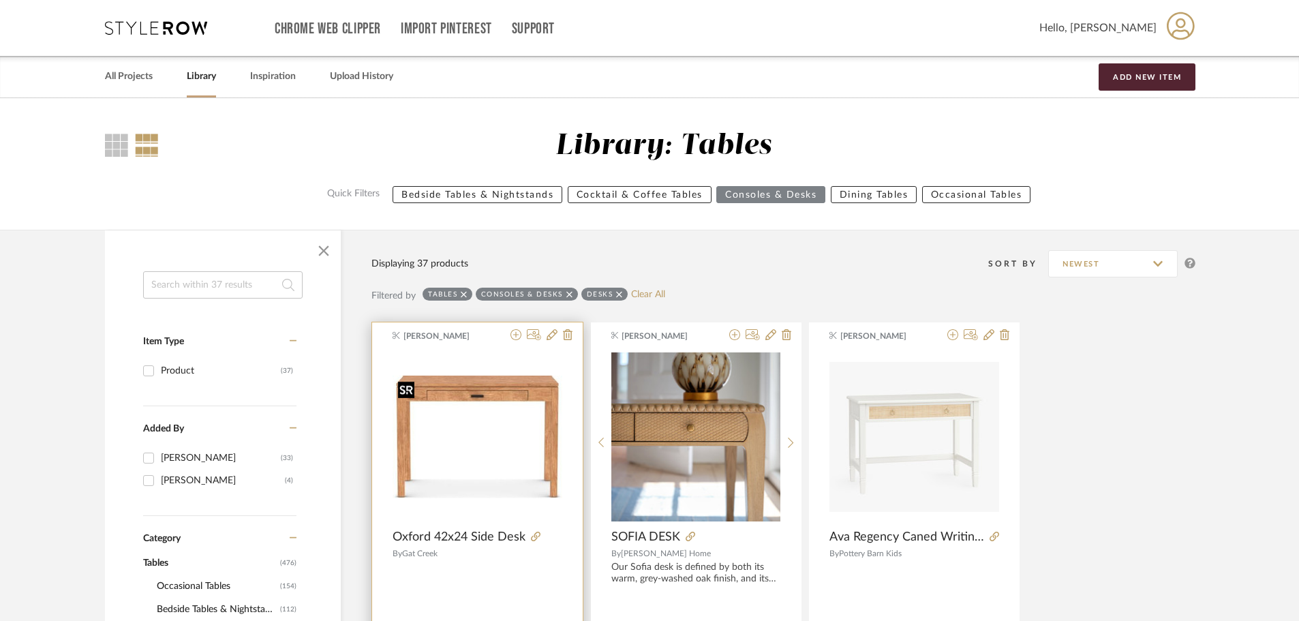
click at [421, 393] on img "0" at bounding box center [478, 437] width 170 height 123
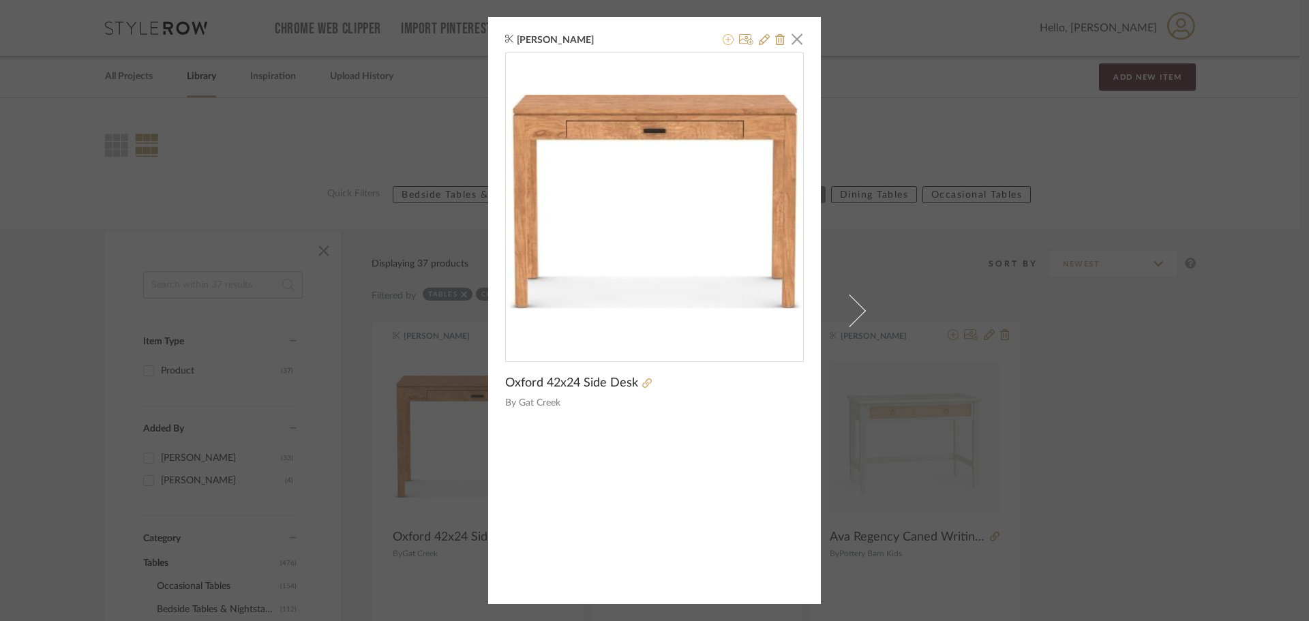
click at [723, 36] on icon at bounding box center [728, 39] width 11 height 11
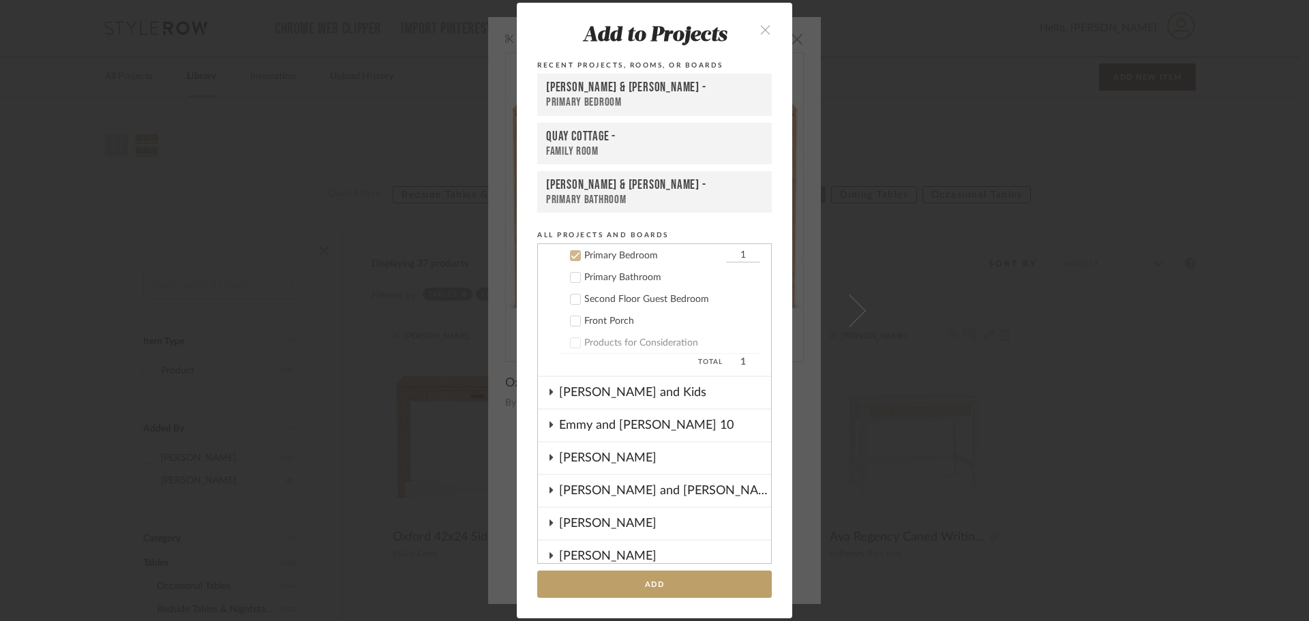
scroll to position [107, 0]
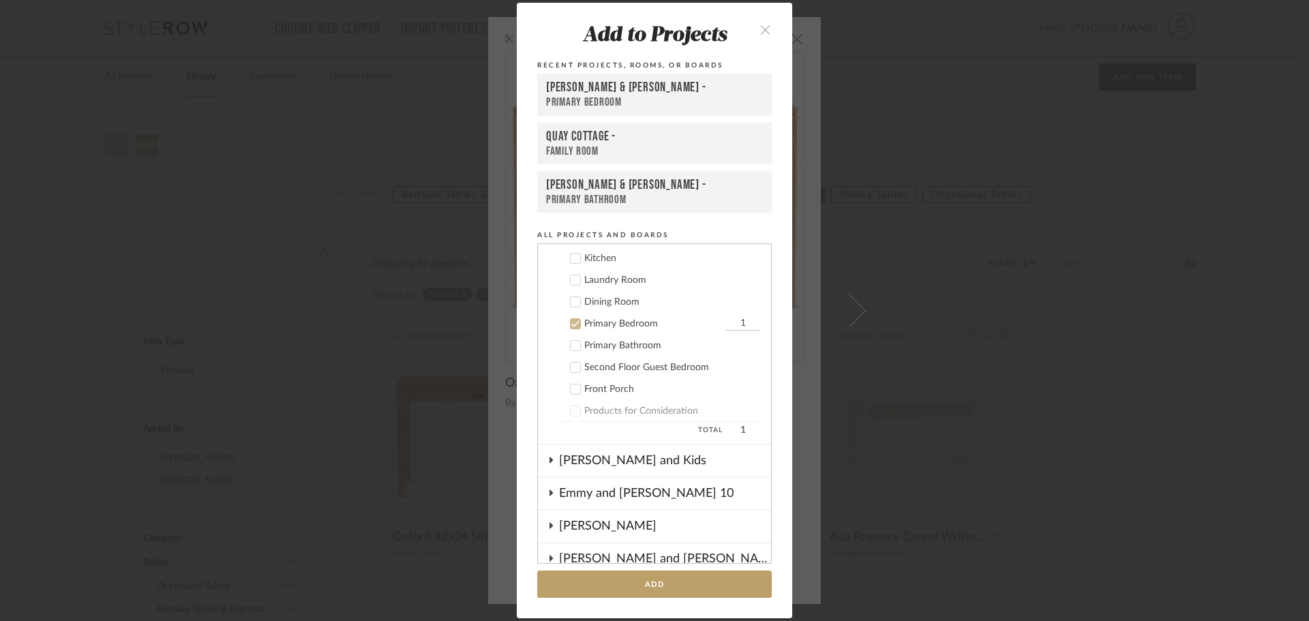
click at [573, 325] on icon at bounding box center [576, 324] width 10 height 10
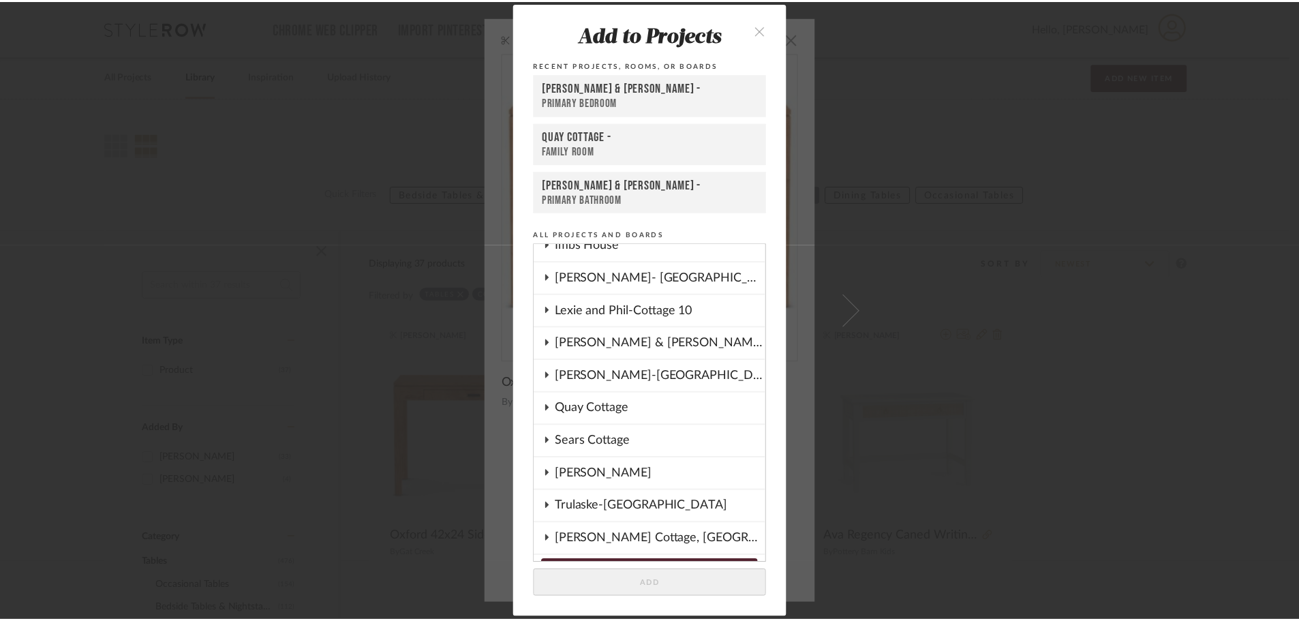
scroll to position [584, 0]
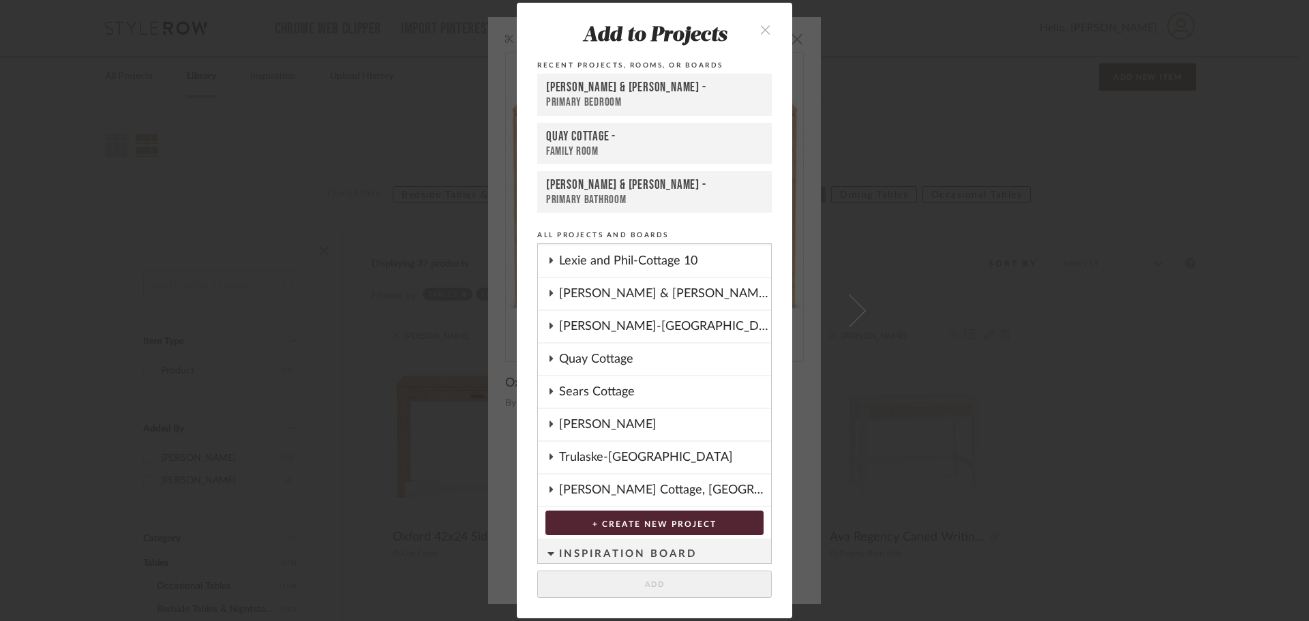
click at [565, 365] on div "Quay Cottage" at bounding box center [665, 359] width 212 height 31
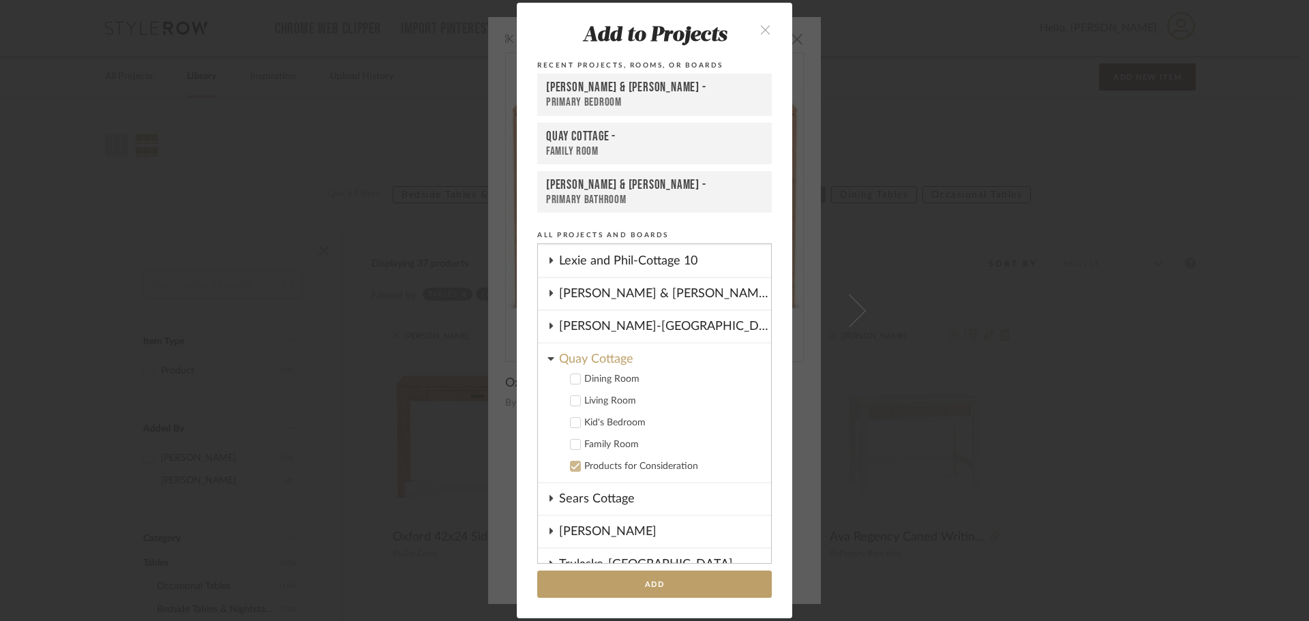
click at [571, 444] on icon at bounding box center [576, 445] width 10 height 10
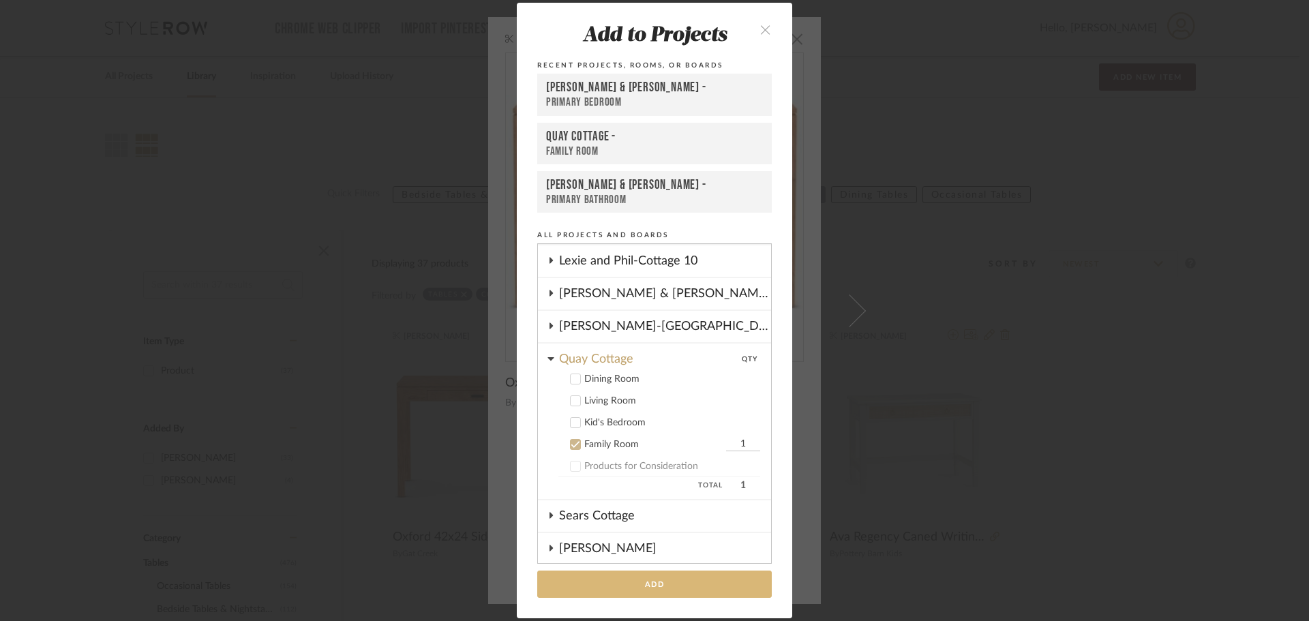
click at [648, 580] on button "Add" at bounding box center [654, 585] width 235 height 28
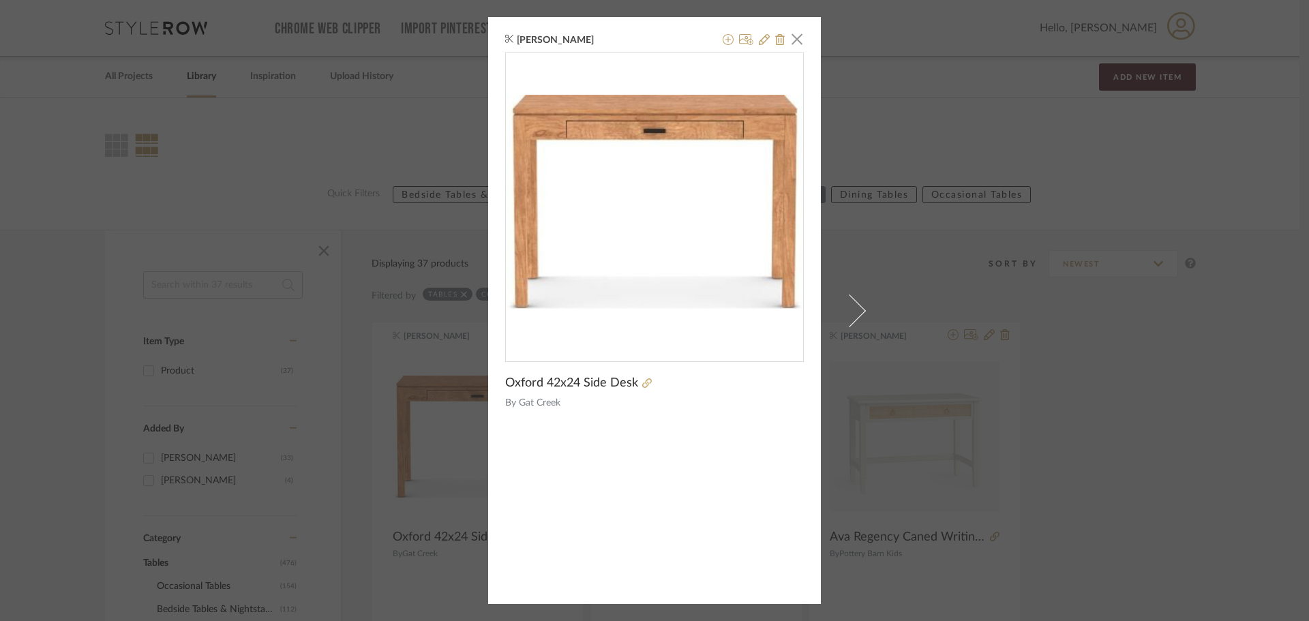
click at [142, 188] on div "[PERSON_NAME] × [GEOGRAPHIC_DATA] 42x24 Side Desk By Gat Creek" at bounding box center [654, 310] width 1309 height 621
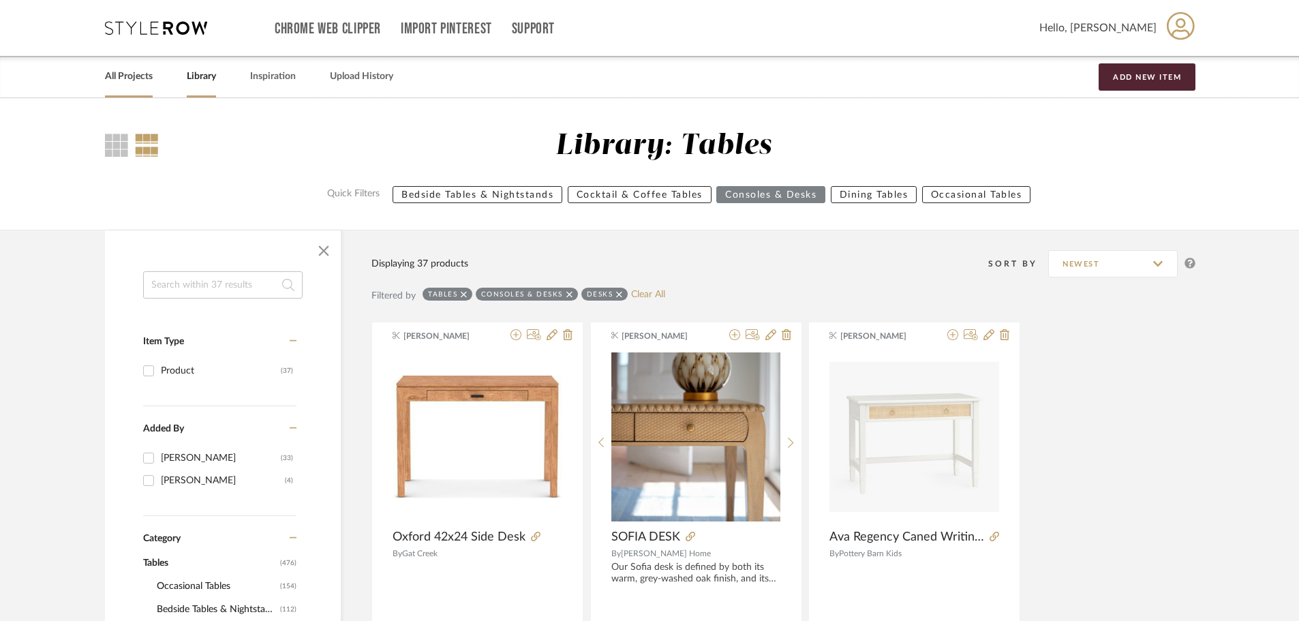
click at [143, 75] on link "All Projects" at bounding box center [129, 76] width 48 height 18
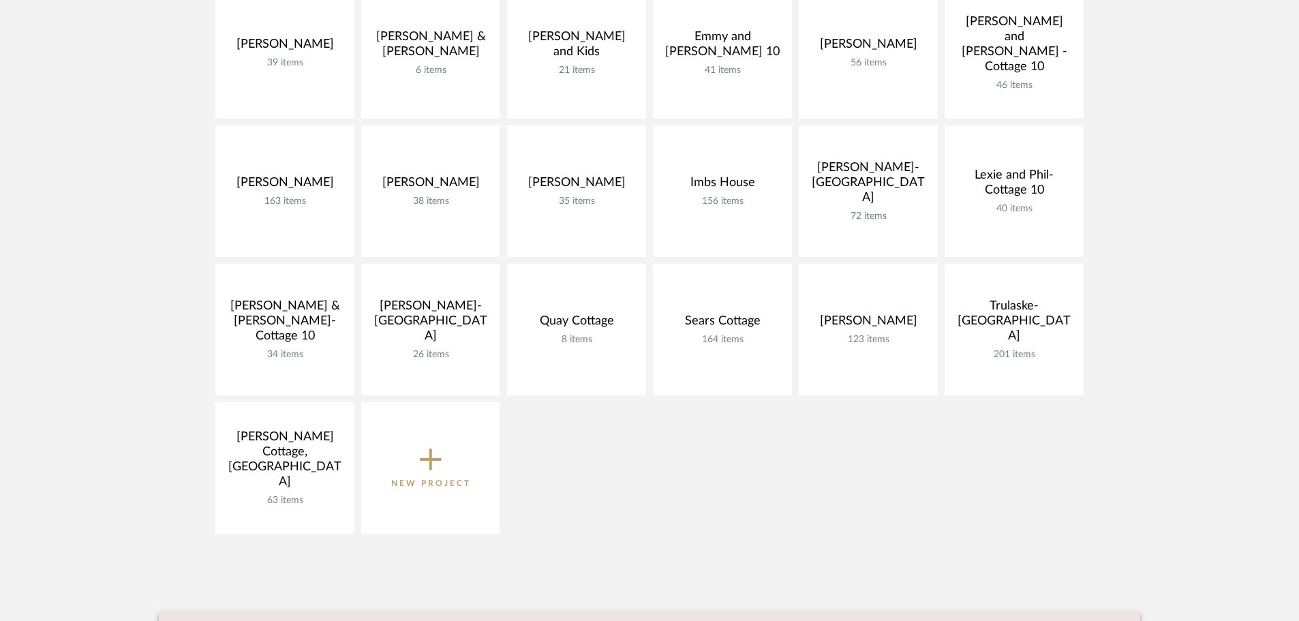
scroll to position [409, 0]
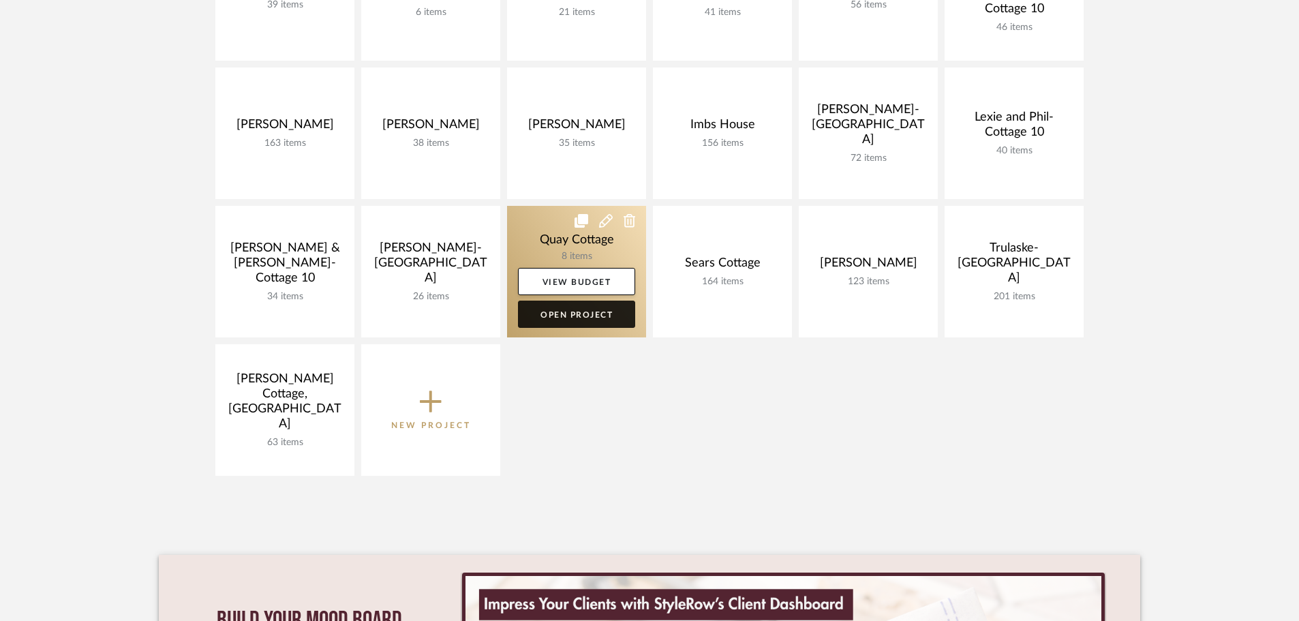
click at [577, 312] on link "Open Project" at bounding box center [576, 314] width 117 height 27
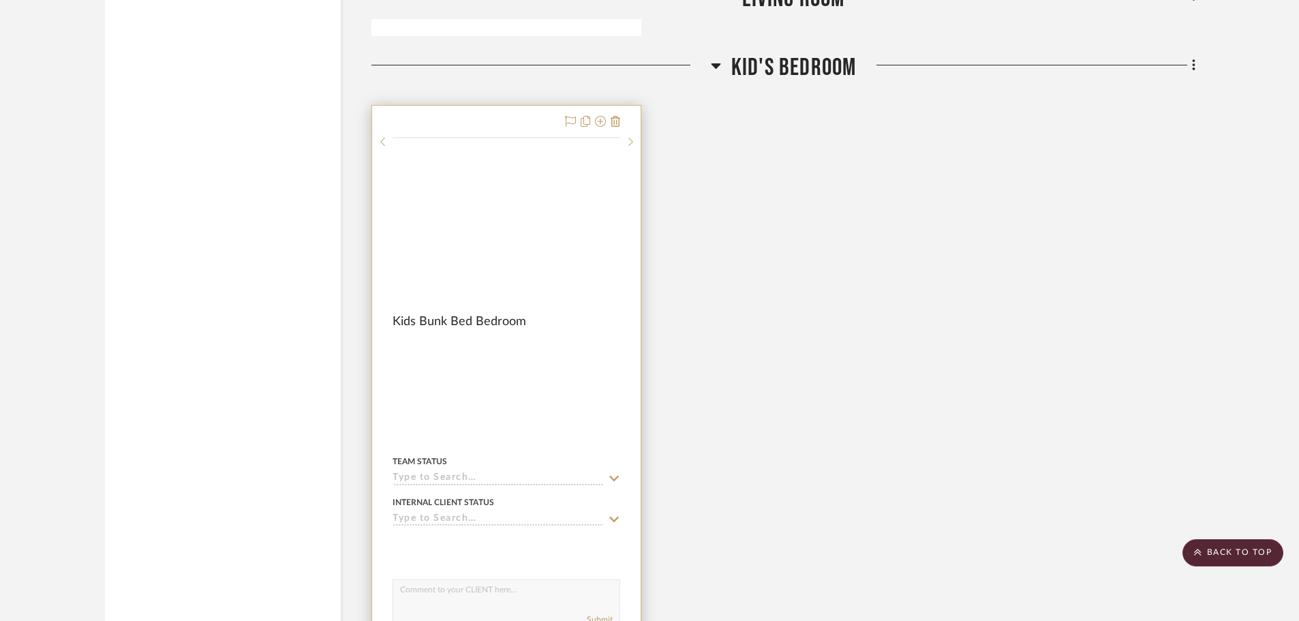
scroll to position [1432, 0]
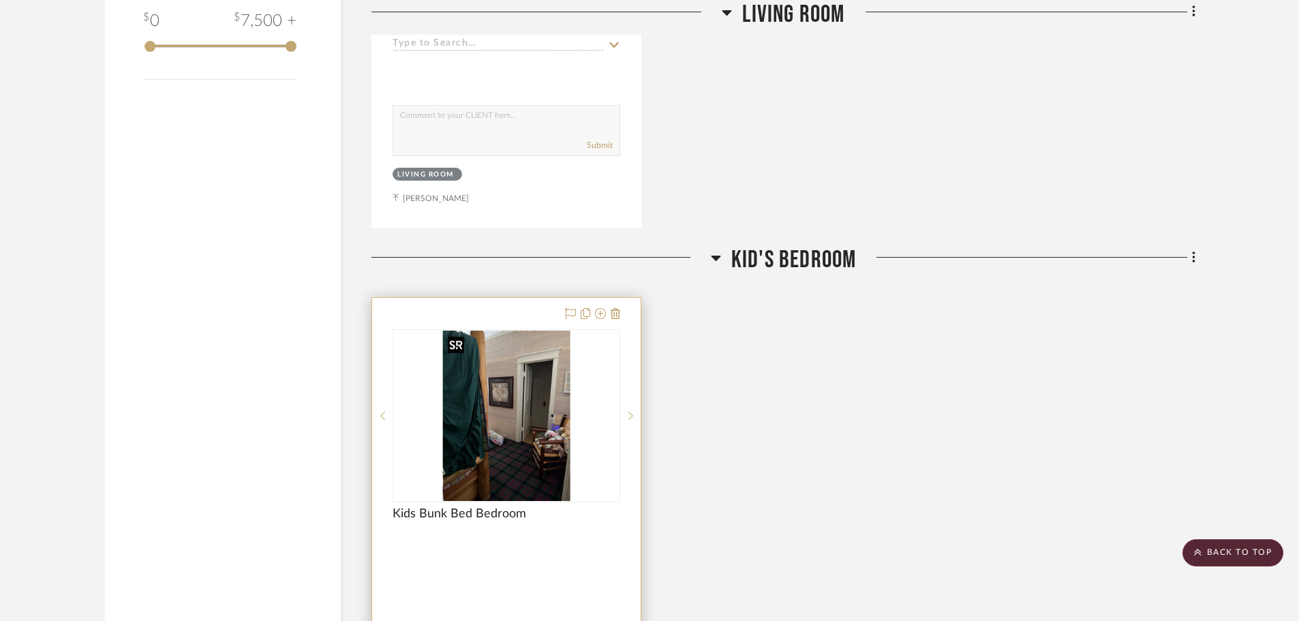
click at [0, 0] on img at bounding box center [0, 0] width 0 height 0
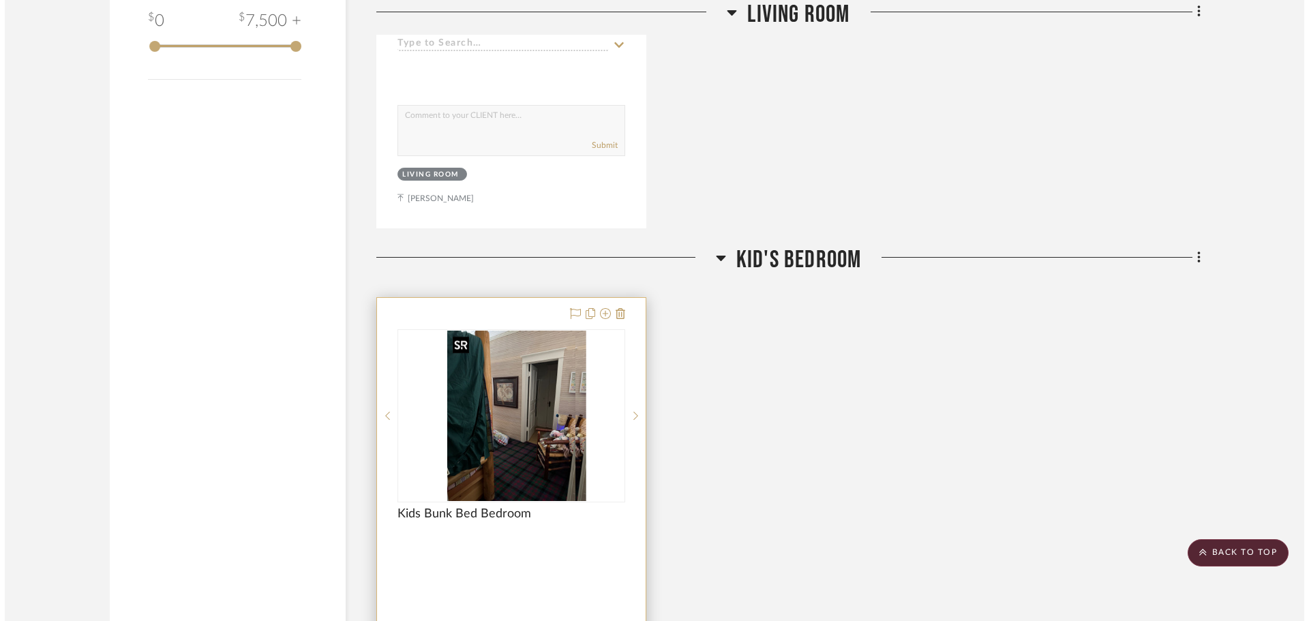
scroll to position [0, 0]
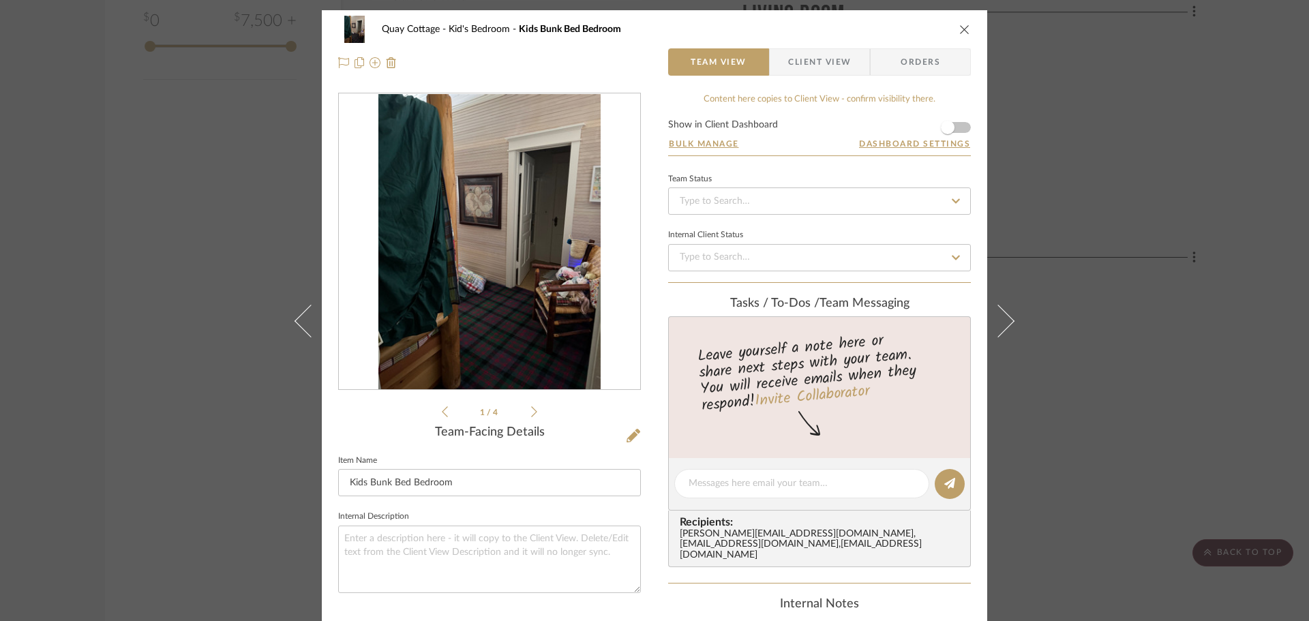
click at [531, 411] on icon at bounding box center [534, 412] width 6 height 12
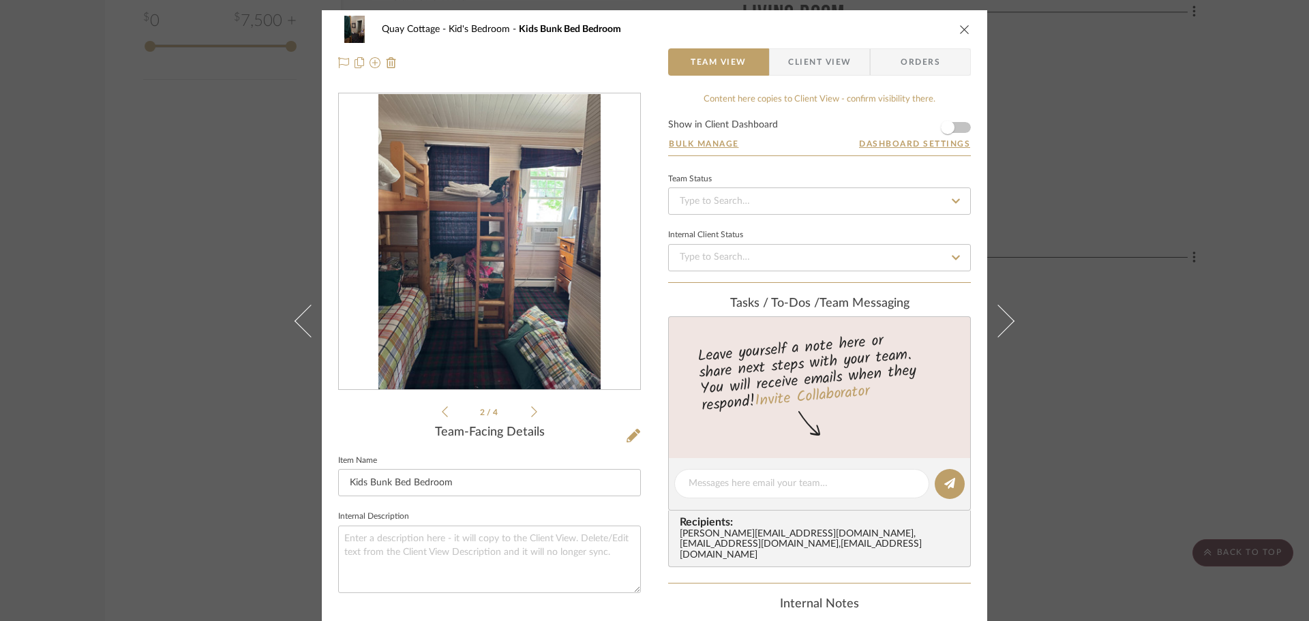
click at [531, 411] on icon at bounding box center [534, 412] width 6 height 12
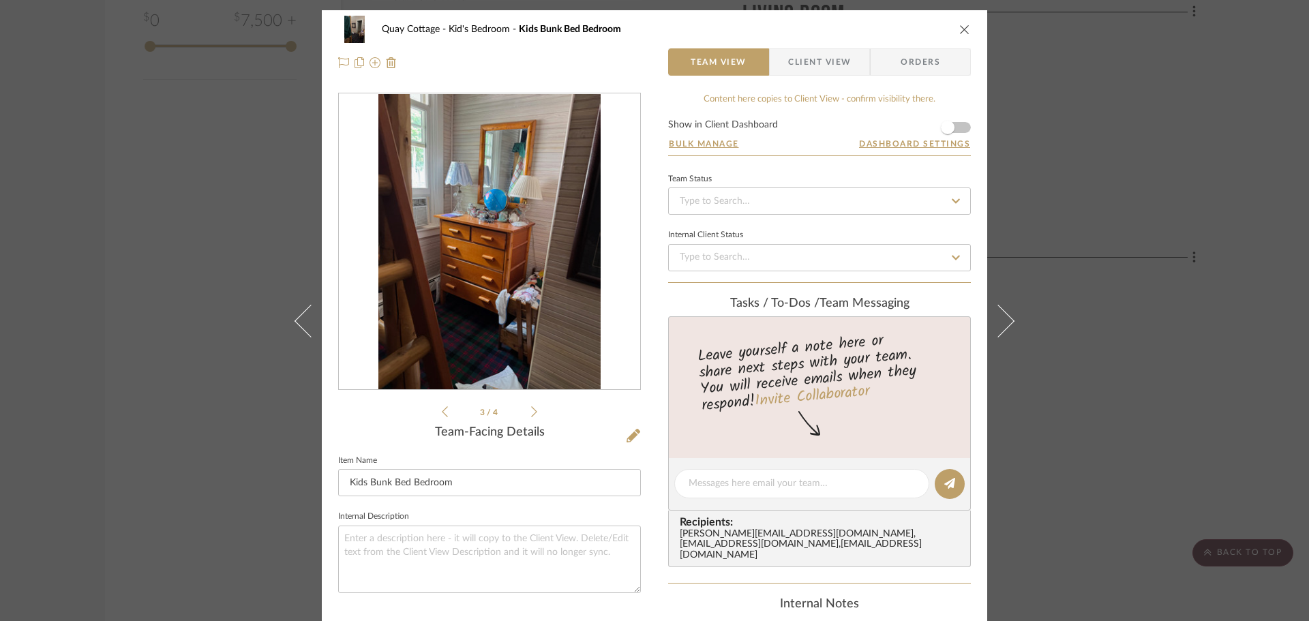
click at [531, 411] on icon at bounding box center [534, 412] width 6 height 12
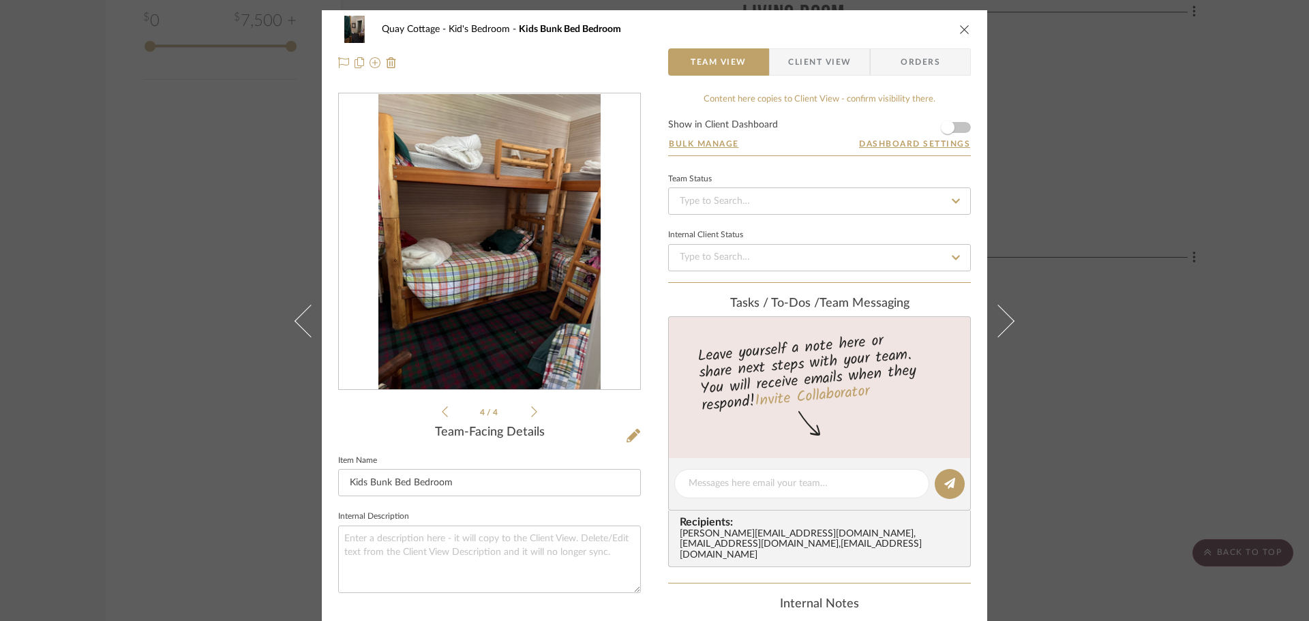
click at [442, 408] on icon at bounding box center [445, 412] width 6 height 12
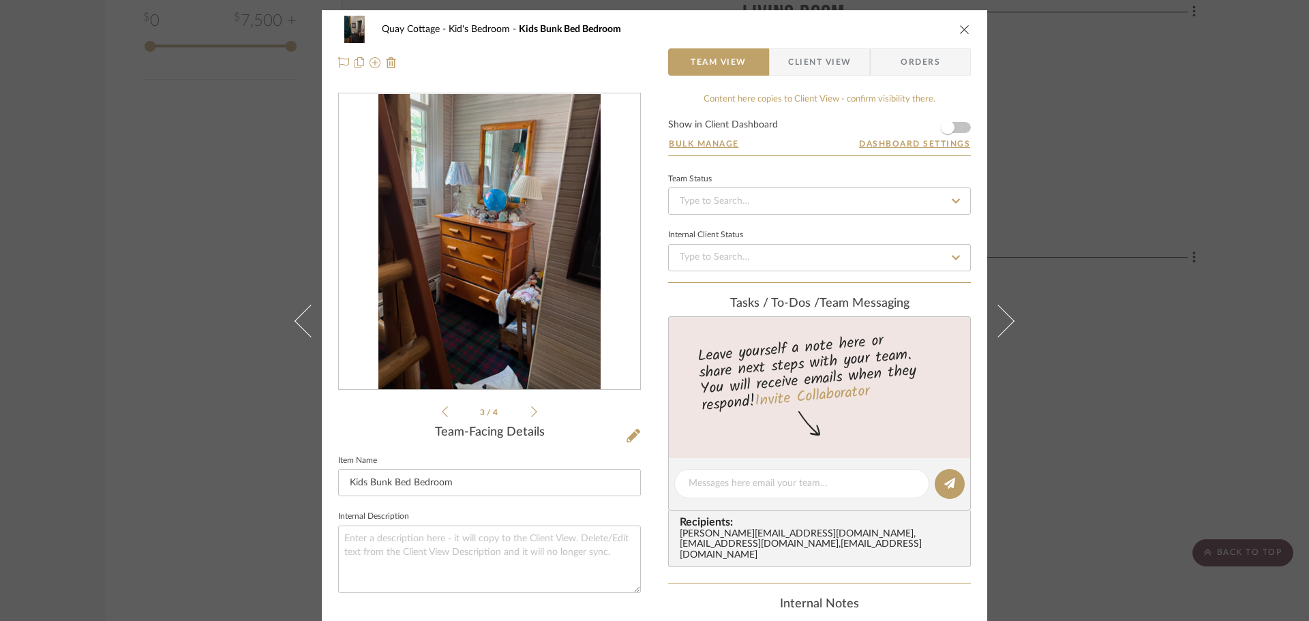
click at [442, 408] on icon at bounding box center [445, 412] width 6 height 12
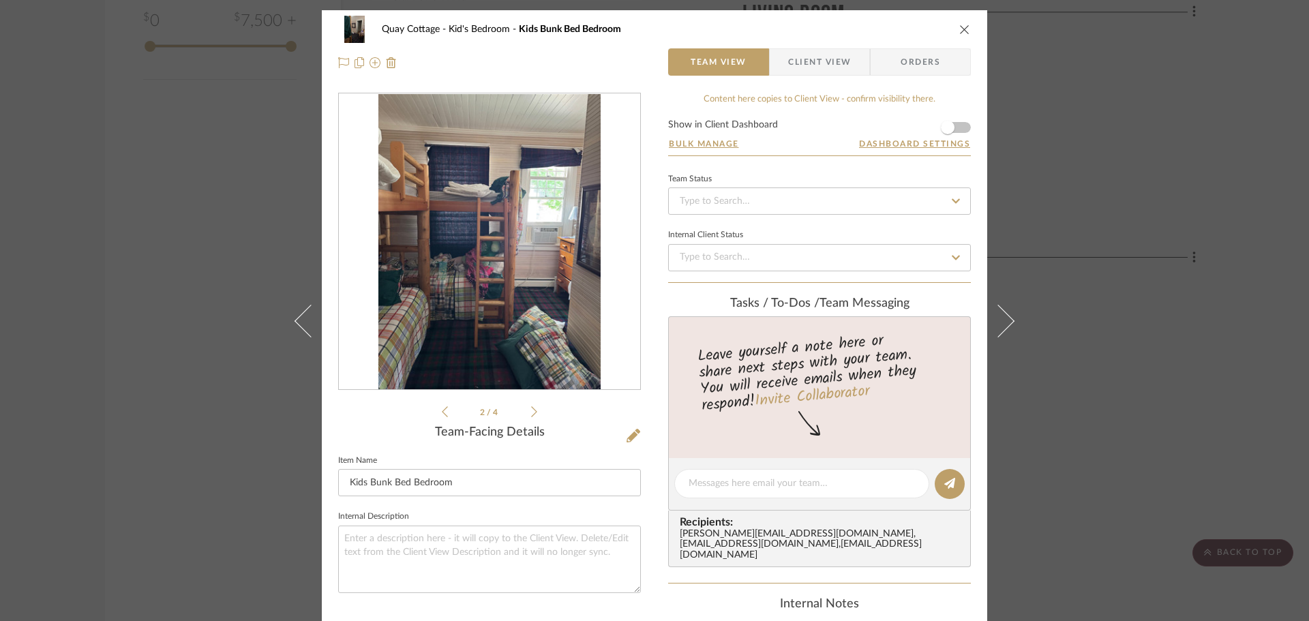
click at [442, 408] on icon at bounding box center [445, 412] width 6 height 12
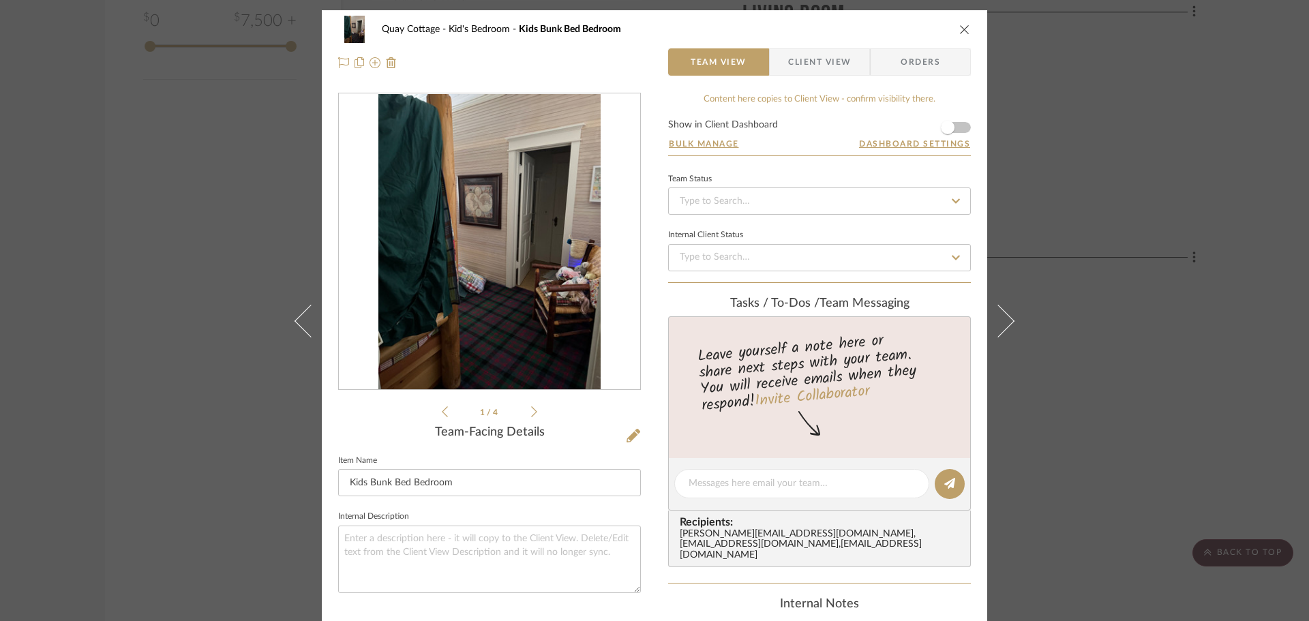
click at [531, 411] on icon at bounding box center [534, 412] width 6 height 12
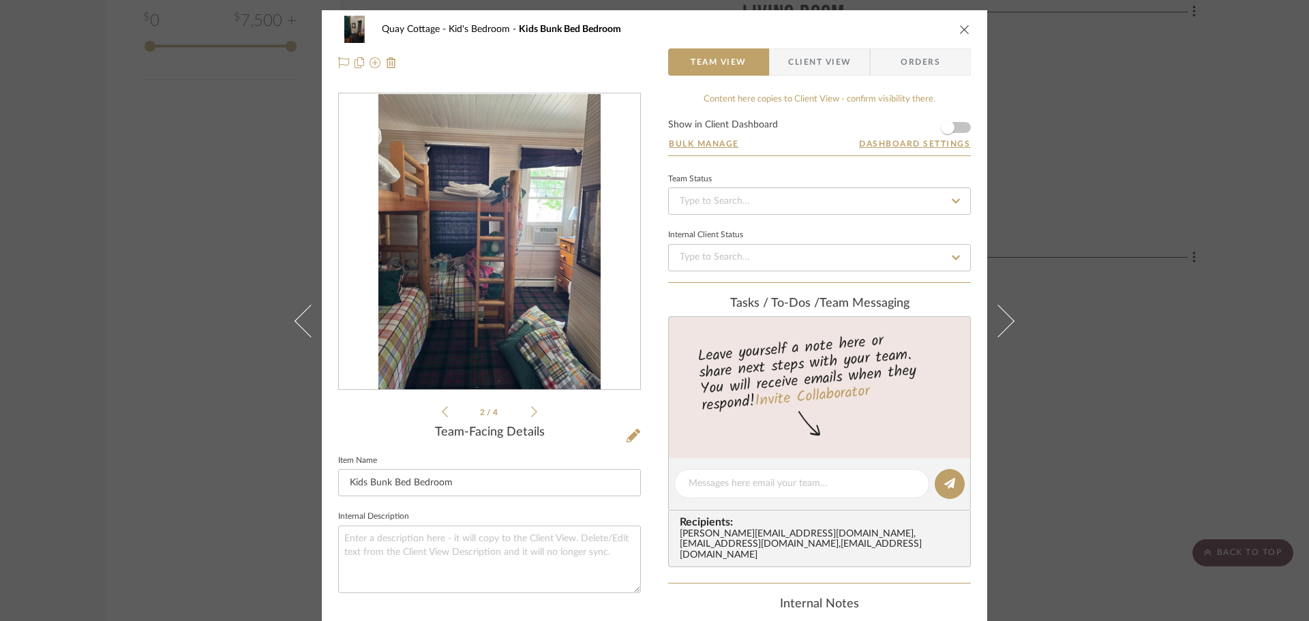
click at [531, 411] on icon at bounding box center [534, 412] width 6 height 12
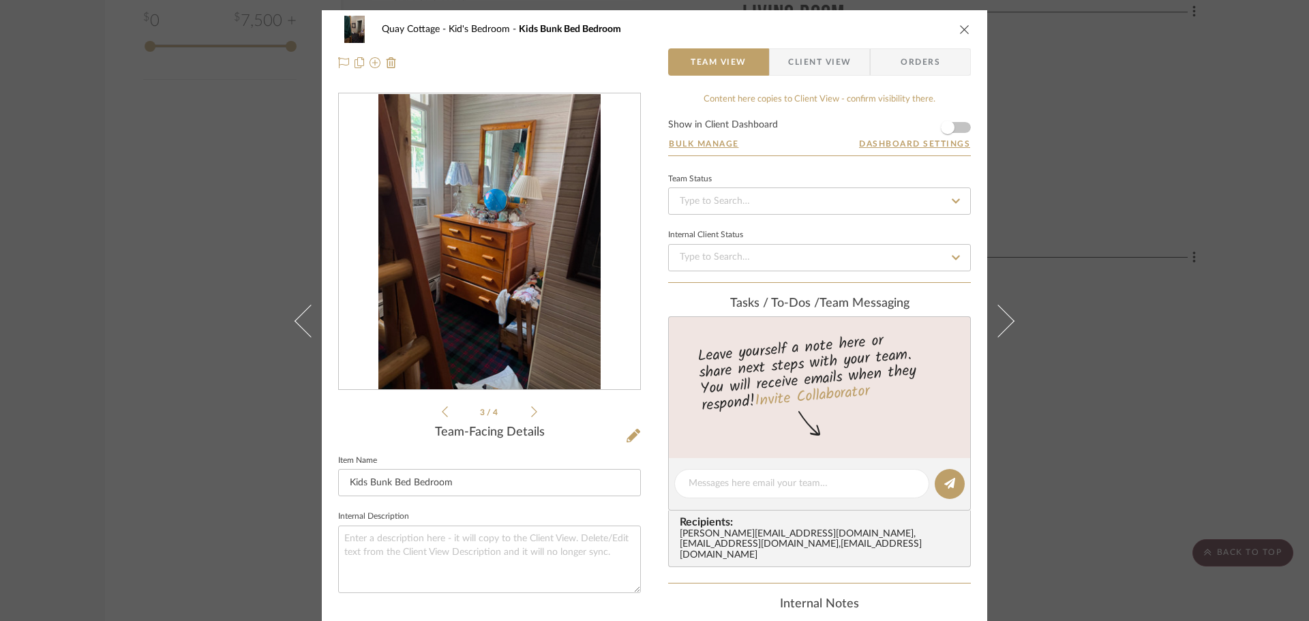
click at [531, 411] on icon at bounding box center [534, 412] width 6 height 12
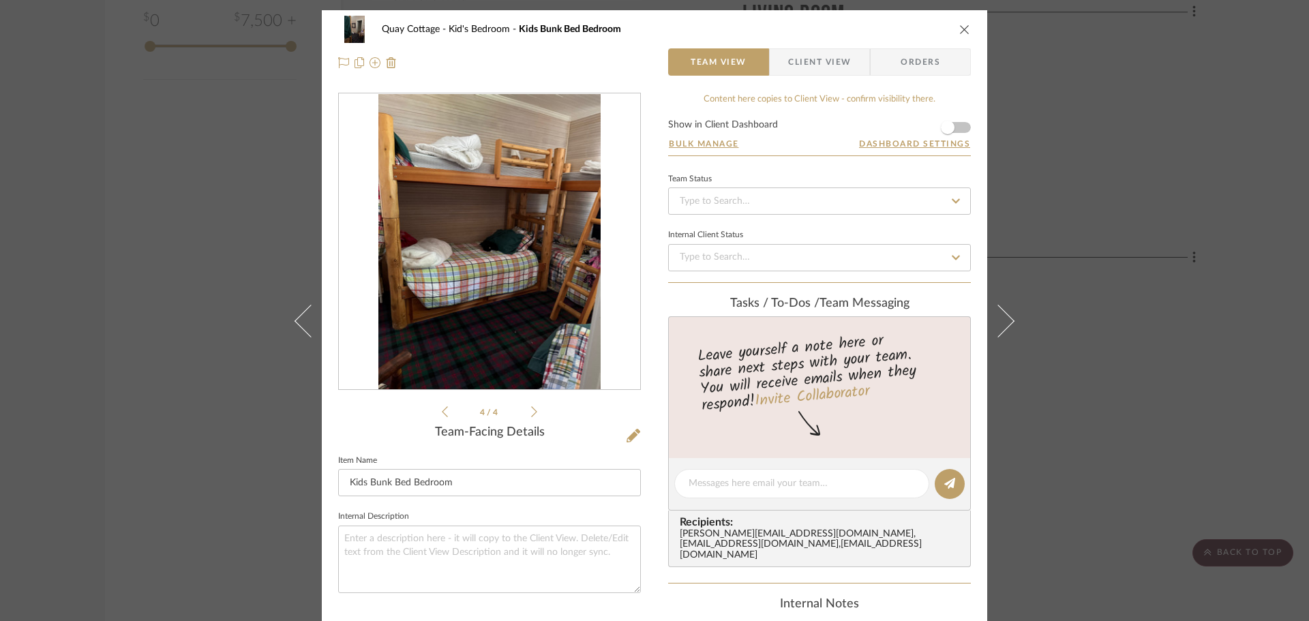
click at [959, 29] on icon "close" at bounding box center [964, 29] width 11 height 11
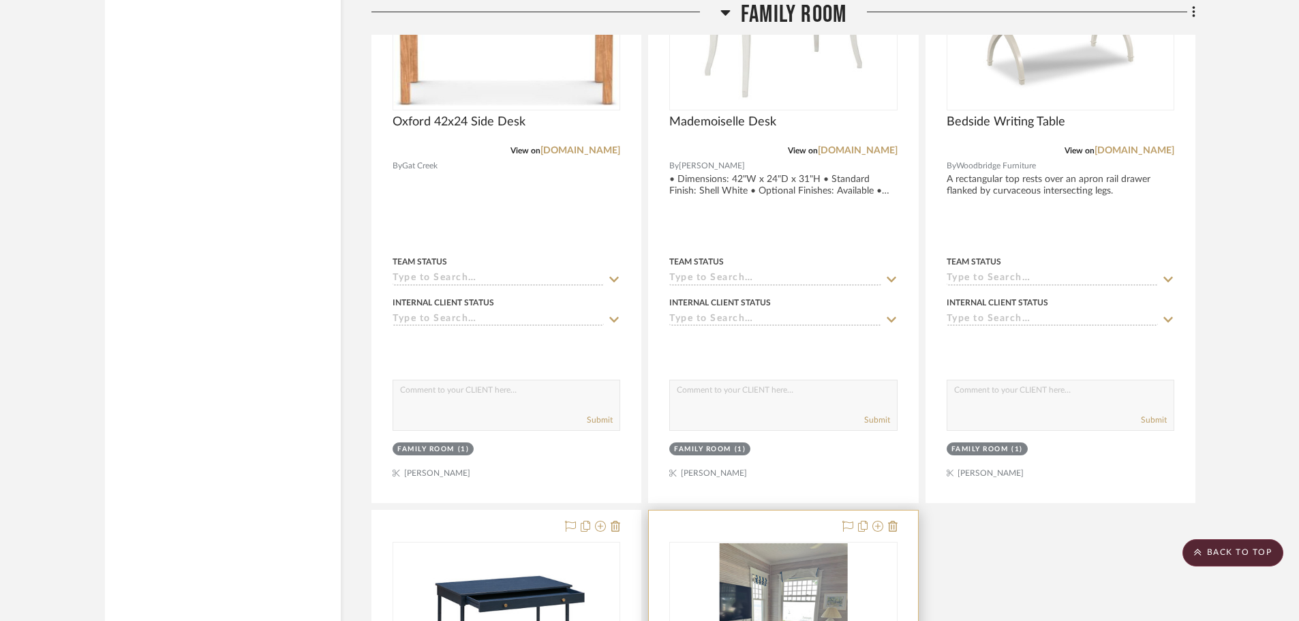
scroll to position [2659, 0]
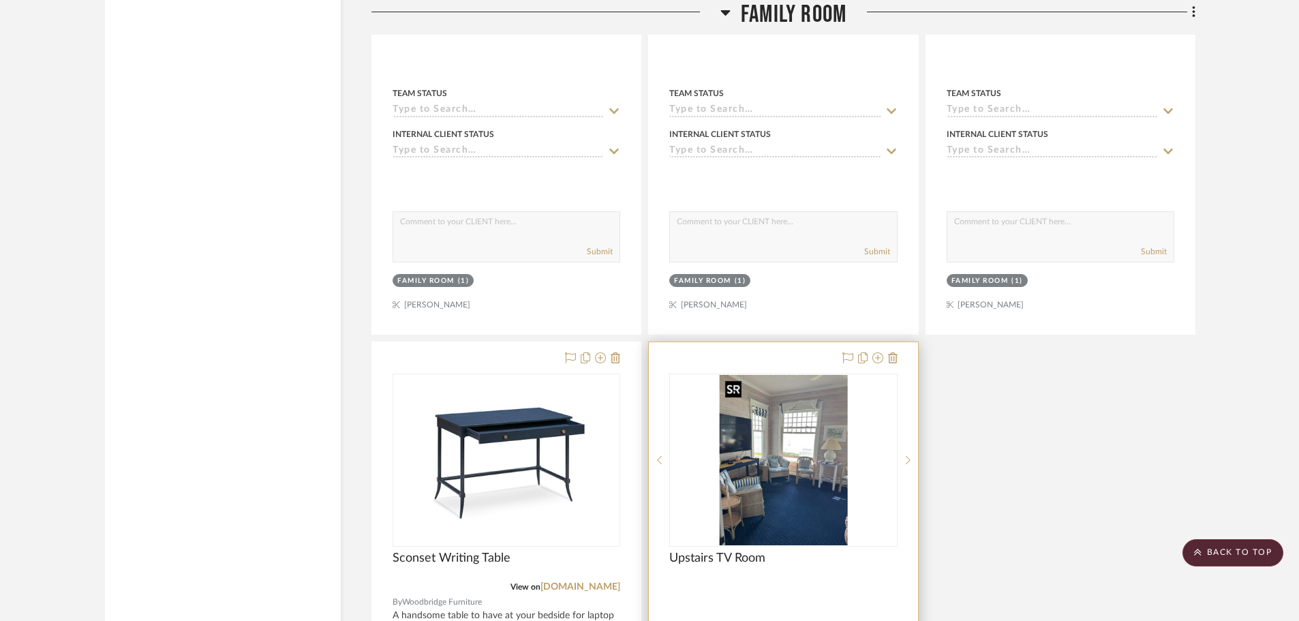
click at [742, 427] on img "0" at bounding box center [784, 460] width 128 height 170
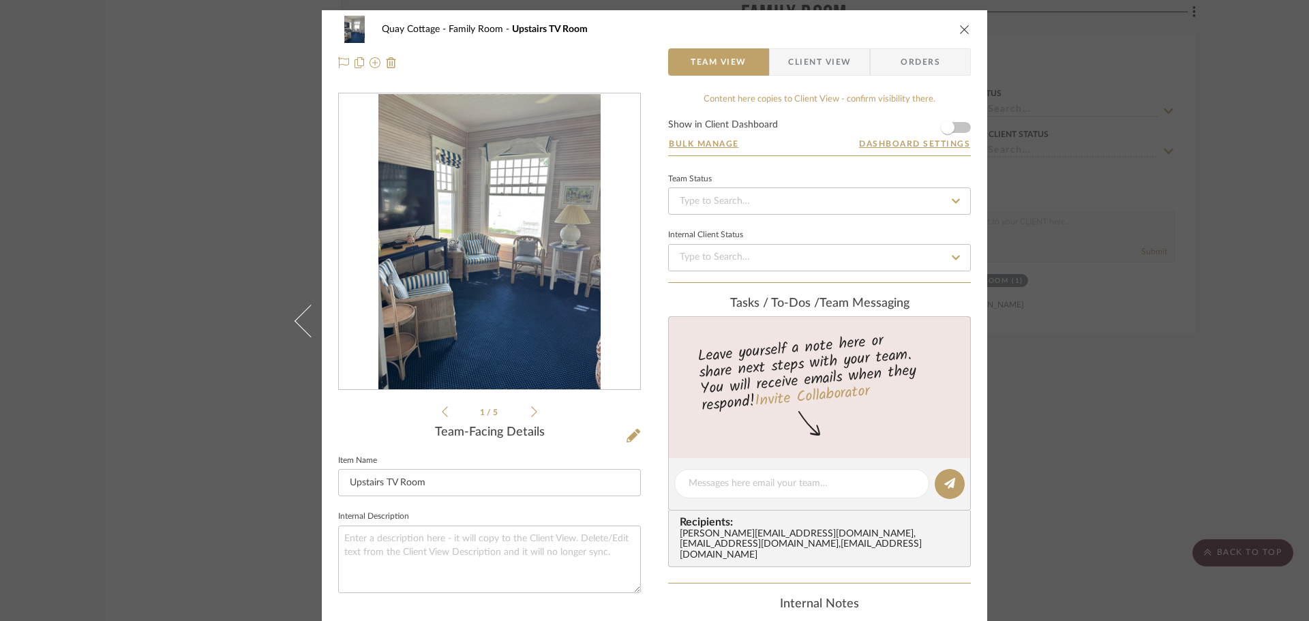
click at [531, 409] on icon at bounding box center [534, 412] width 6 height 12
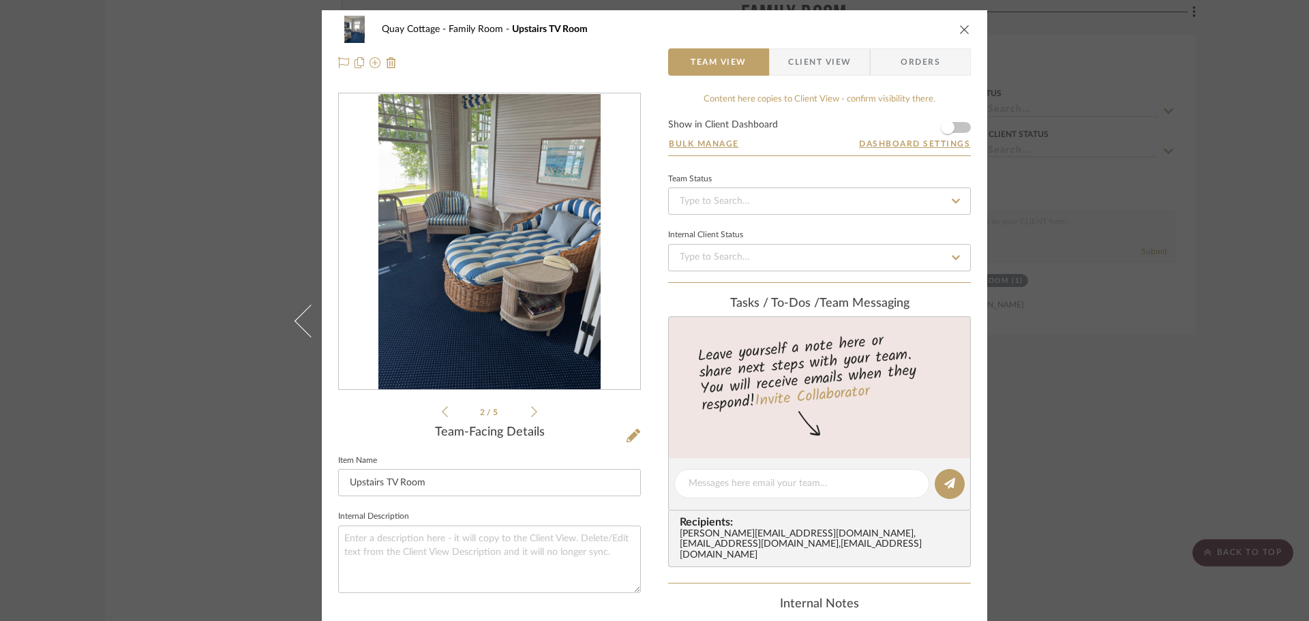
click at [531, 409] on icon at bounding box center [534, 412] width 6 height 12
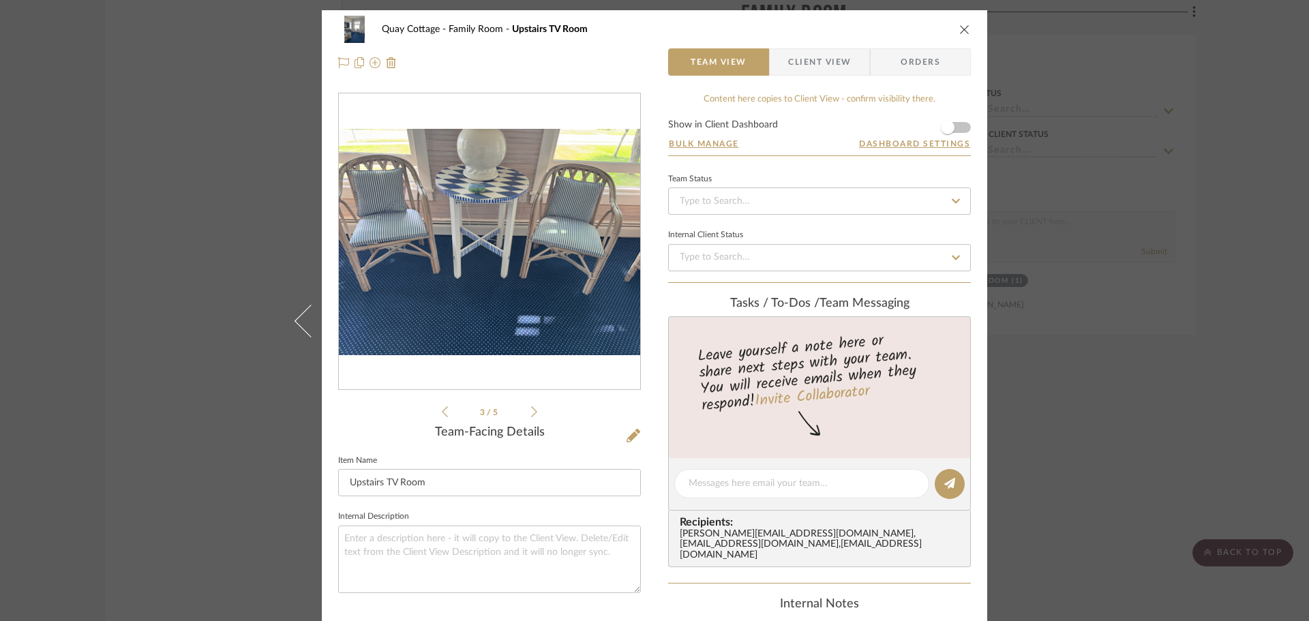
click at [531, 409] on icon at bounding box center [534, 412] width 6 height 12
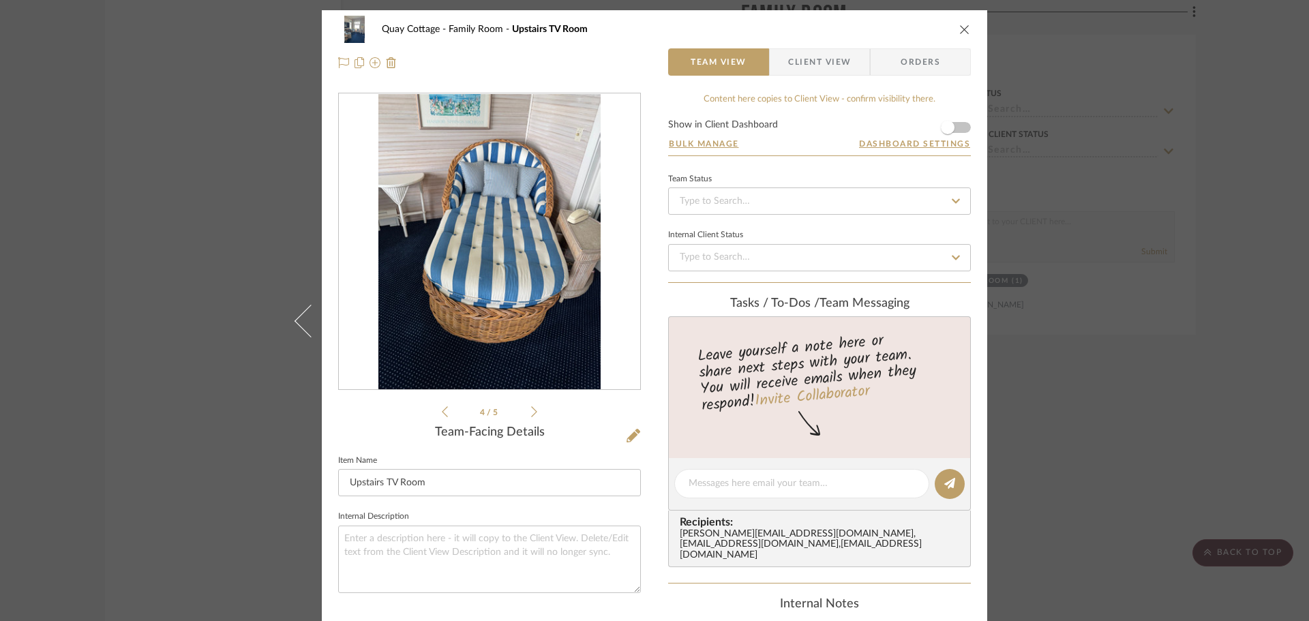
click at [531, 409] on icon at bounding box center [534, 412] width 6 height 12
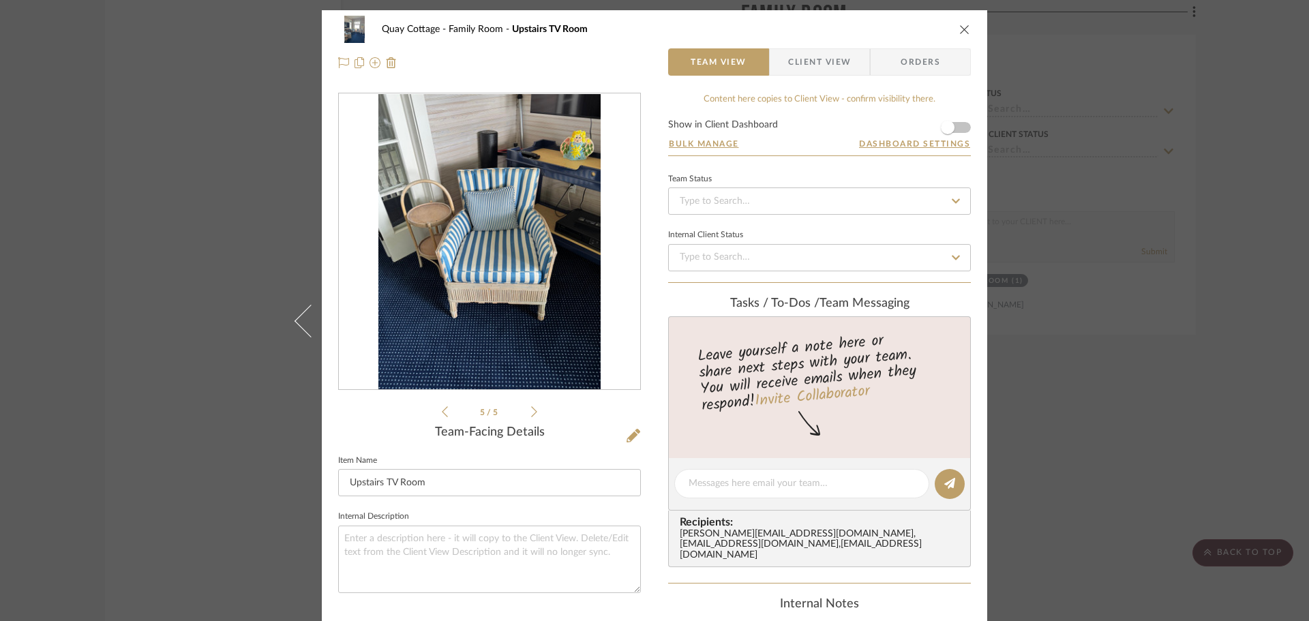
click at [531, 409] on icon at bounding box center [534, 412] width 6 height 12
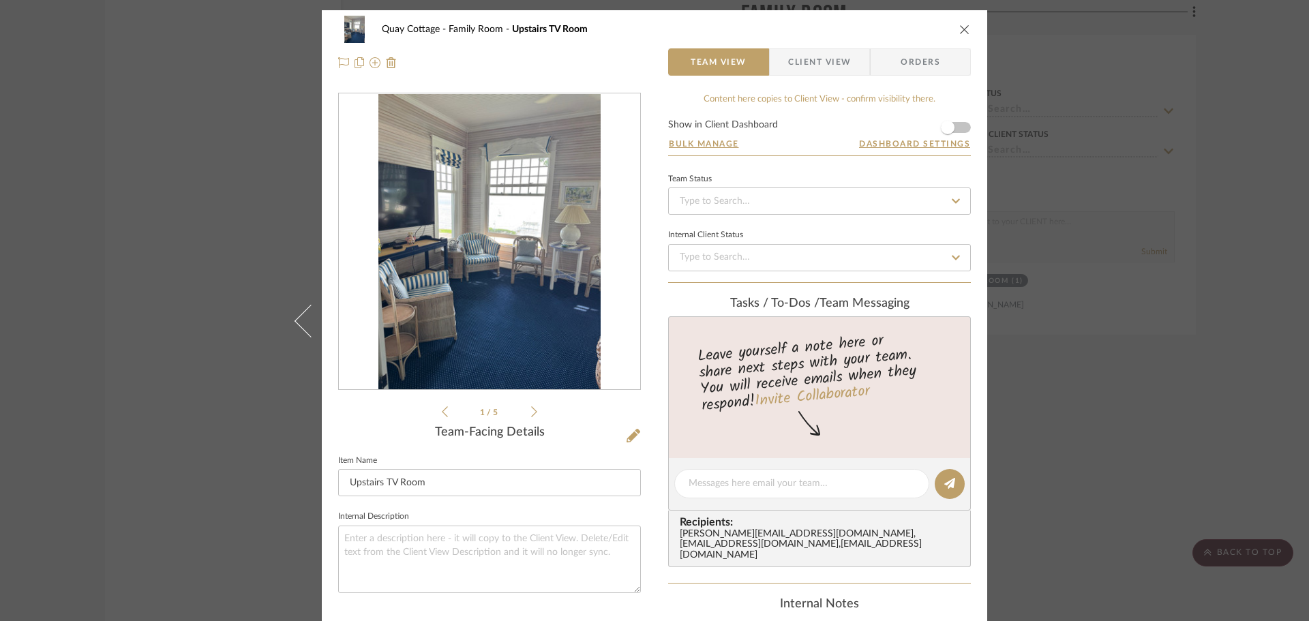
click at [531, 412] on icon at bounding box center [534, 412] width 6 height 12
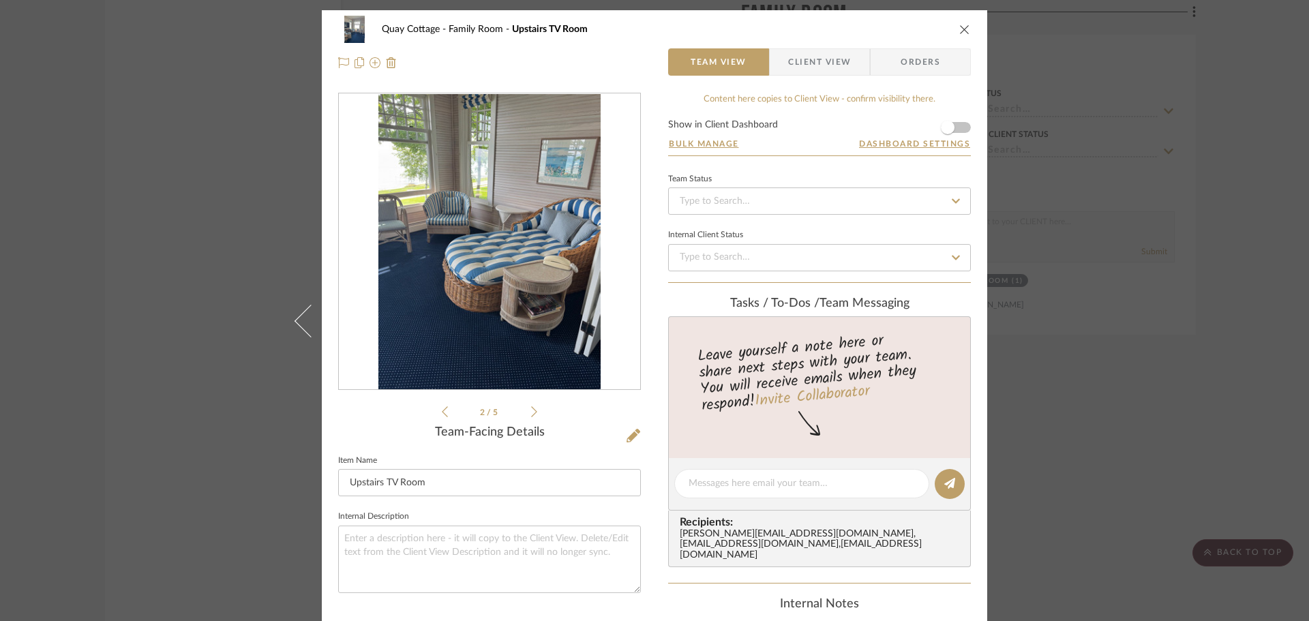
click at [531, 412] on icon at bounding box center [534, 412] width 6 height 12
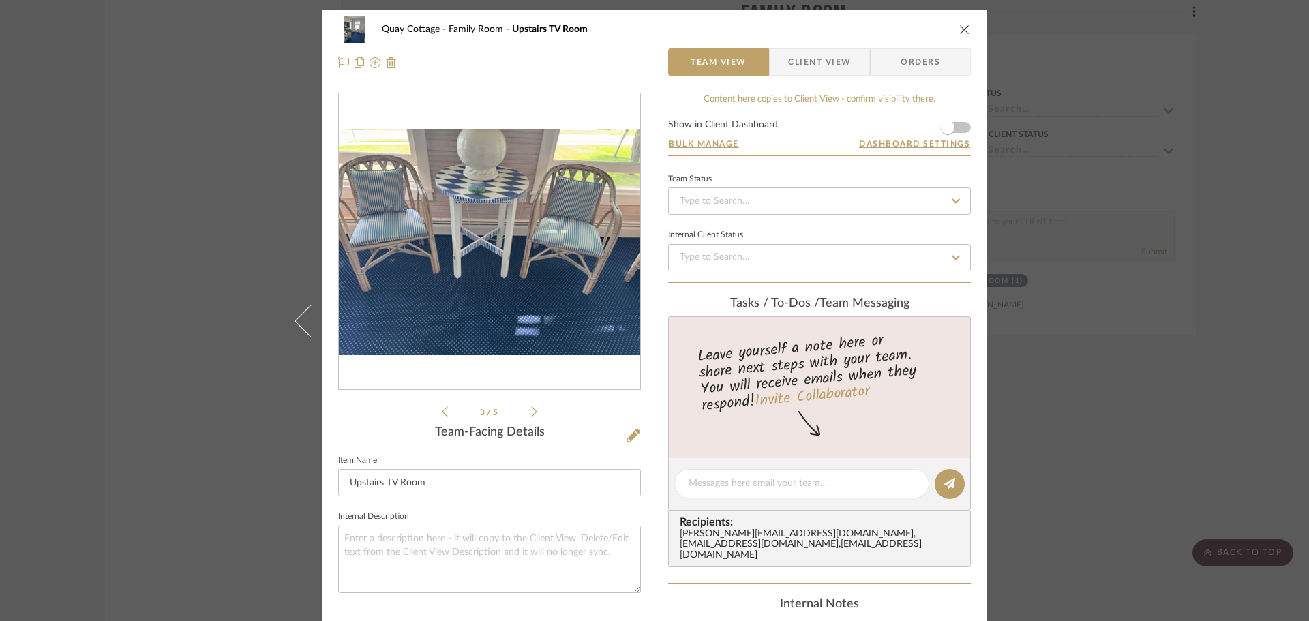
click at [531, 412] on icon at bounding box center [534, 412] width 6 height 12
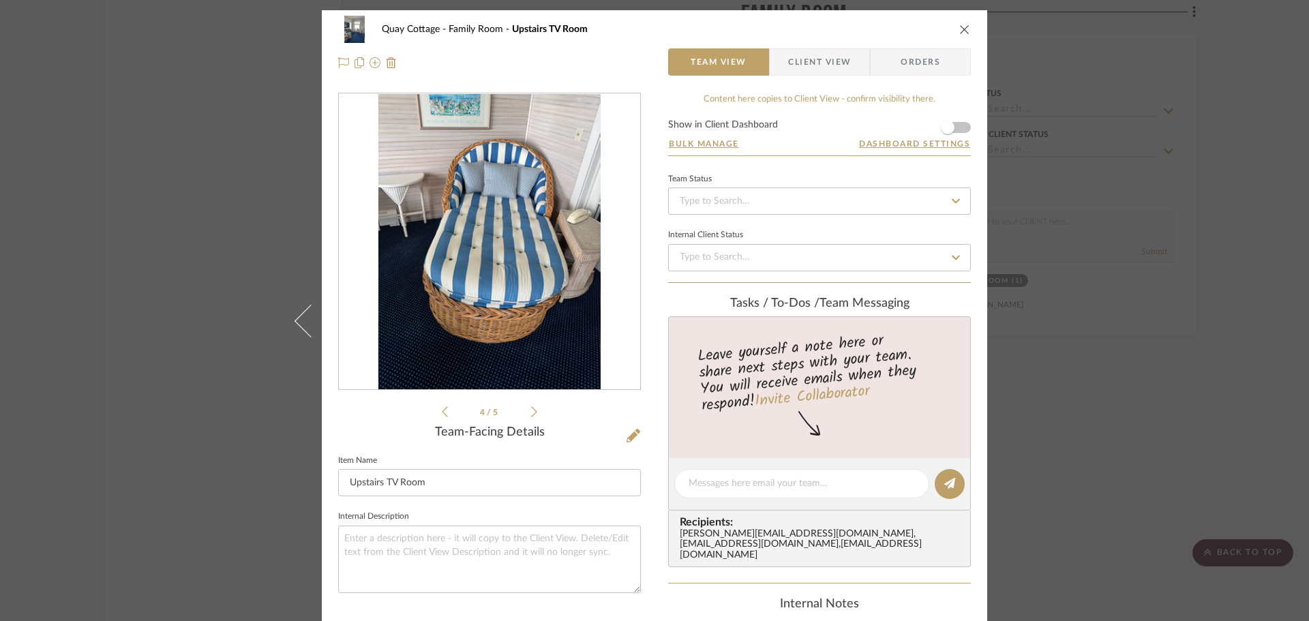
click at [531, 412] on icon at bounding box center [534, 412] width 6 height 12
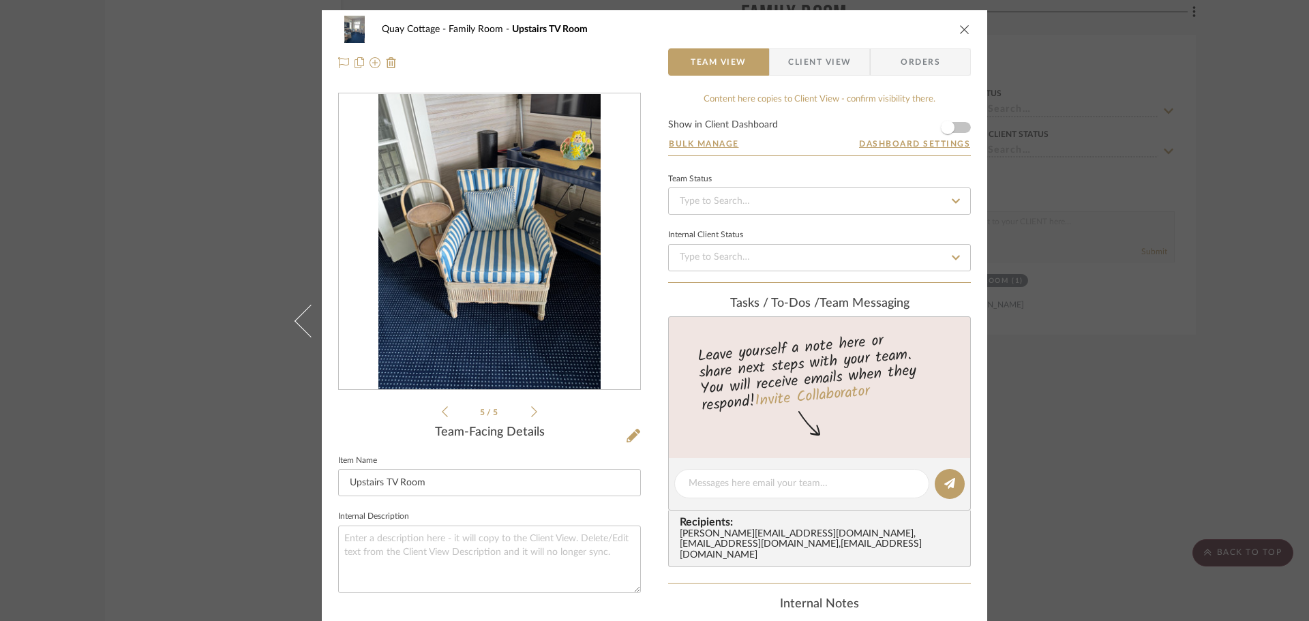
click at [531, 412] on icon at bounding box center [534, 412] width 6 height 12
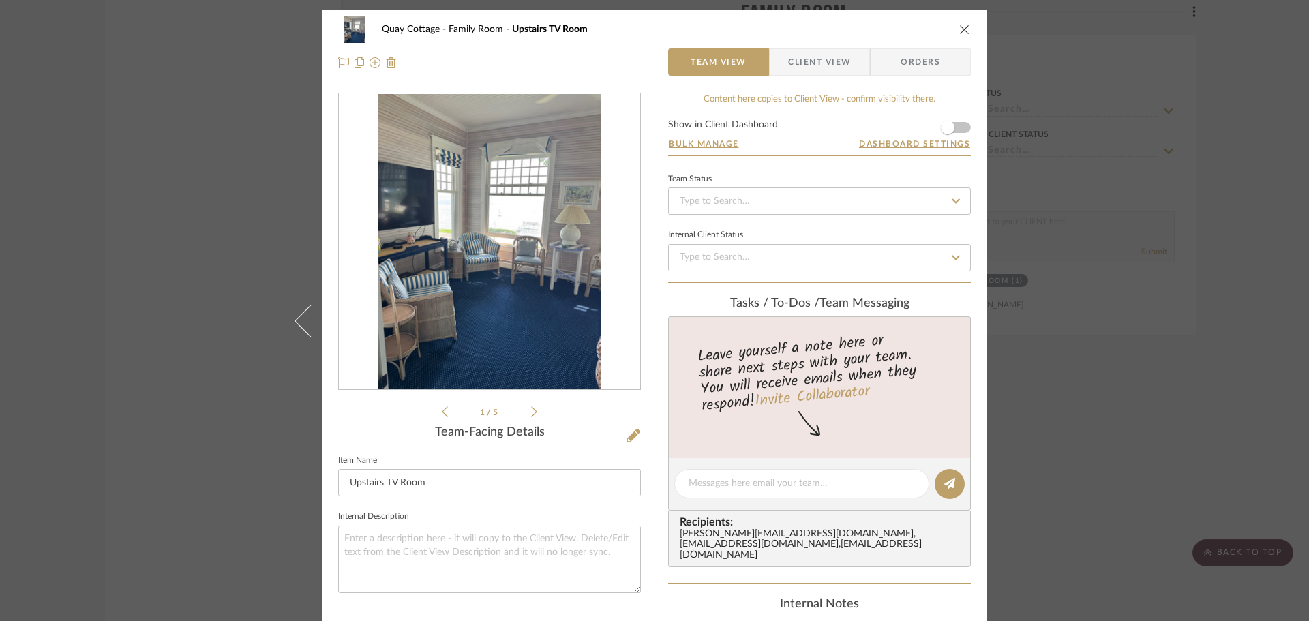
click at [531, 412] on icon at bounding box center [534, 412] width 6 height 12
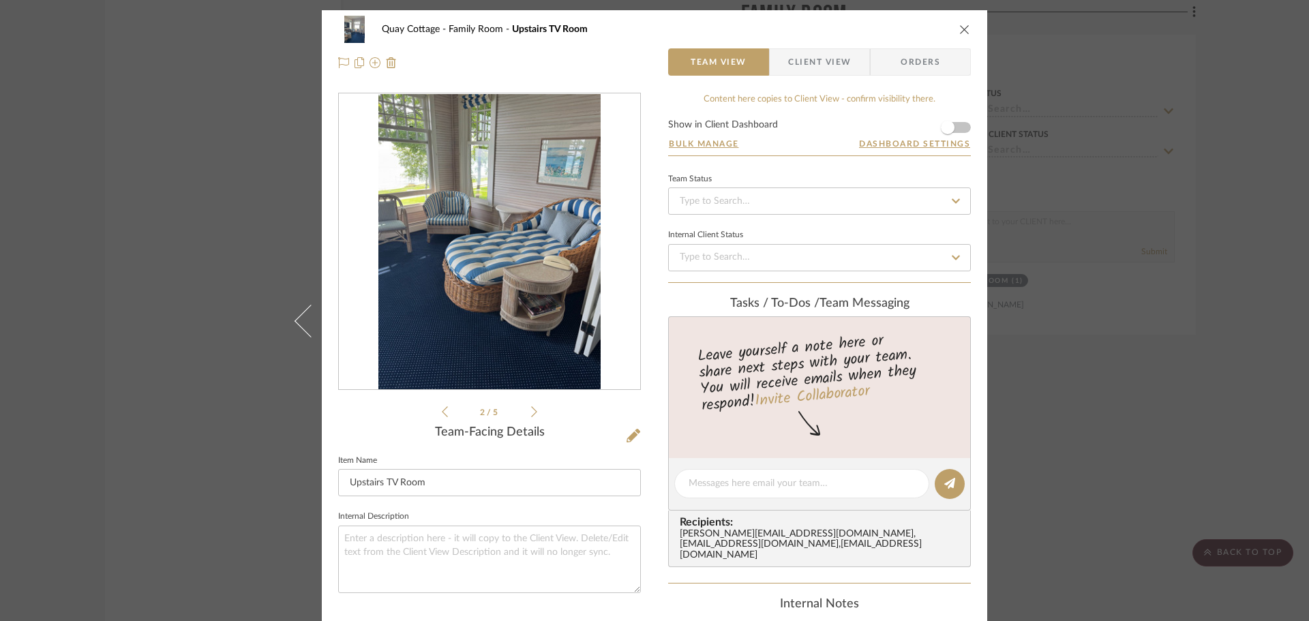
drag, startPoint x: 1167, startPoint y: 252, endPoint x: 1253, endPoint y: 324, distance: 112.3
click at [1165, 252] on div "Quay Cottage Family Room Upstairs TV Room Team View Client View Orders 2 / 5 Te…" at bounding box center [654, 310] width 1309 height 621
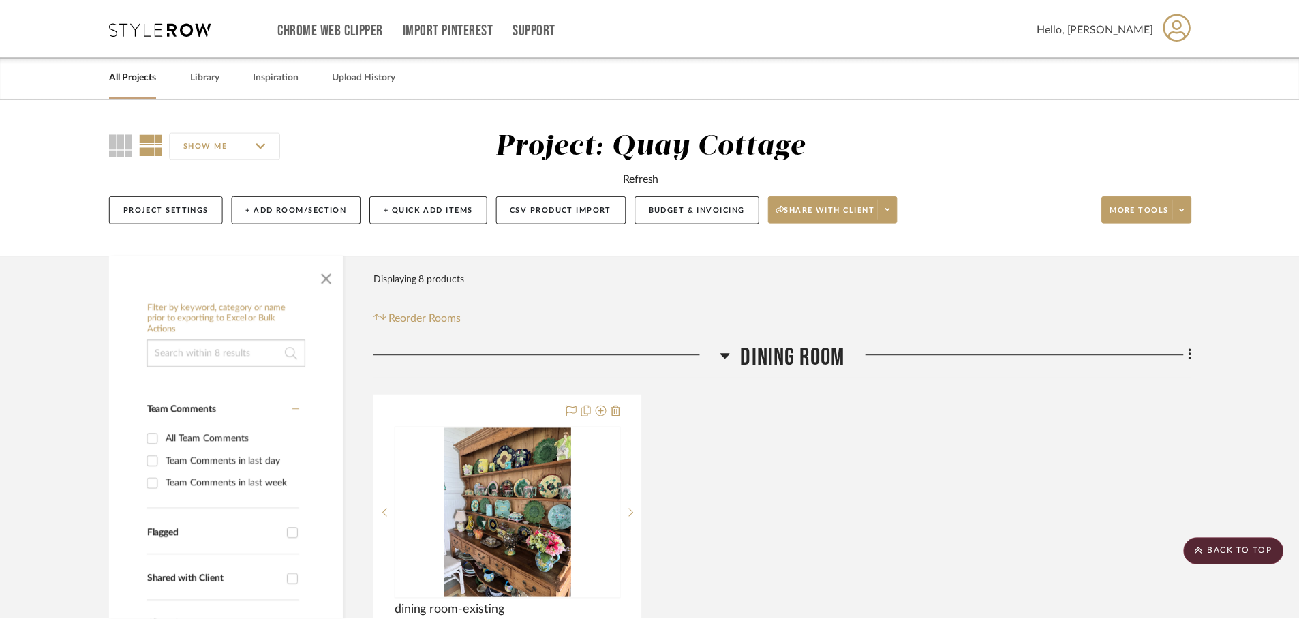
scroll to position [2659, 0]
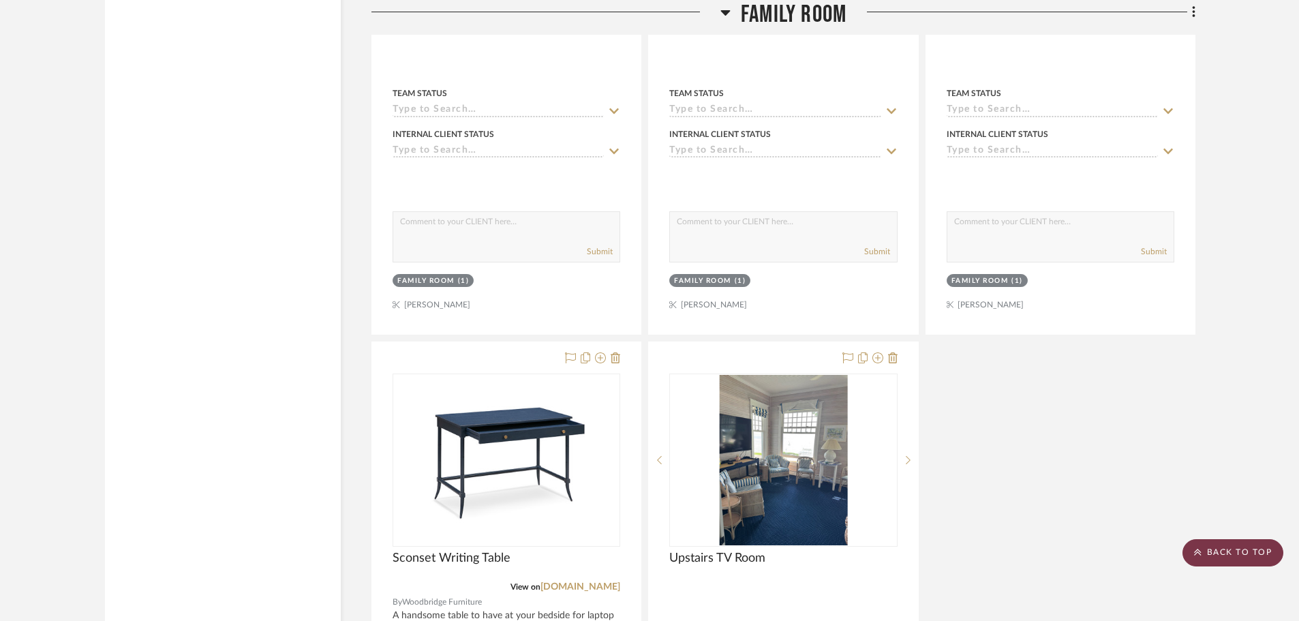
drag, startPoint x: 1239, startPoint y: 549, endPoint x: 1244, endPoint y: 559, distance: 11.0
click at [1239, 551] on scroll-to-top-button "BACK TO TOP" at bounding box center [1233, 552] width 101 height 27
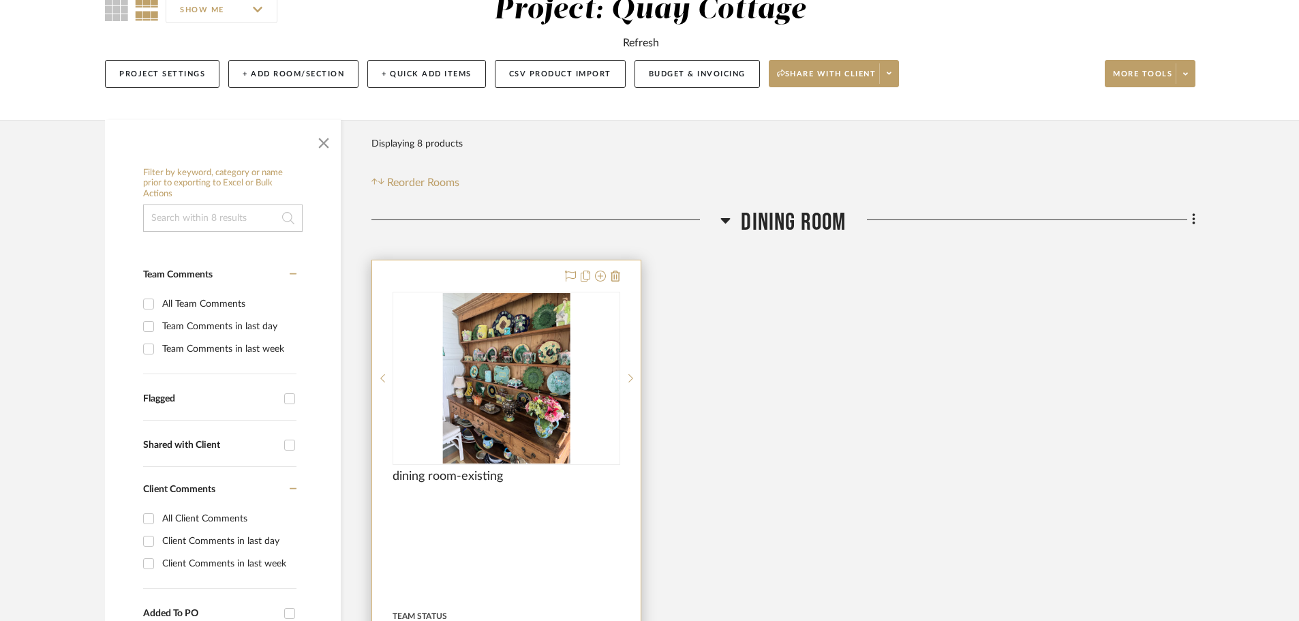
scroll to position [136, 0]
click at [593, 381] on div "0" at bounding box center [506, 378] width 226 height 172
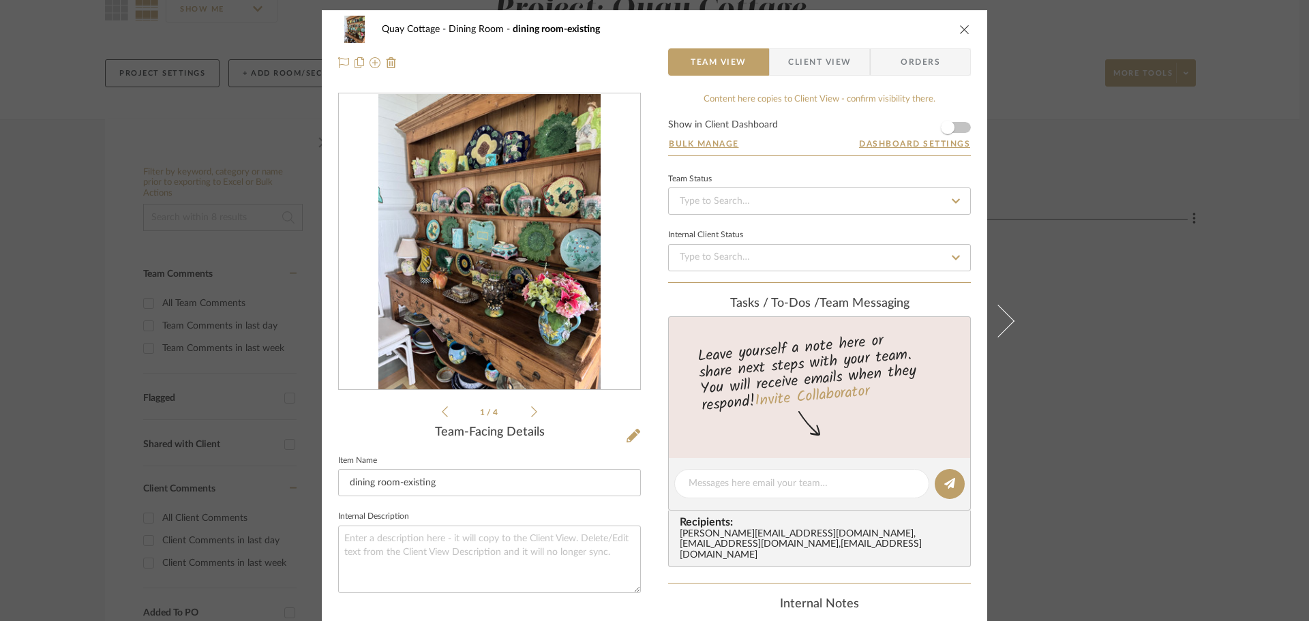
click at [531, 408] on icon at bounding box center [534, 412] width 6 height 12
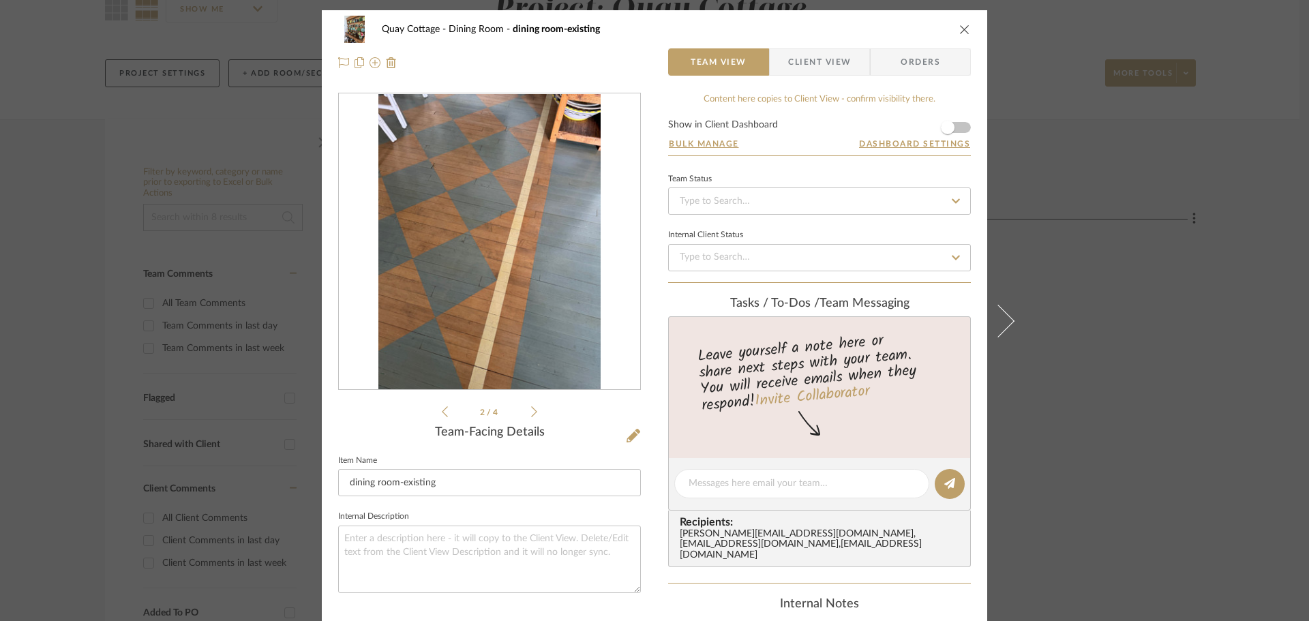
click at [531, 408] on icon at bounding box center [534, 412] width 6 height 12
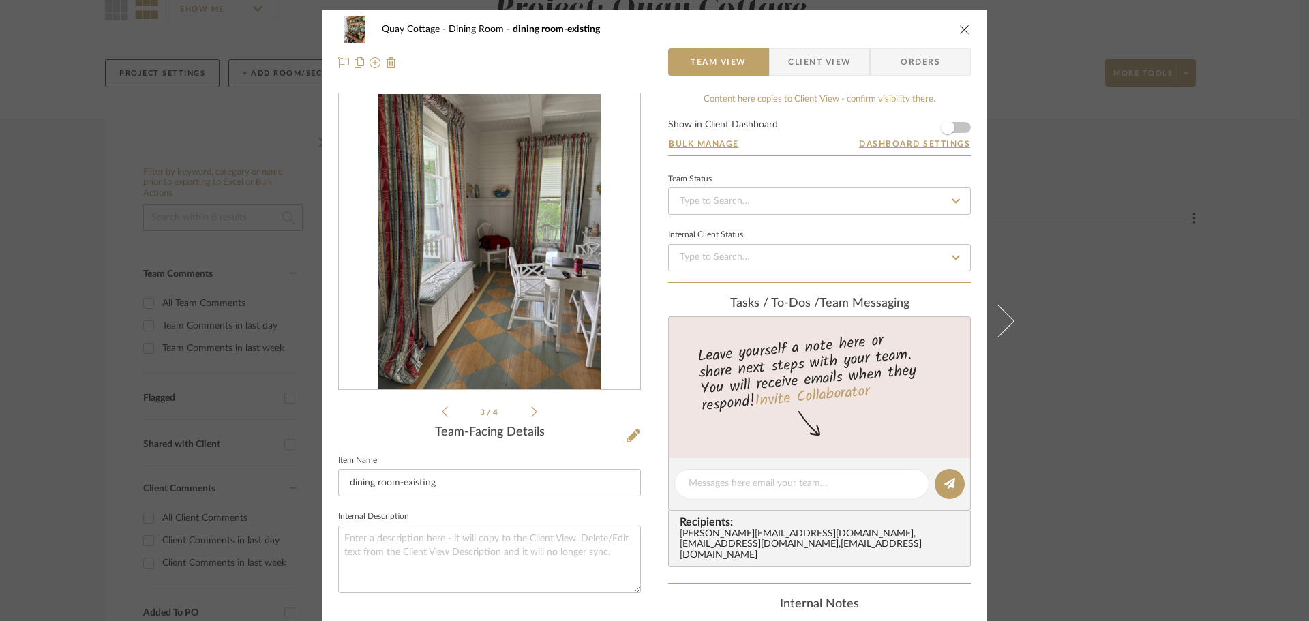
click at [531, 408] on icon at bounding box center [534, 412] width 6 height 12
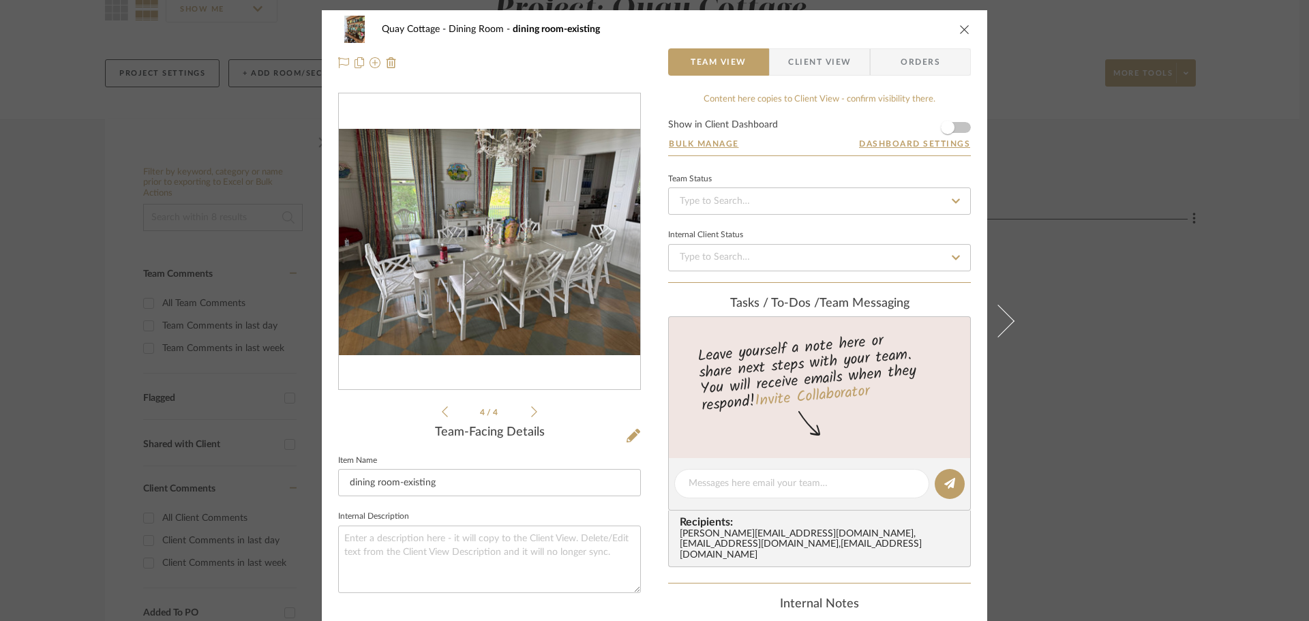
click at [531, 408] on icon at bounding box center [534, 412] width 6 height 12
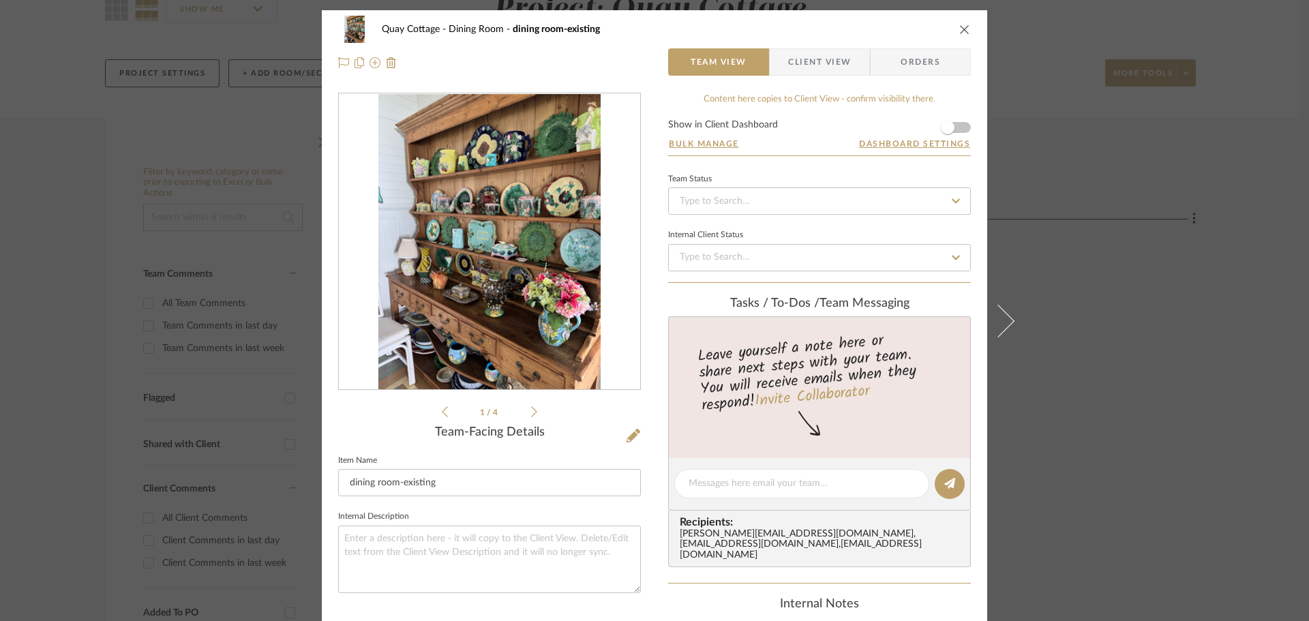
click at [959, 29] on icon "close" at bounding box center [964, 29] width 11 height 11
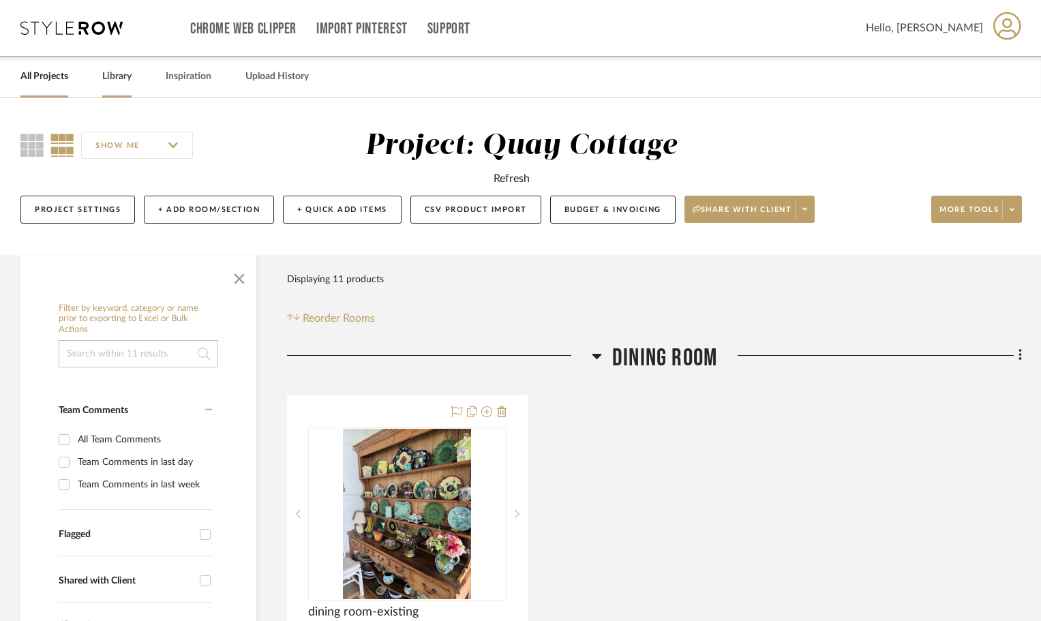
click at [119, 76] on link "Library" at bounding box center [116, 76] width 29 height 18
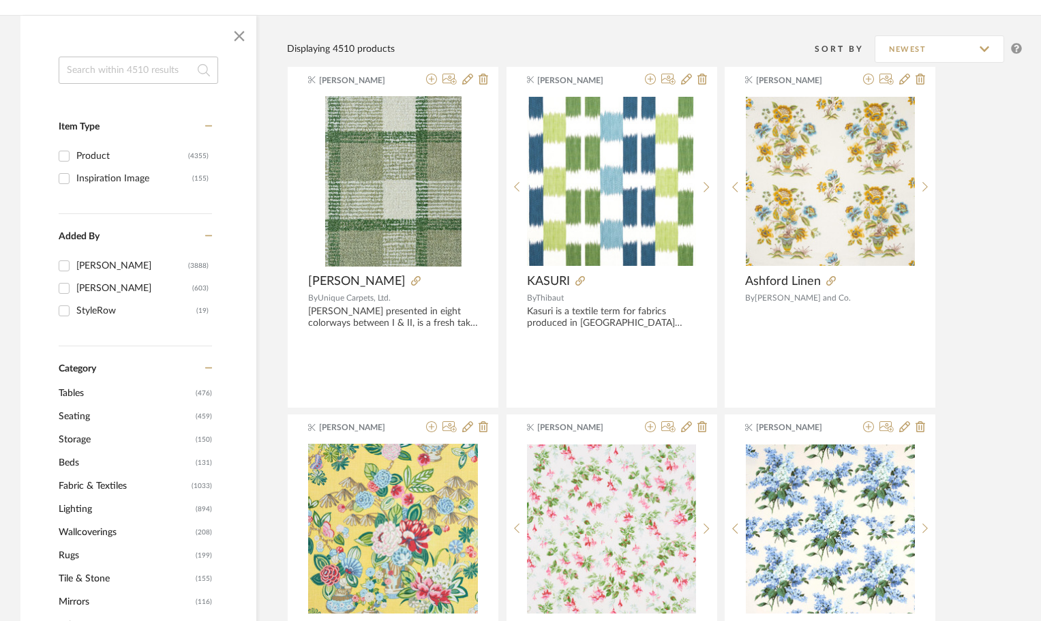
scroll to position [205, 0]
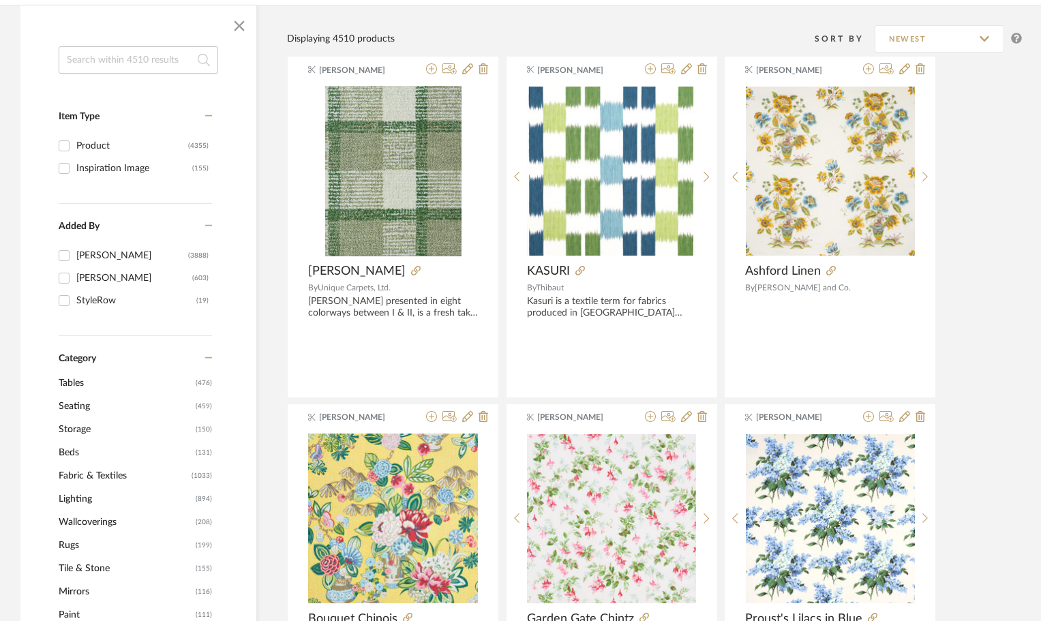
click at [80, 384] on span "Tables" at bounding box center [126, 383] width 134 height 23
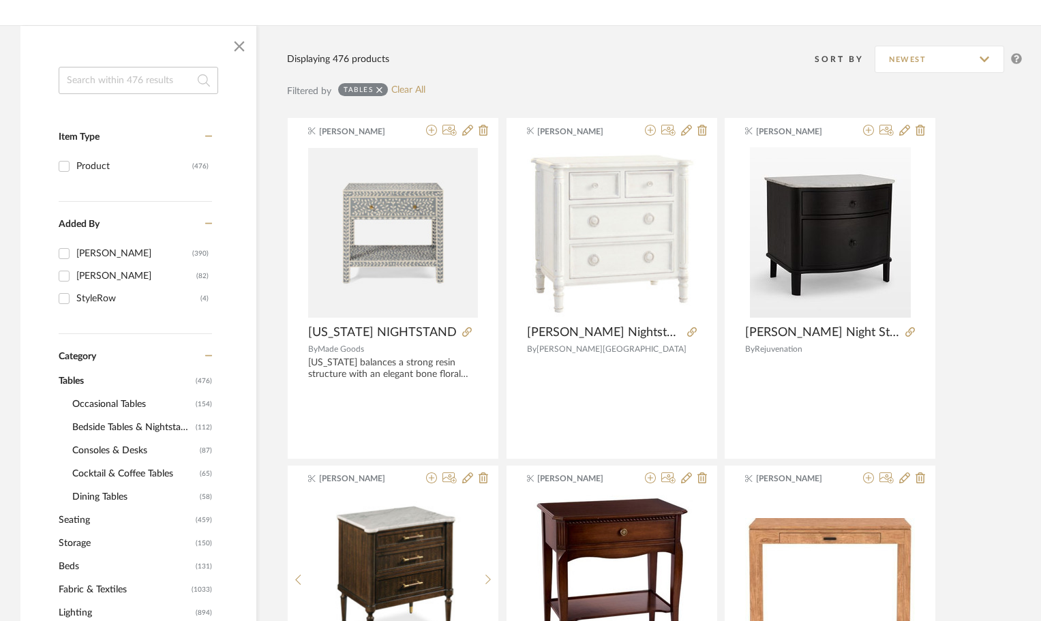
click at [100, 494] on span "Dining Tables" at bounding box center [134, 496] width 124 height 23
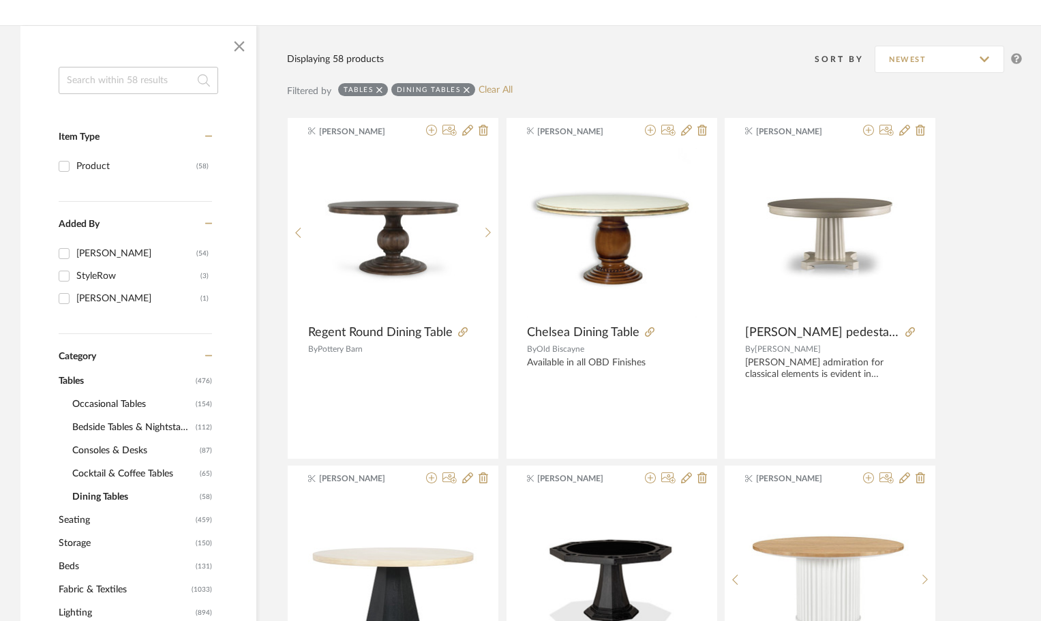
click at [106, 470] on span "Cocktail & Coffee Tables" at bounding box center [134, 473] width 124 height 23
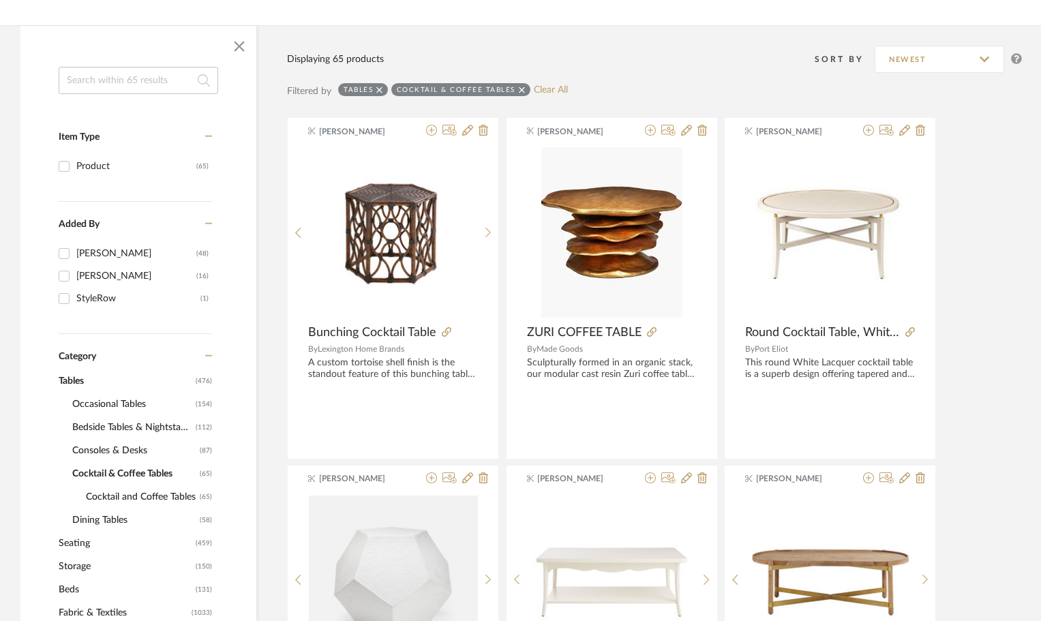
click at [100, 421] on span "Bedside Tables & Nightstands" at bounding box center [132, 427] width 120 height 23
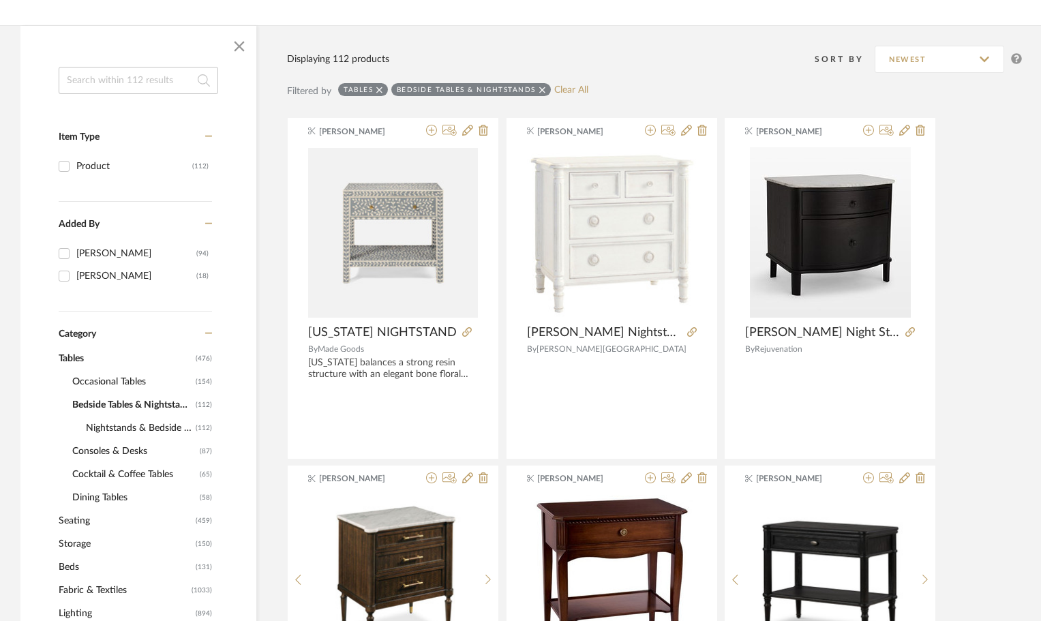
click at [104, 367] on span "Tables" at bounding box center [126, 358] width 134 height 23
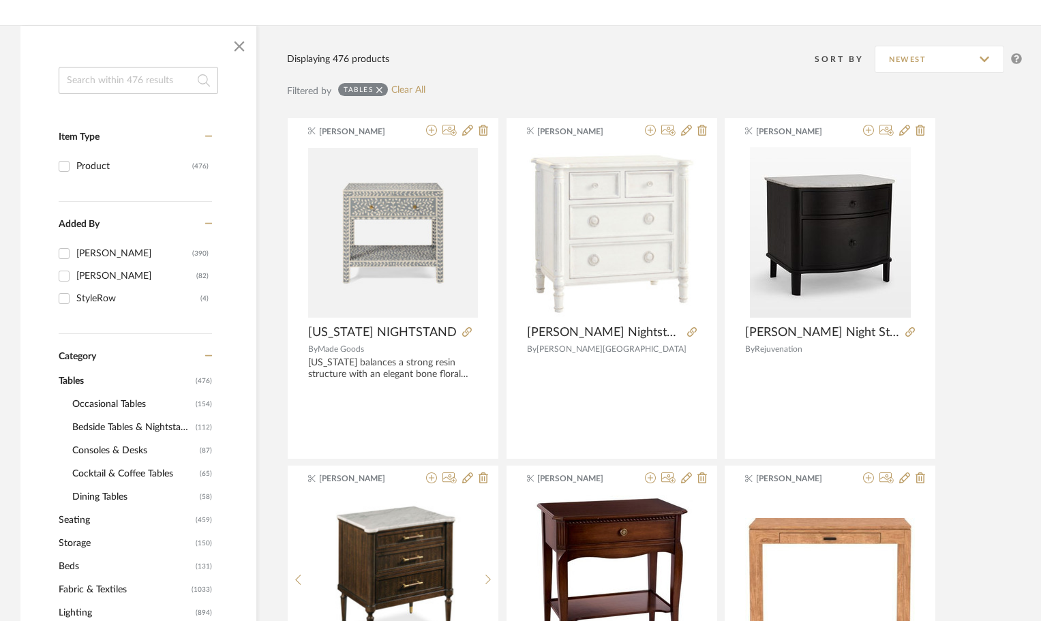
click at [106, 403] on span "Occasional Tables" at bounding box center [132, 404] width 120 height 23
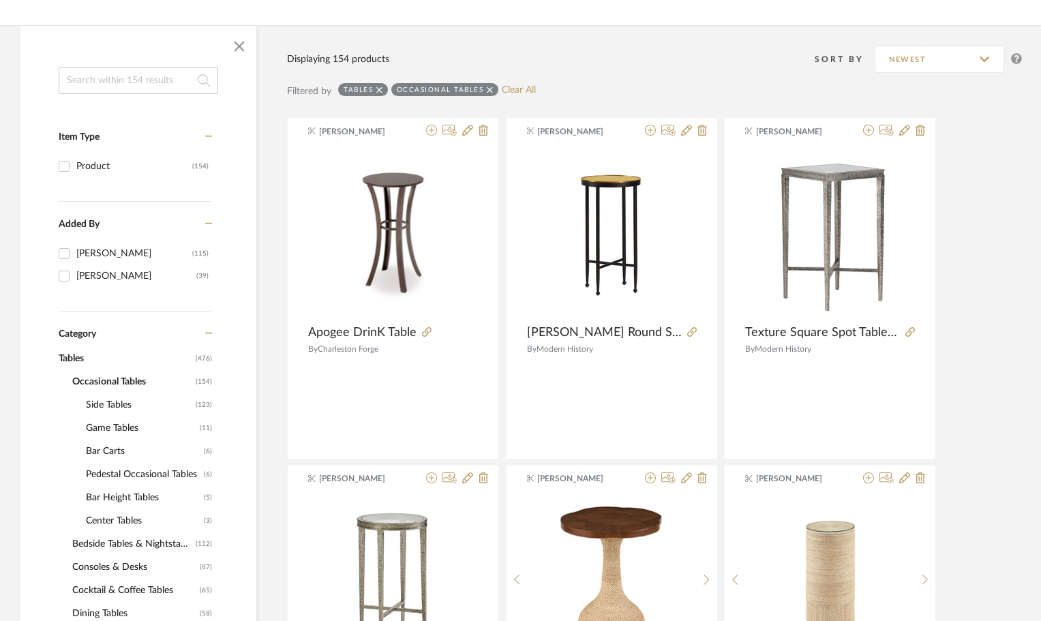
click at [103, 425] on span "Game Tables" at bounding box center [141, 428] width 110 height 23
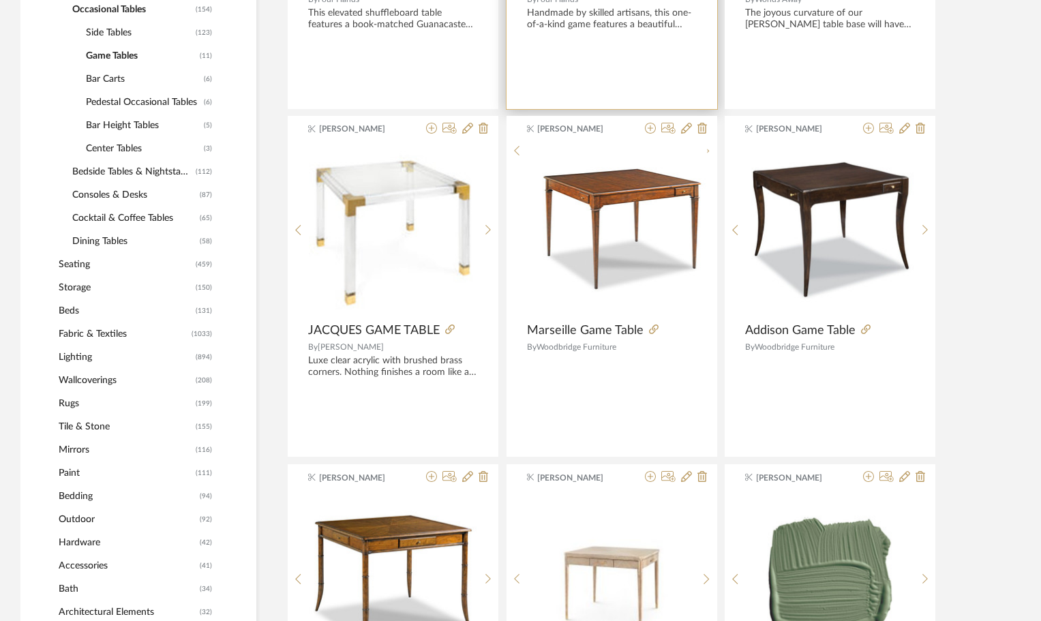
scroll to position [614, 0]
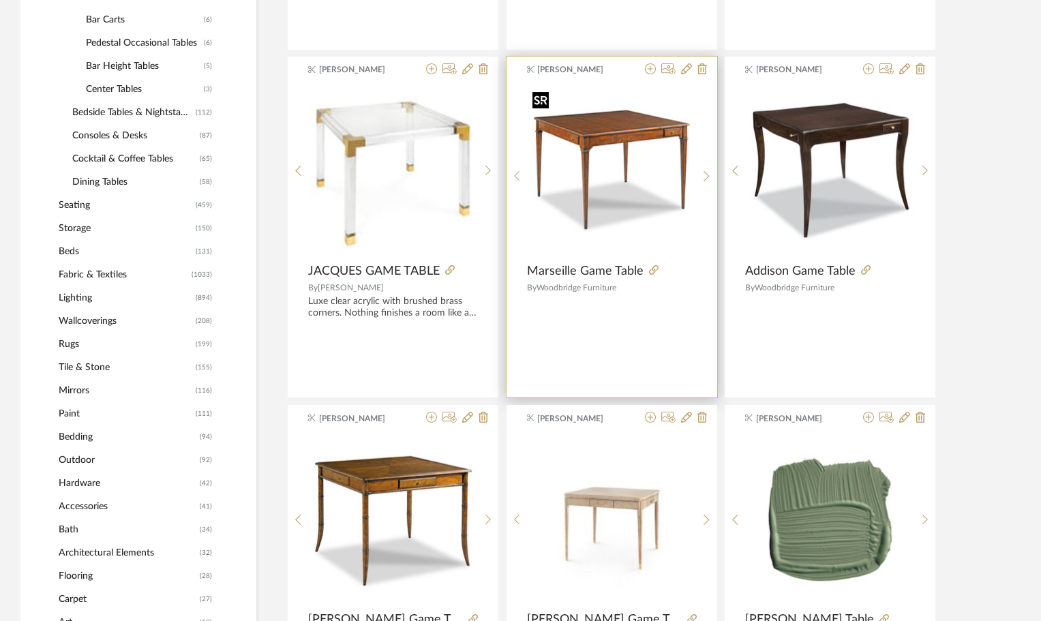
click at [607, 147] on img "0" at bounding box center [611, 171] width 169 height 169
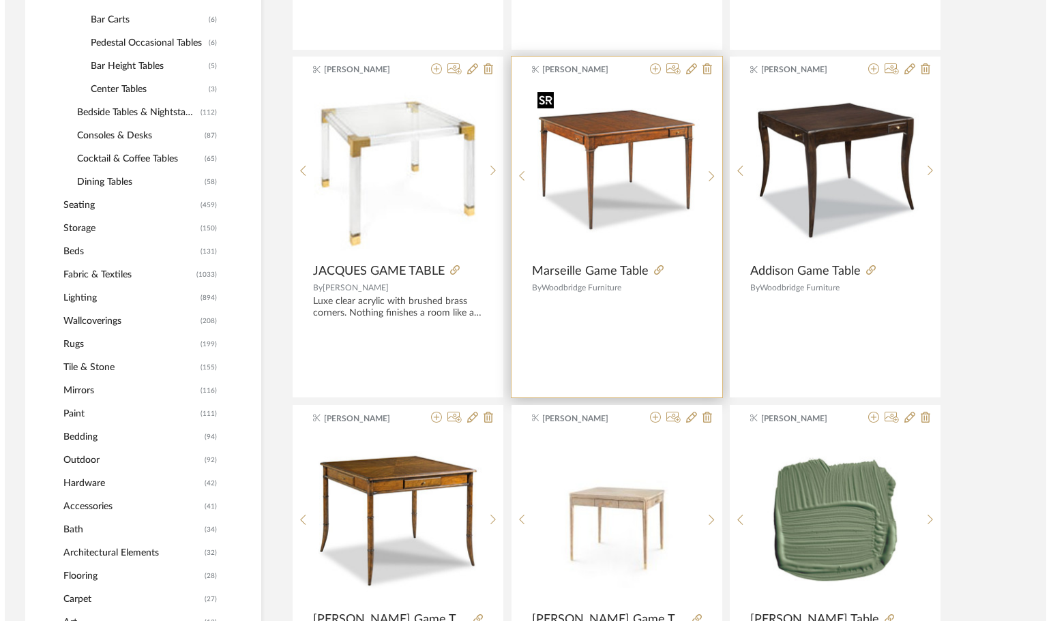
scroll to position [0, 0]
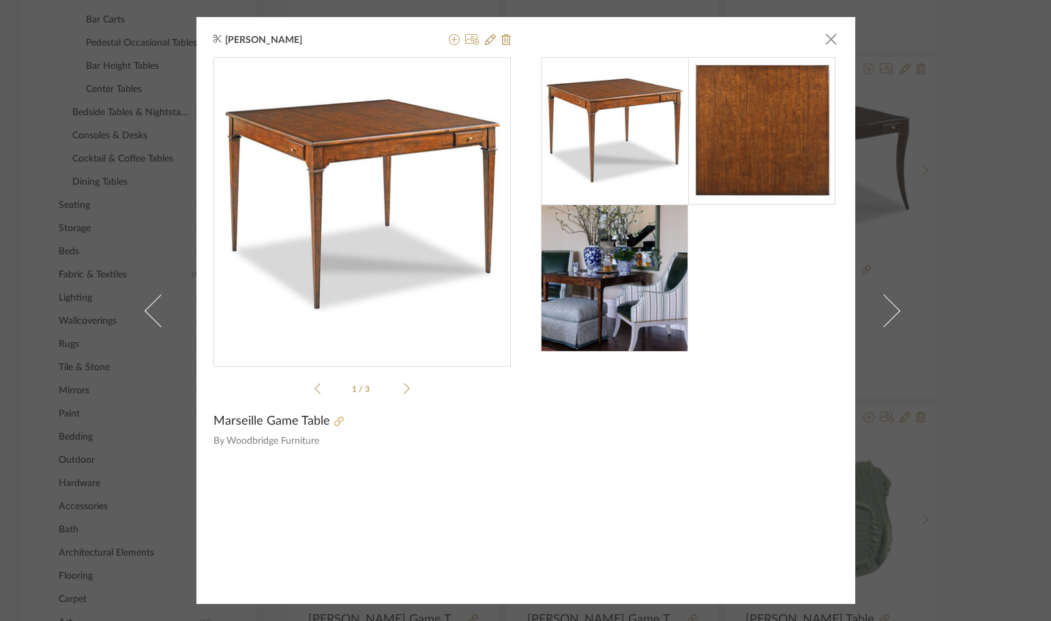
click at [334, 421] on icon at bounding box center [339, 422] width 10 height 10
click at [825, 40] on span "button" at bounding box center [830, 38] width 27 height 27
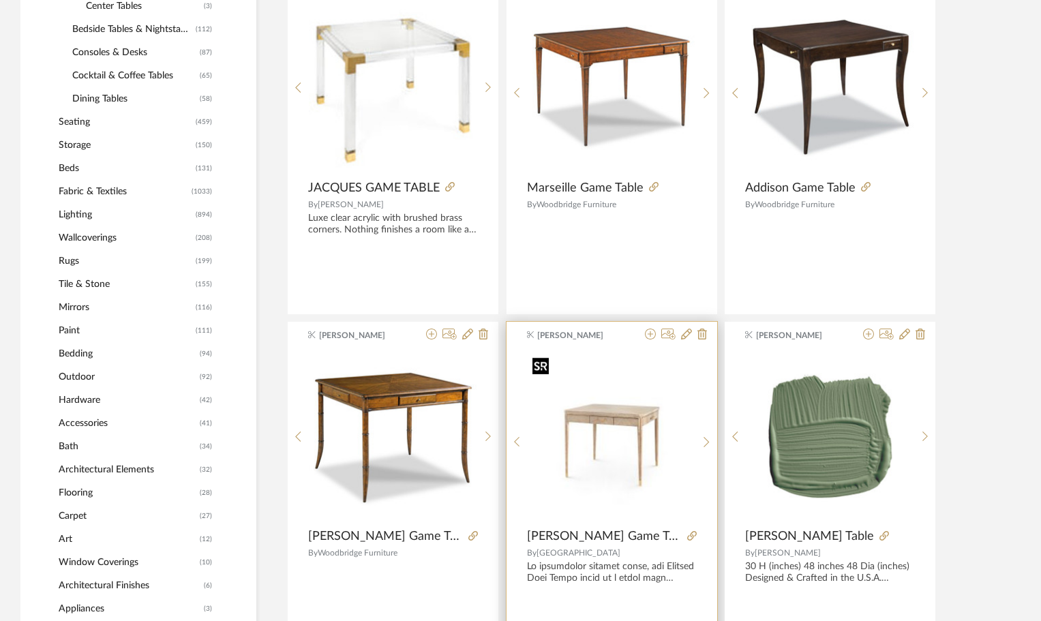
scroll to position [682, 0]
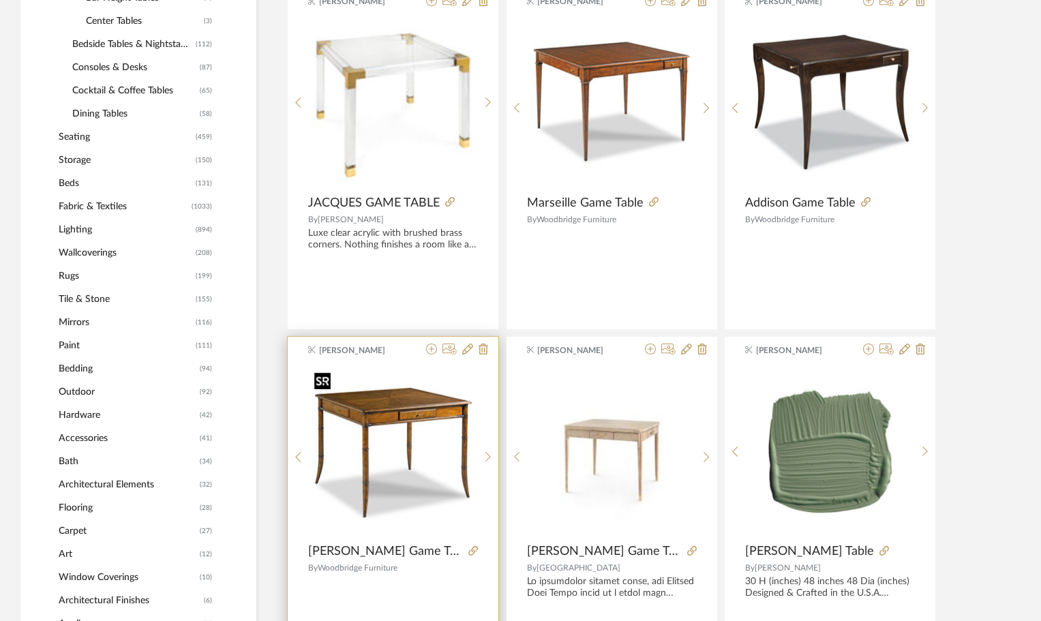
click at [427, 401] on img "0" at bounding box center [393, 451] width 169 height 169
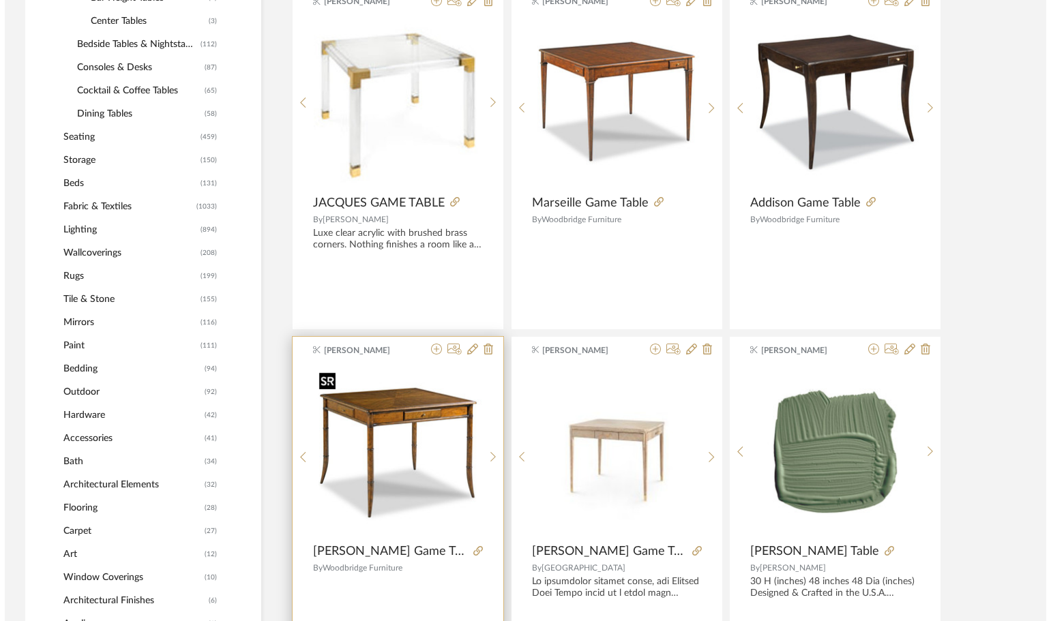
scroll to position [0, 0]
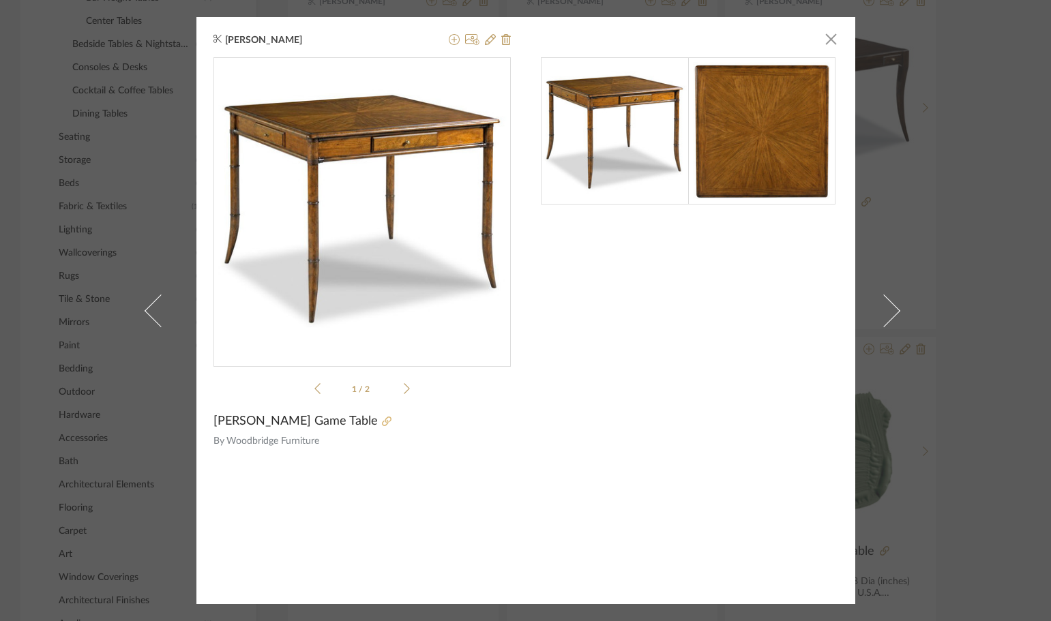
click at [382, 419] on icon at bounding box center [387, 422] width 10 height 10
click at [449, 39] on icon at bounding box center [454, 39] width 11 height 11
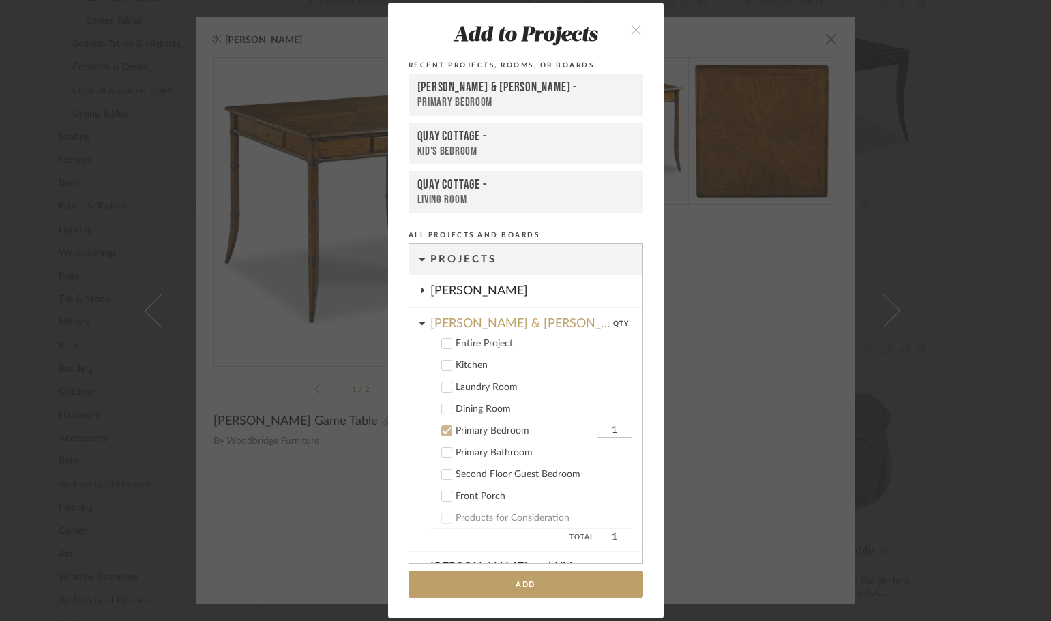
click at [443, 432] on icon at bounding box center [447, 431] width 10 height 10
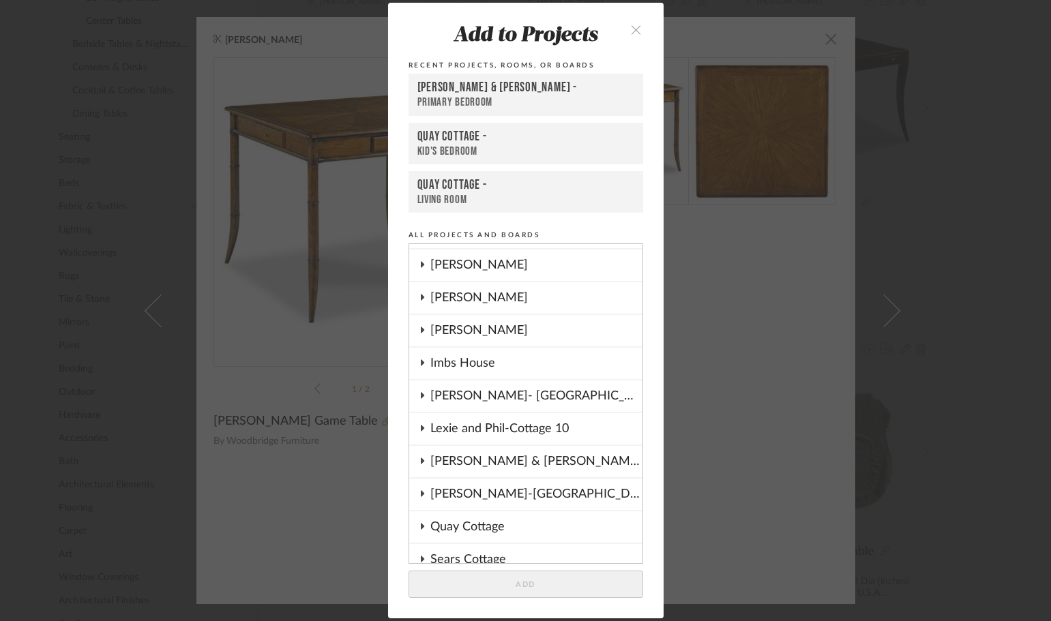
scroll to position [545, 0]
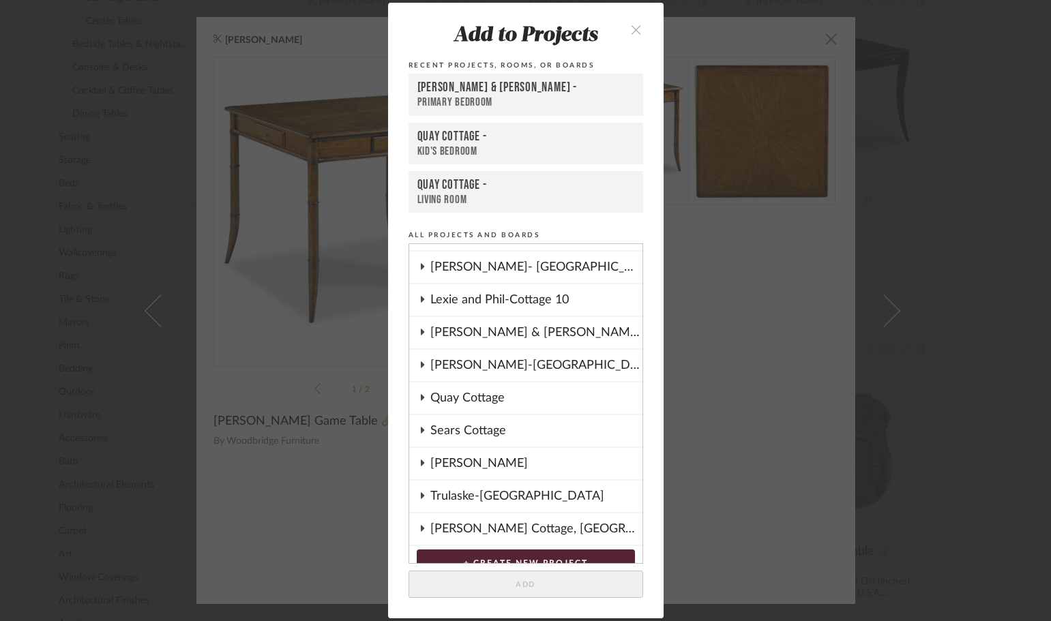
click at [455, 397] on div "Quay Cottage" at bounding box center [536, 397] width 212 height 31
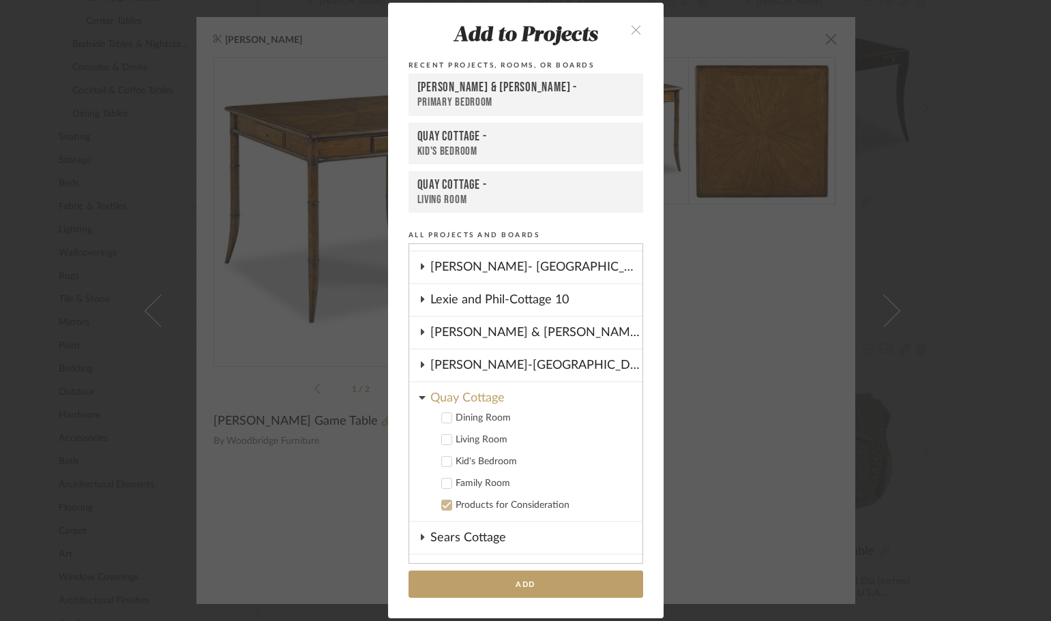
click at [442, 440] on icon at bounding box center [447, 440] width 10 height 10
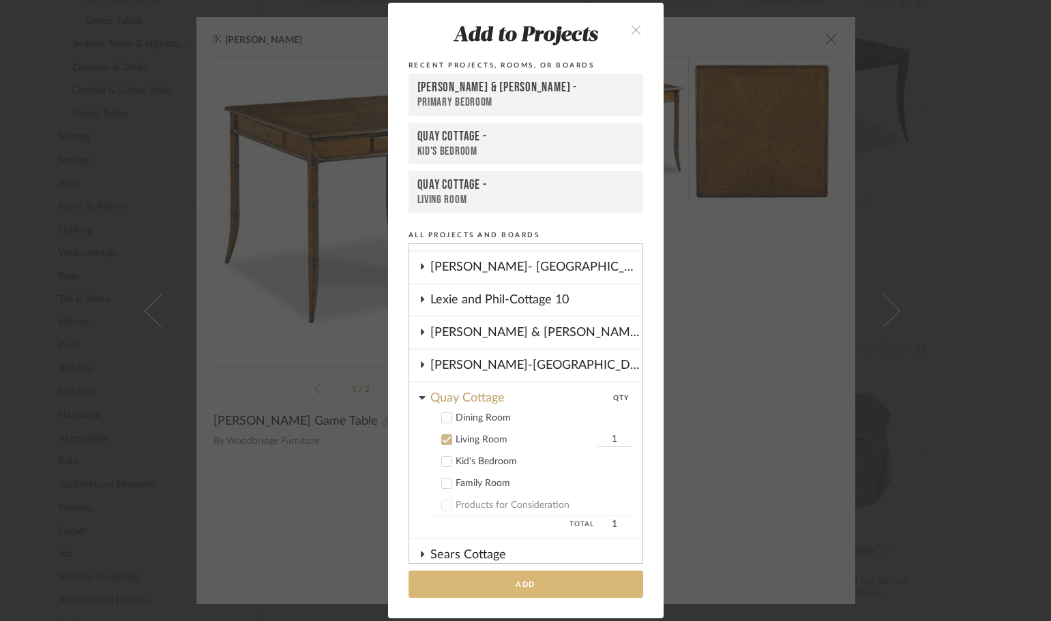
click at [508, 586] on button "Add" at bounding box center [525, 585] width 235 height 28
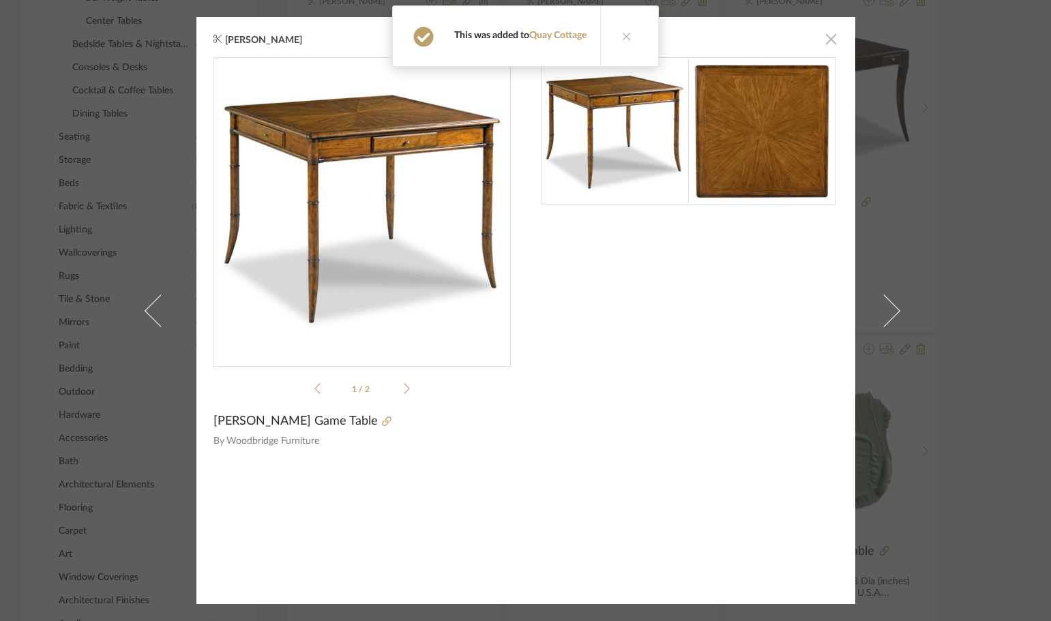
click at [826, 41] on span "button" at bounding box center [830, 38] width 27 height 27
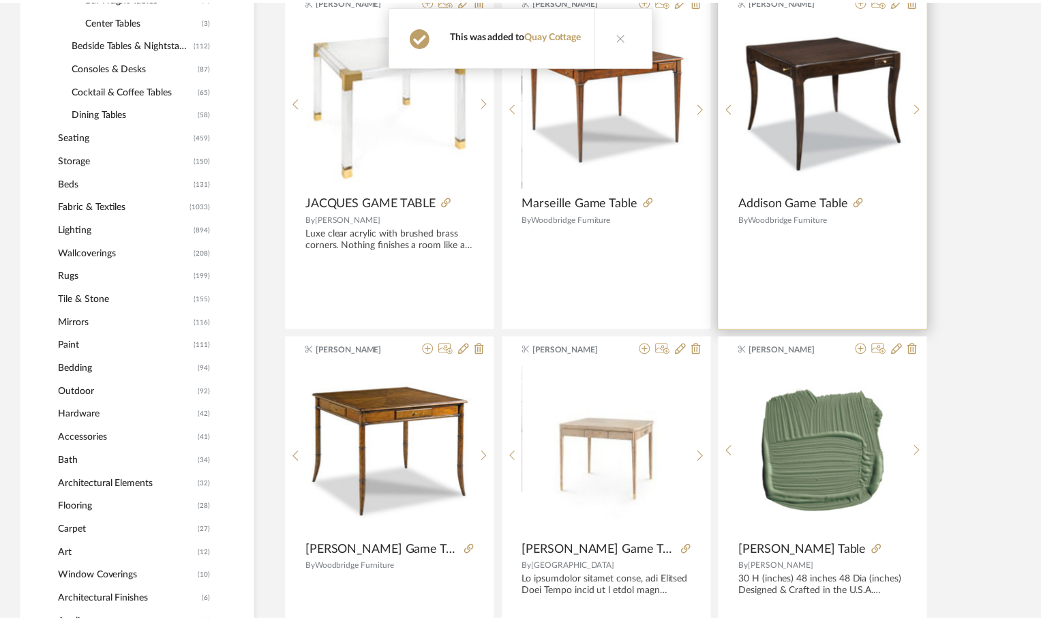
scroll to position [682, 0]
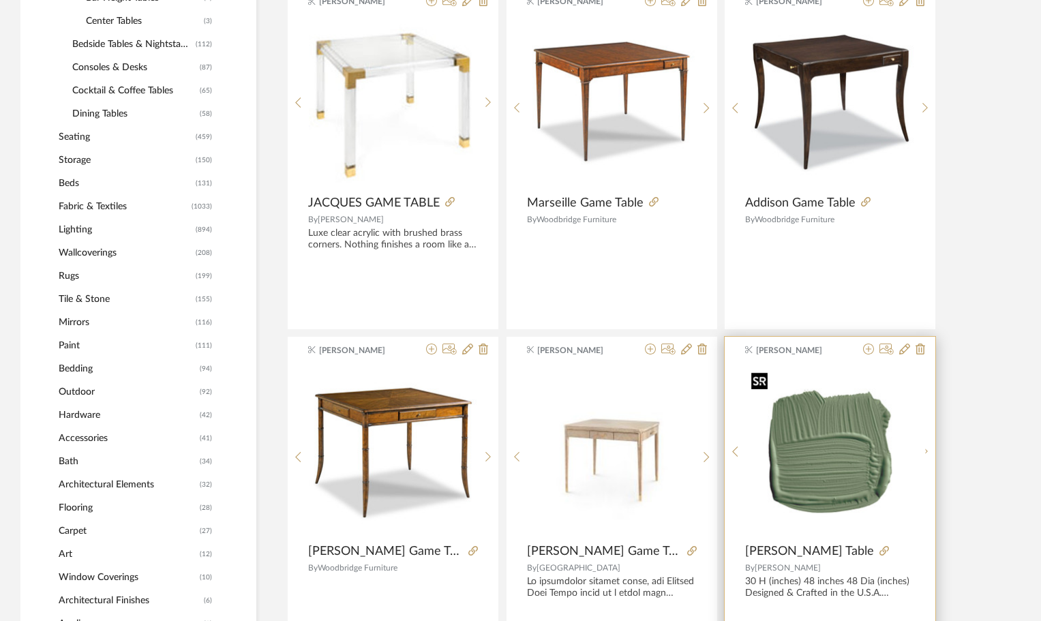
click at [828, 452] on div at bounding box center [830, 451] width 169 height 170
click at [819, 442] on img "0" at bounding box center [830, 451] width 169 height 169
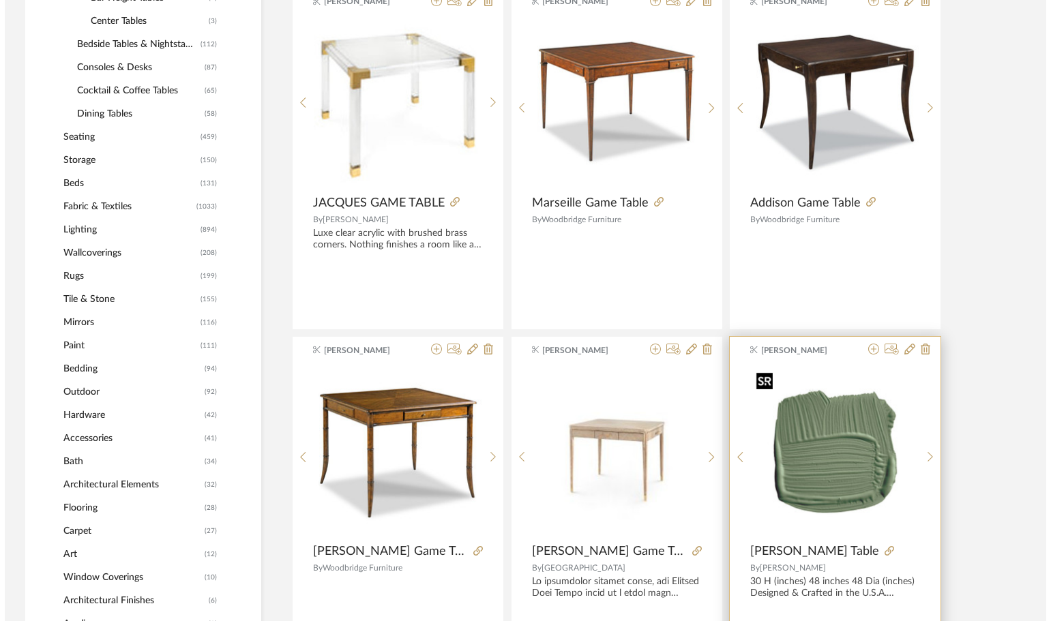
scroll to position [0, 0]
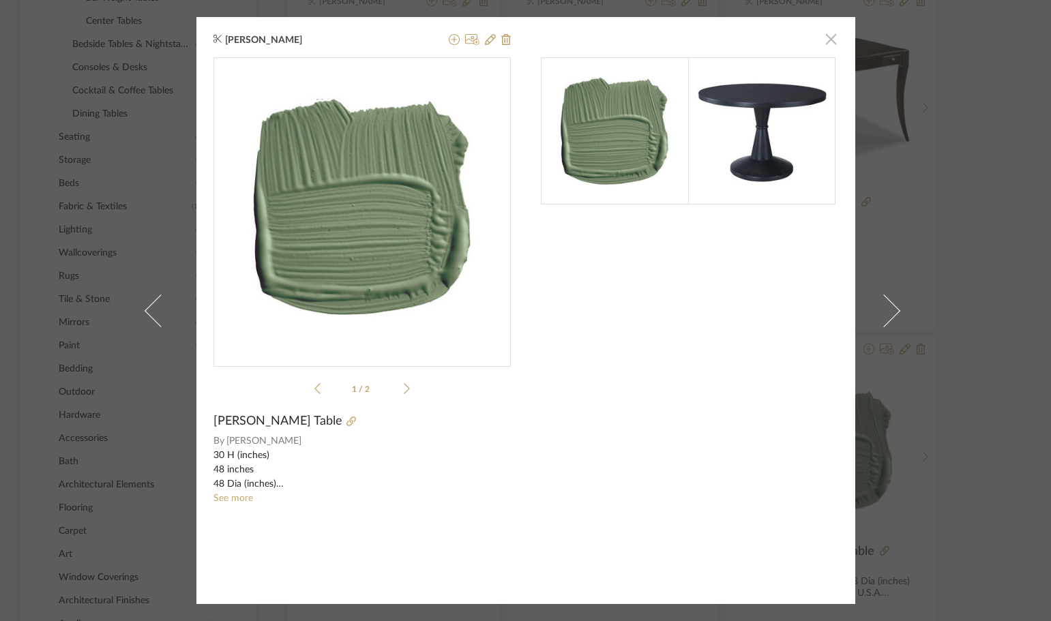
click at [828, 31] on span "button" at bounding box center [830, 38] width 27 height 27
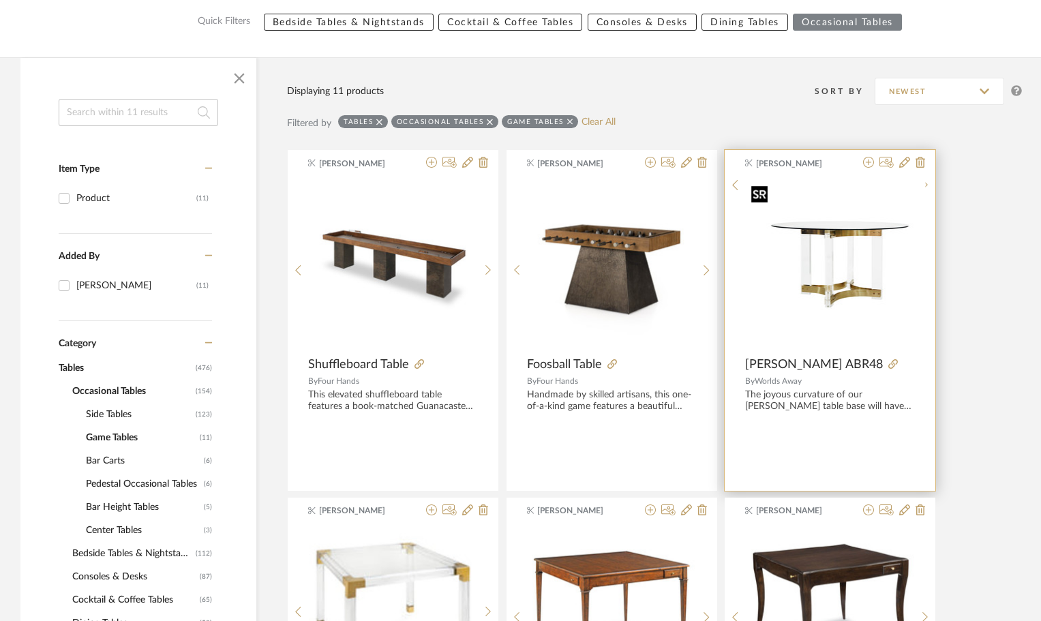
scroll to position [68, 0]
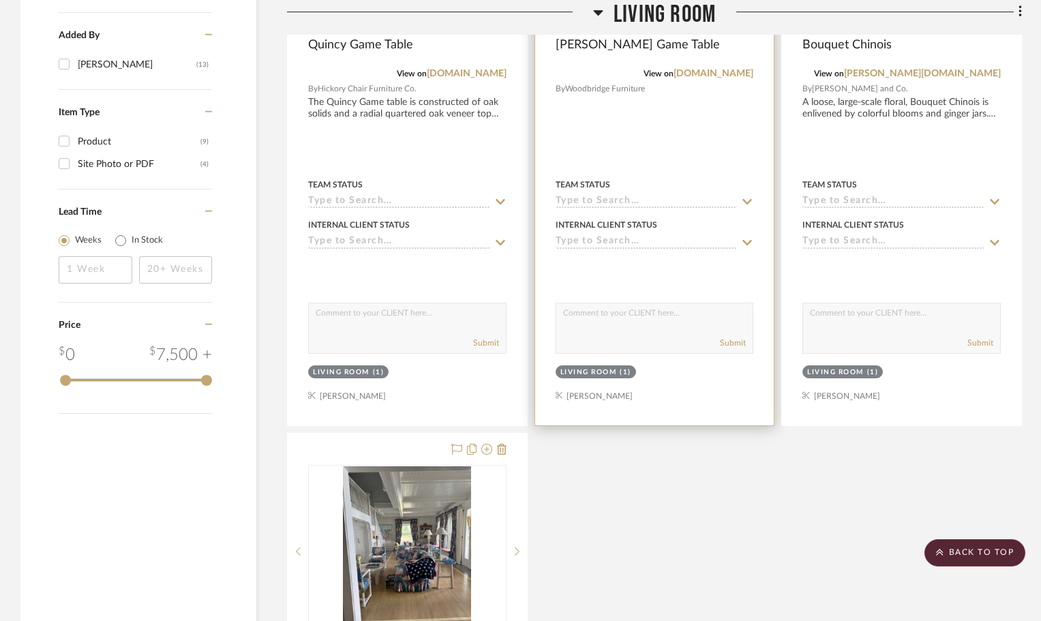
scroll to position [1364, 0]
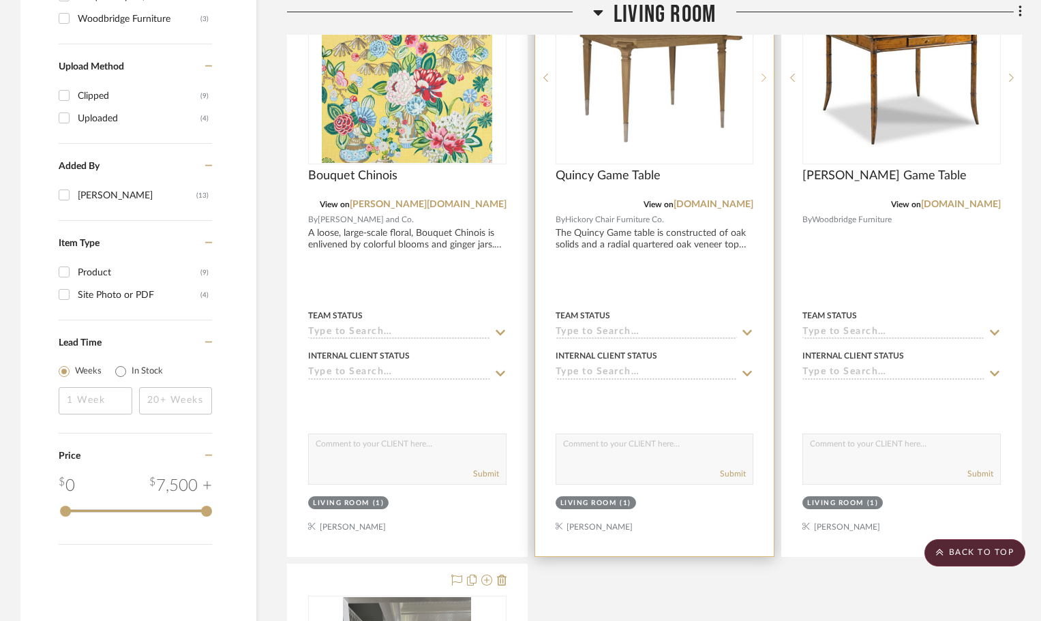
scroll to position [886, 0]
